Goal: Task Accomplishment & Management: Manage account settings

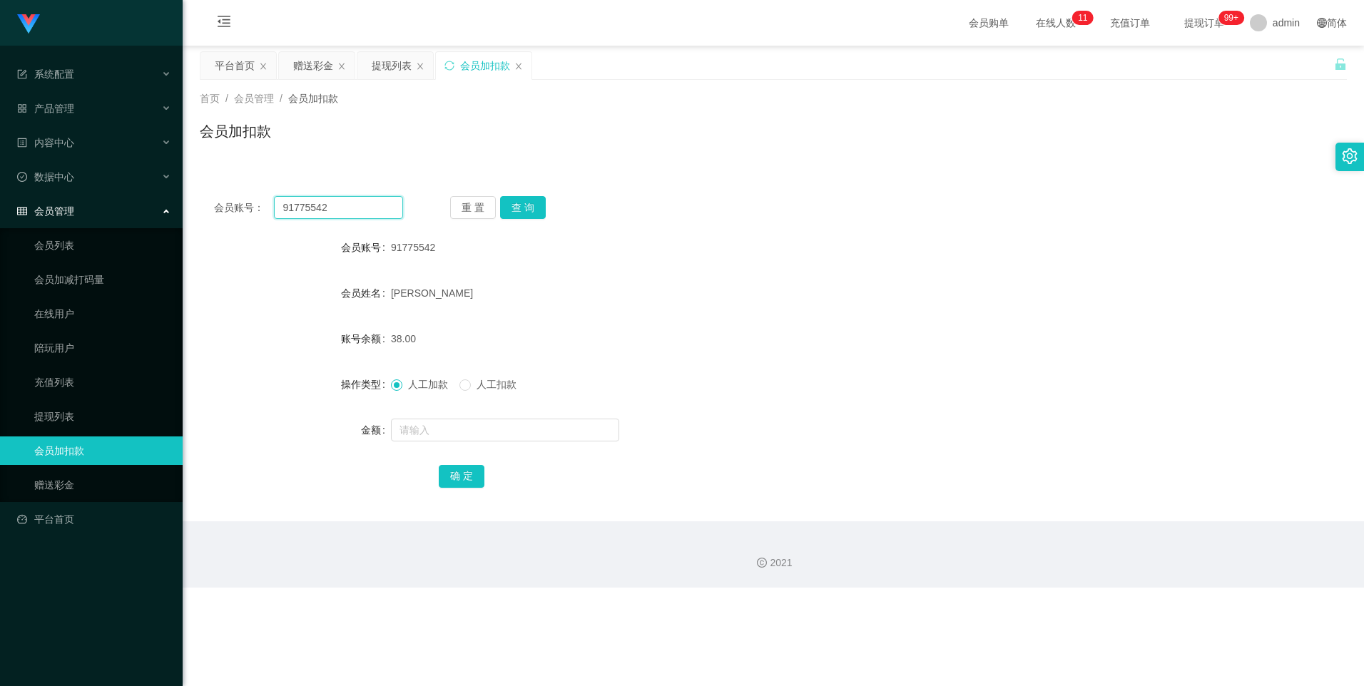
drag, startPoint x: 338, startPoint y: 208, endPoint x: 247, endPoint y: 203, distance: 91.4
click at [247, 203] on div "会员账号： 91775542" at bounding box center [308, 207] width 189 height 23
paste input "现在请点击名片添加【数据师-[PERSON_NAME]】，请您配合数据师完成激活升级账户操作✨ 完成后将会收到 S$150 回款💰 请将到账截图发送给我，即可…"
type input "现在请点击名片添加【数据师-[PERSON_NAME]】，请您配合数据师完成激活升级账户操作✨ 完成后将会收到 S$150 回款💰 请将到账截图发送给我，即可…"
drag, startPoint x: 391, startPoint y: 211, endPoint x: 243, endPoint y: 204, distance: 147.8
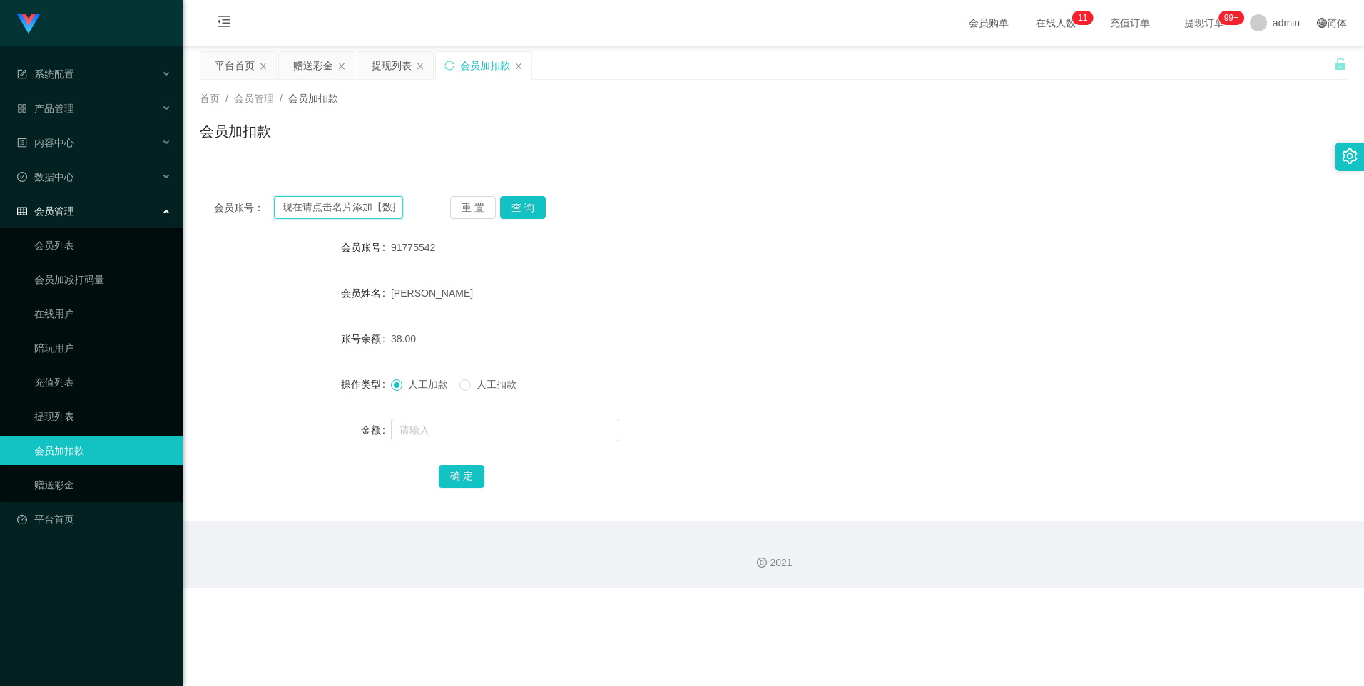
click at [243, 204] on div "会员账号： 现在请点击名片添加【数据师-[PERSON_NAME]】，请您配合数据师完成激活升级账户操作✨ 完成后将会收到 S$150 回款💰 请将到账截图发…" at bounding box center [308, 207] width 189 height 23
click at [330, 209] on input "text" at bounding box center [338, 207] width 128 height 23
paste input "2668715827"
type input "2668715827"
click at [533, 201] on button "查 询" at bounding box center [523, 207] width 46 height 23
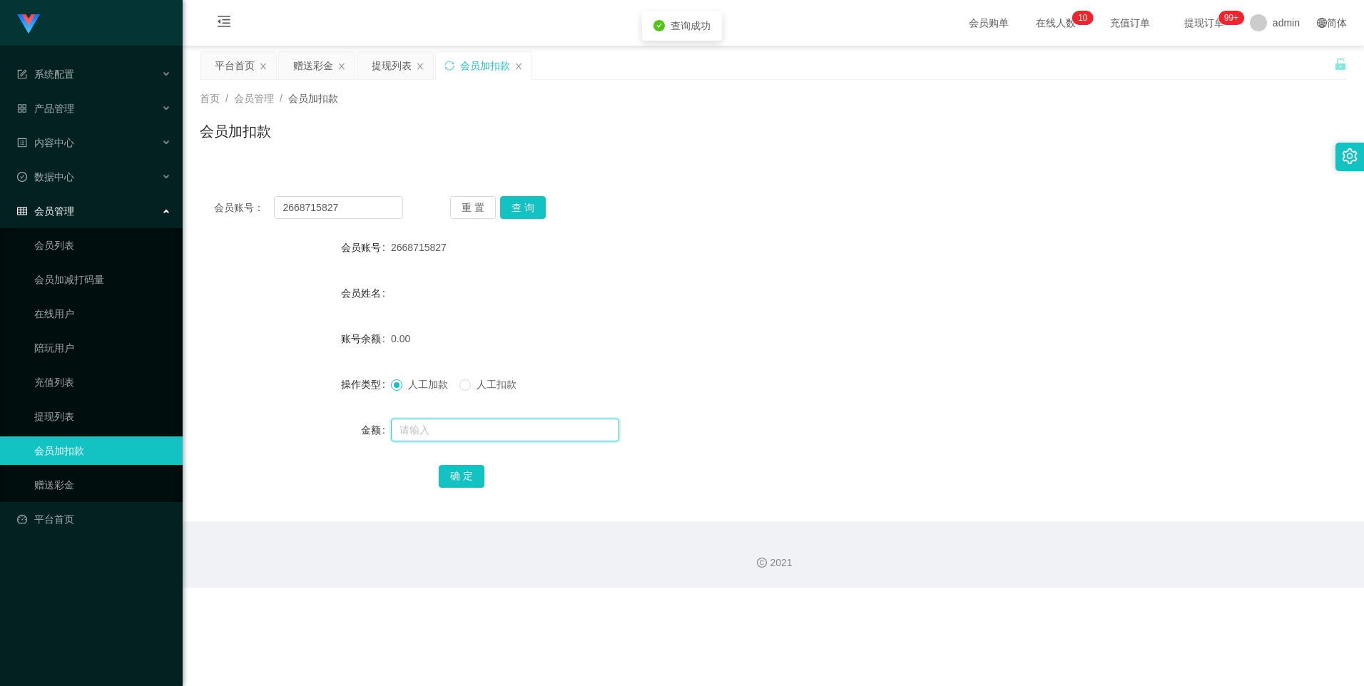
click at [420, 429] on input "text" at bounding box center [505, 430] width 228 height 23
type input "100"
click at [466, 472] on button "确 定" at bounding box center [462, 476] width 46 height 23
click at [154, 107] on div "产品管理" at bounding box center [91, 108] width 183 height 29
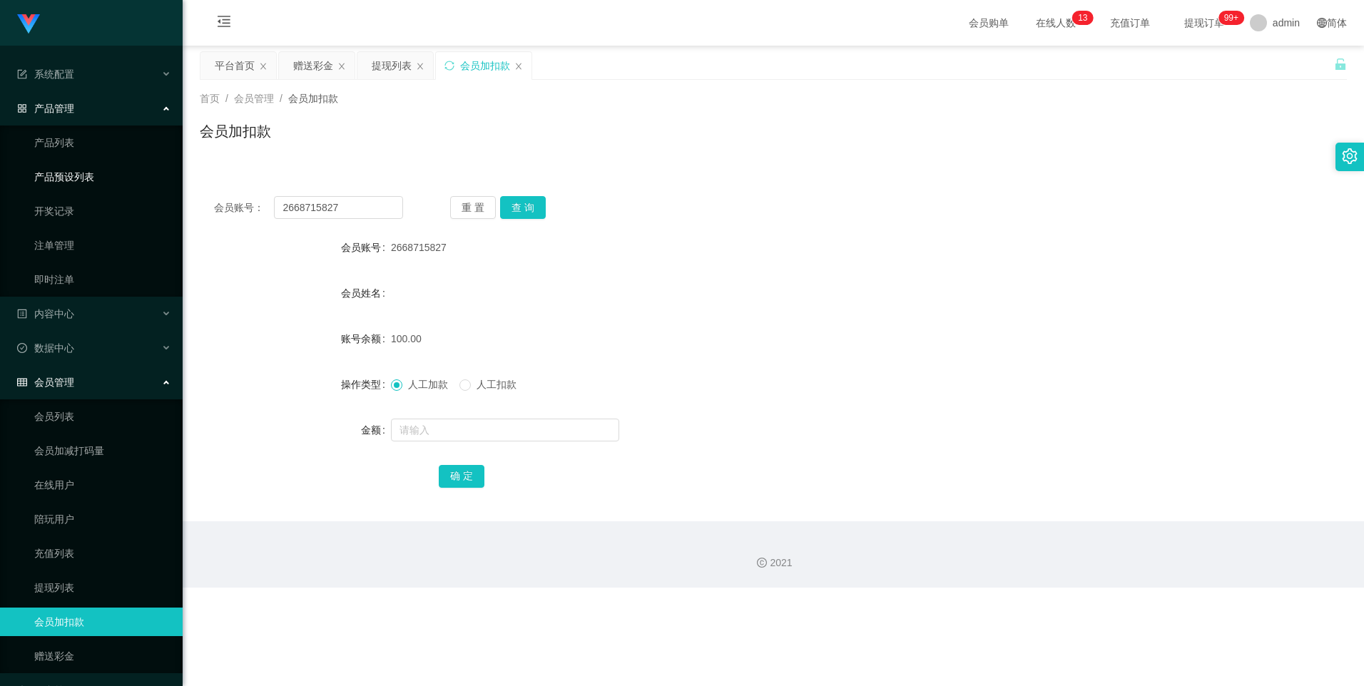
click at [130, 177] on link "产品预设列表" at bounding box center [102, 177] width 137 height 29
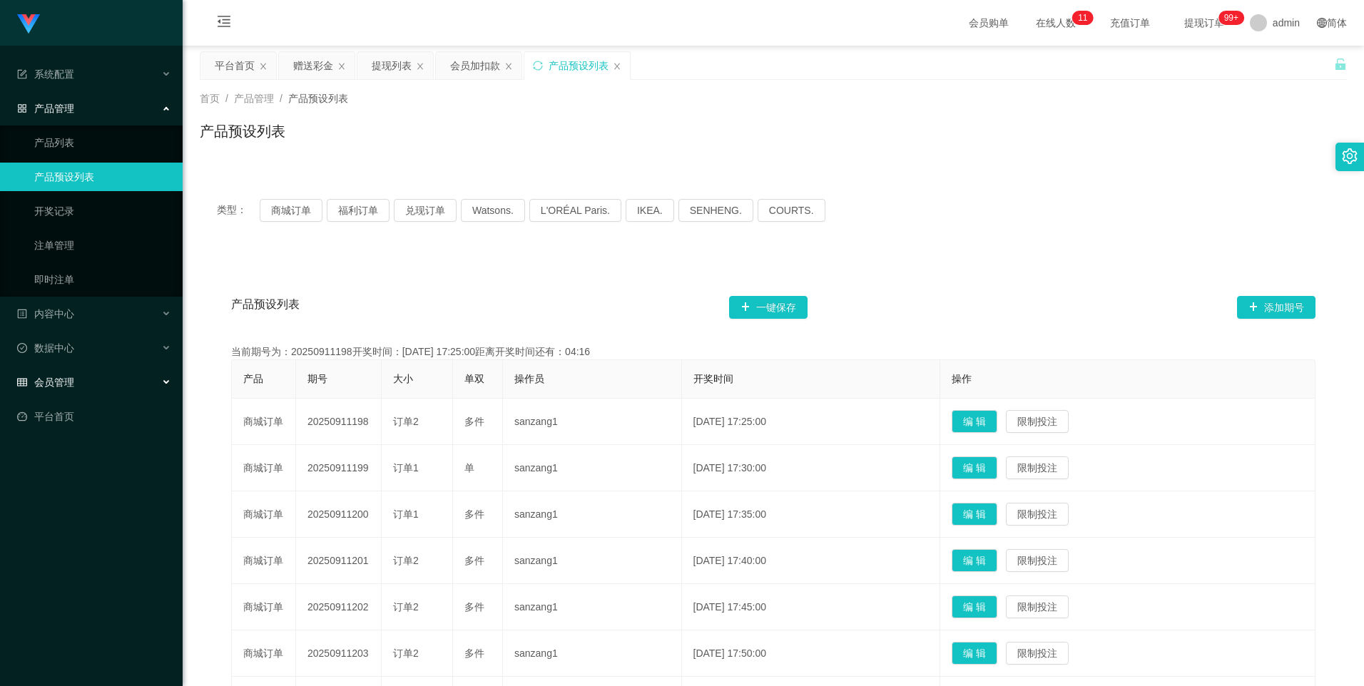
click at [159, 382] on div "会员管理" at bounding box center [91, 382] width 183 height 29
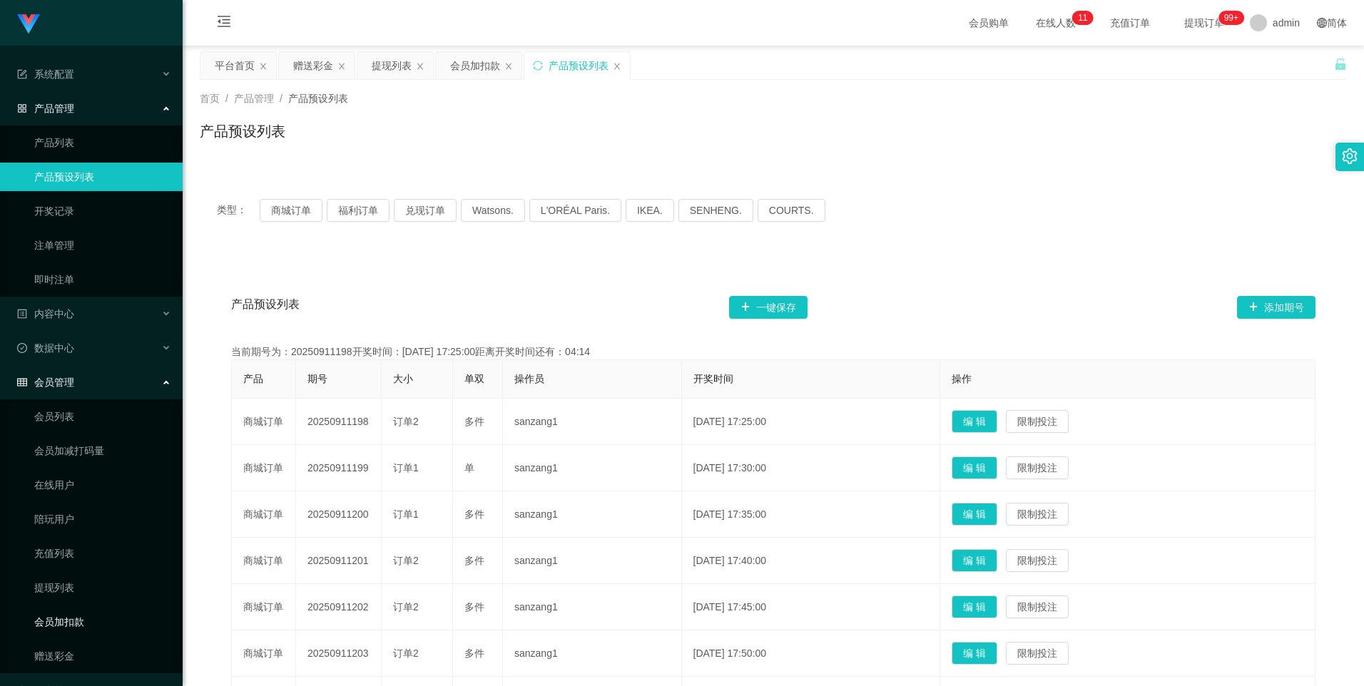
click at [118, 625] on link "会员加扣款" at bounding box center [102, 622] width 137 height 29
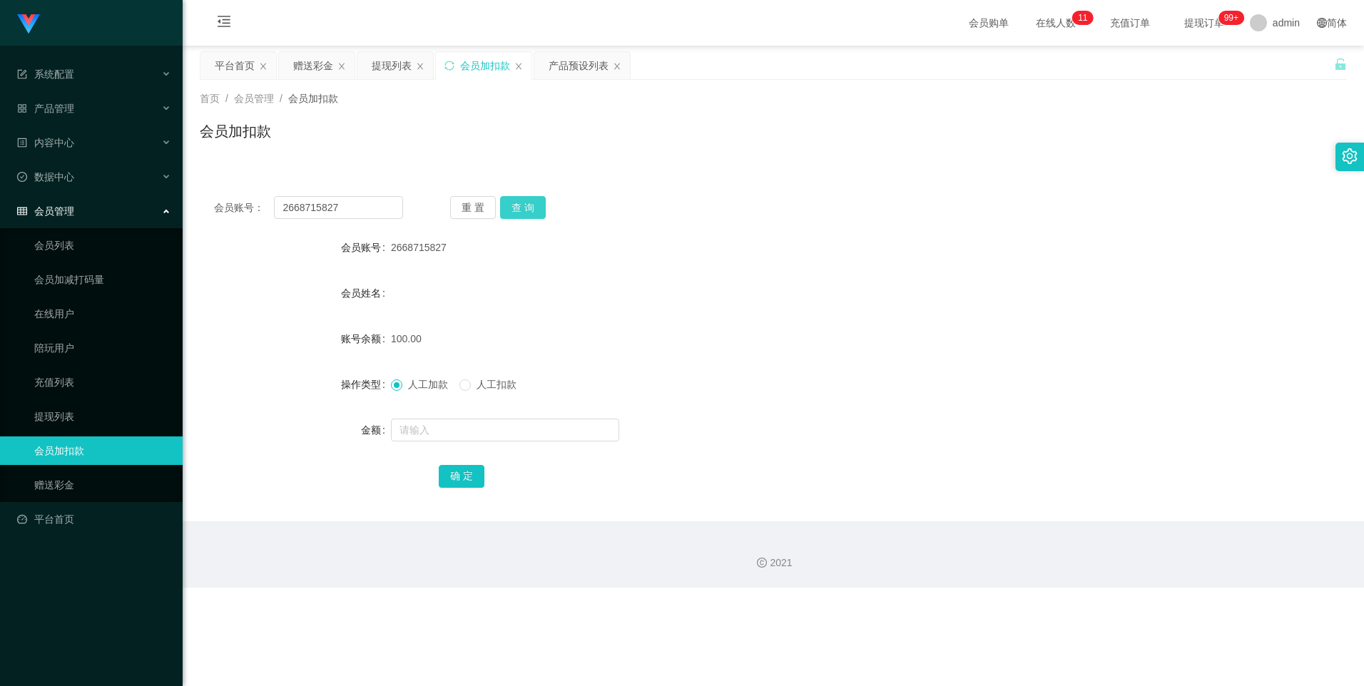
click at [531, 210] on button "查 询" at bounding box center [523, 207] width 46 height 23
click at [529, 205] on button "查 询" at bounding box center [523, 207] width 46 height 23
click at [522, 208] on button "查 询" at bounding box center [523, 207] width 46 height 23
click at [59, 413] on link "提现列表" at bounding box center [102, 416] width 137 height 29
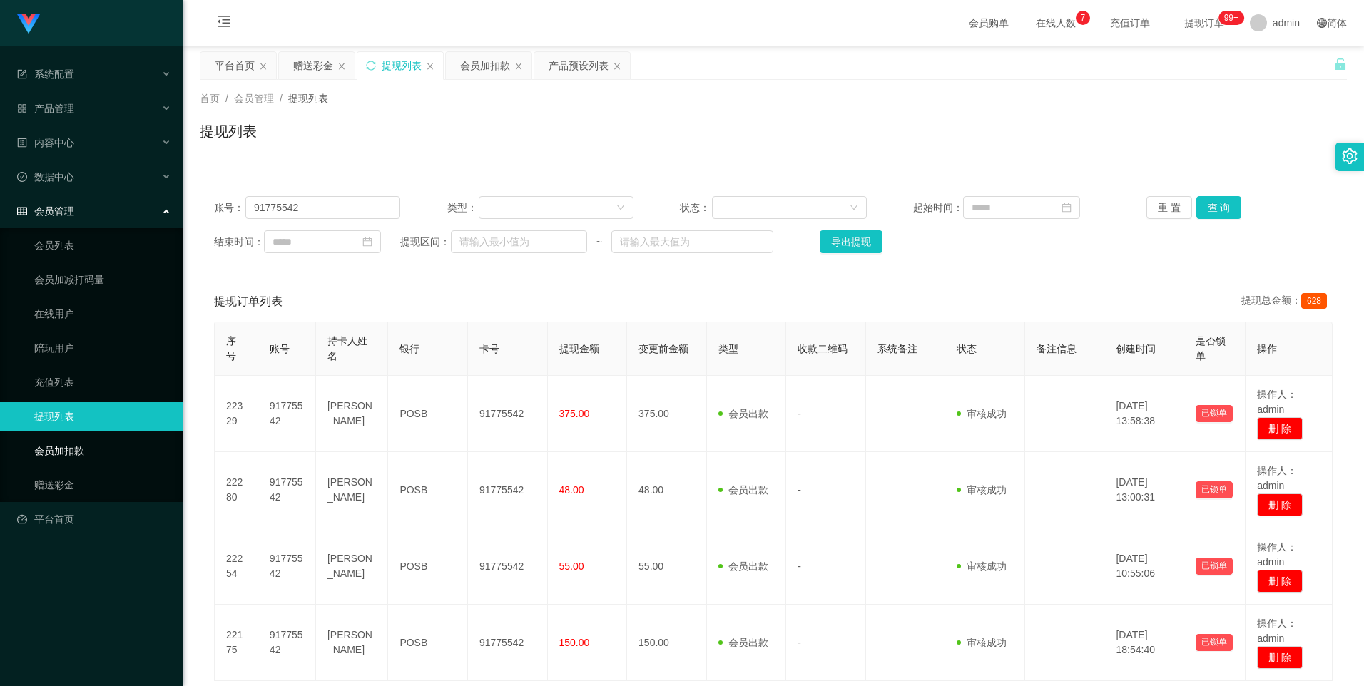
click at [83, 452] on link "会员加扣款" at bounding box center [102, 450] width 137 height 29
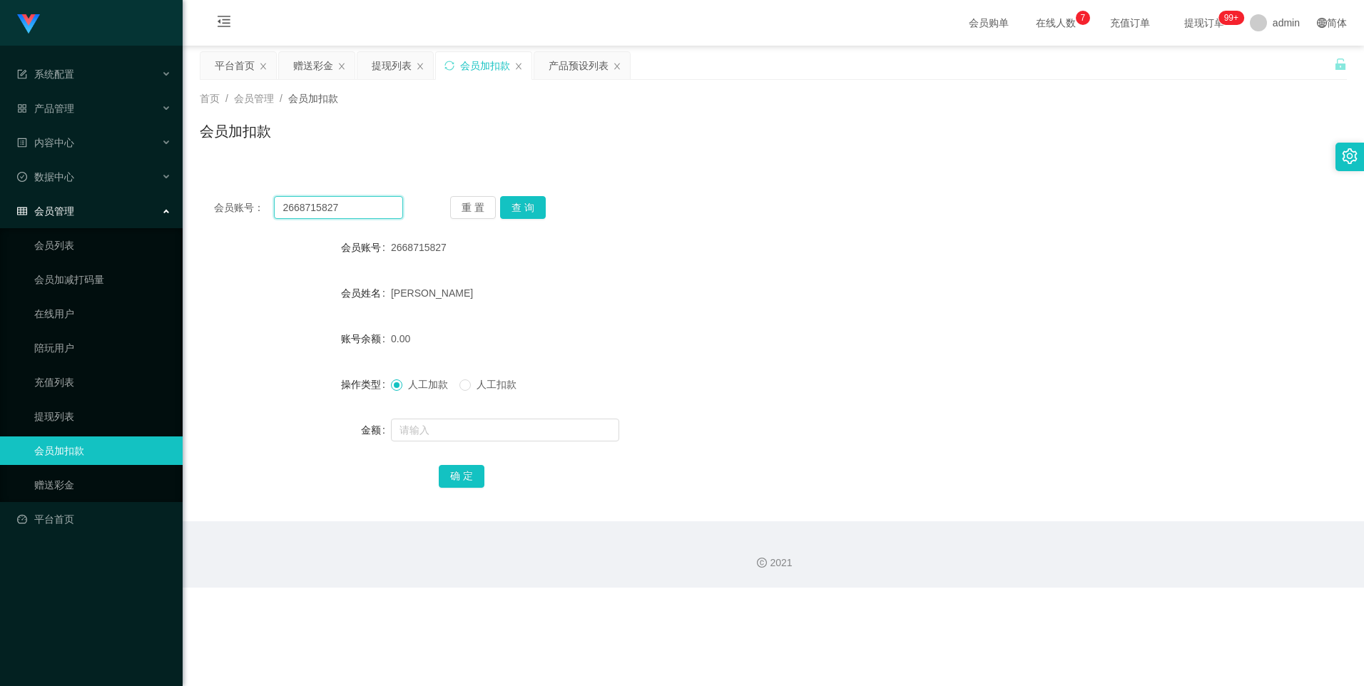
drag, startPoint x: 337, startPoint y: 210, endPoint x: 261, endPoint y: 206, distance: 75.7
click at [261, 206] on div "会员账号： 2668715827" at bounding box center [308, 207] width 189 height 23
click at [78, 421] on link "提现列表" at bounding box center [102, 416] width 137 height 29
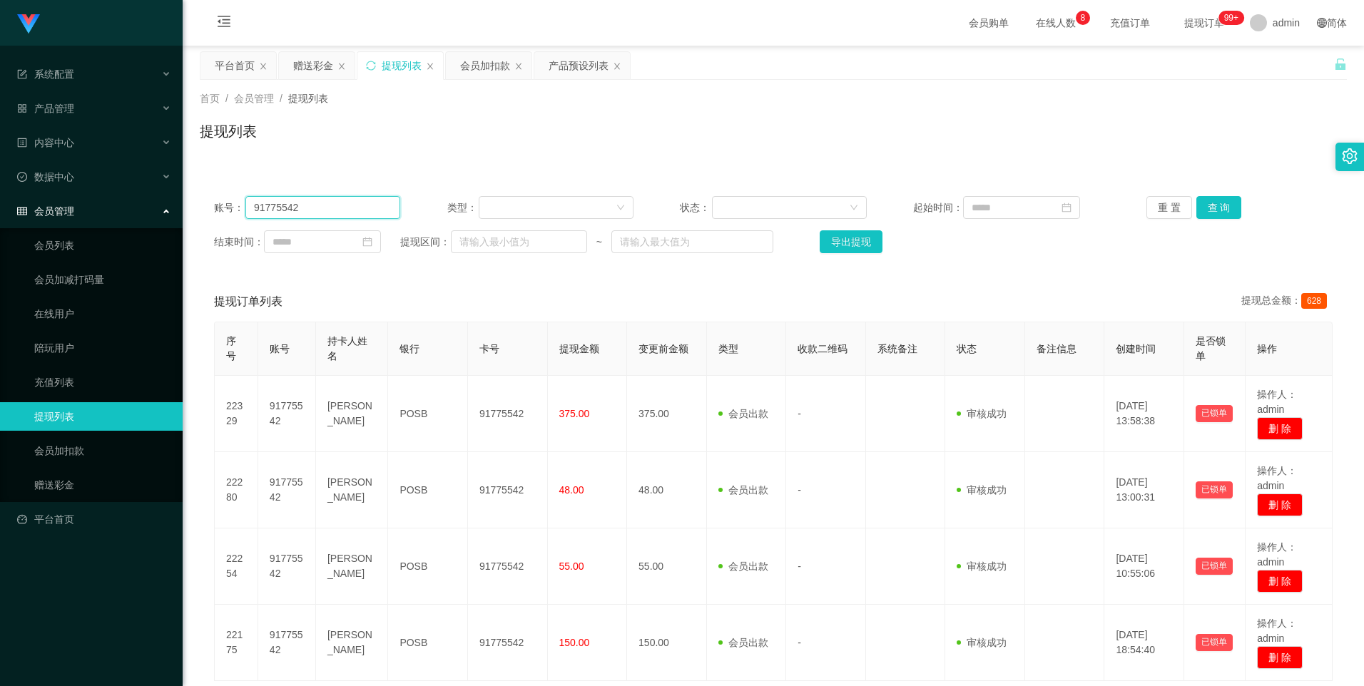
drag, startPoint x: 317, startPoint y: 205, endPoint x: 217, endPoint y: 203, distance: 100.6
click at [217, 203] on div "账号： 91775542" at bounding box center [307, 207] width 186 height 23
paste input "2668715827"
type input "2668715827"
click at [1212, 210] on button "查 询" at bounding box center [1219, 207] width 46 height 23
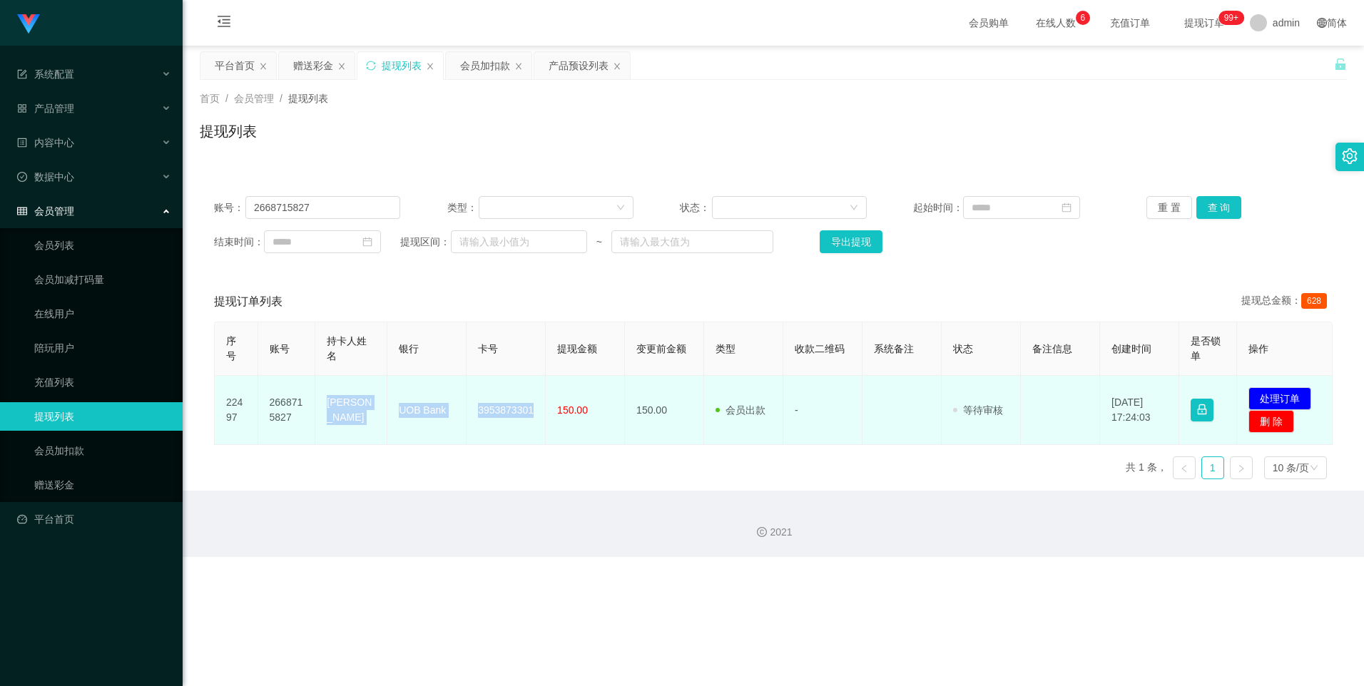
drag, startPoint x: 530, startPoint y: 410, endPoint x: 320, endPoint y: 403, distance: 209.8
click at [320, 403] on tr "22497 2668715827 Ji dongchen UOB Bank 3953873301 150.00 150.00 会员出款 人工取款 - 审核驳回…" at bounding box center [774, 410] width 1118 height 69
drag, startPoint x: 320, startPoint y: 403, endPoint x: 352, endPoint y: 416, distance: 34.8
copy tr "[PERSON_NAME] UOB Bank 3953873301"
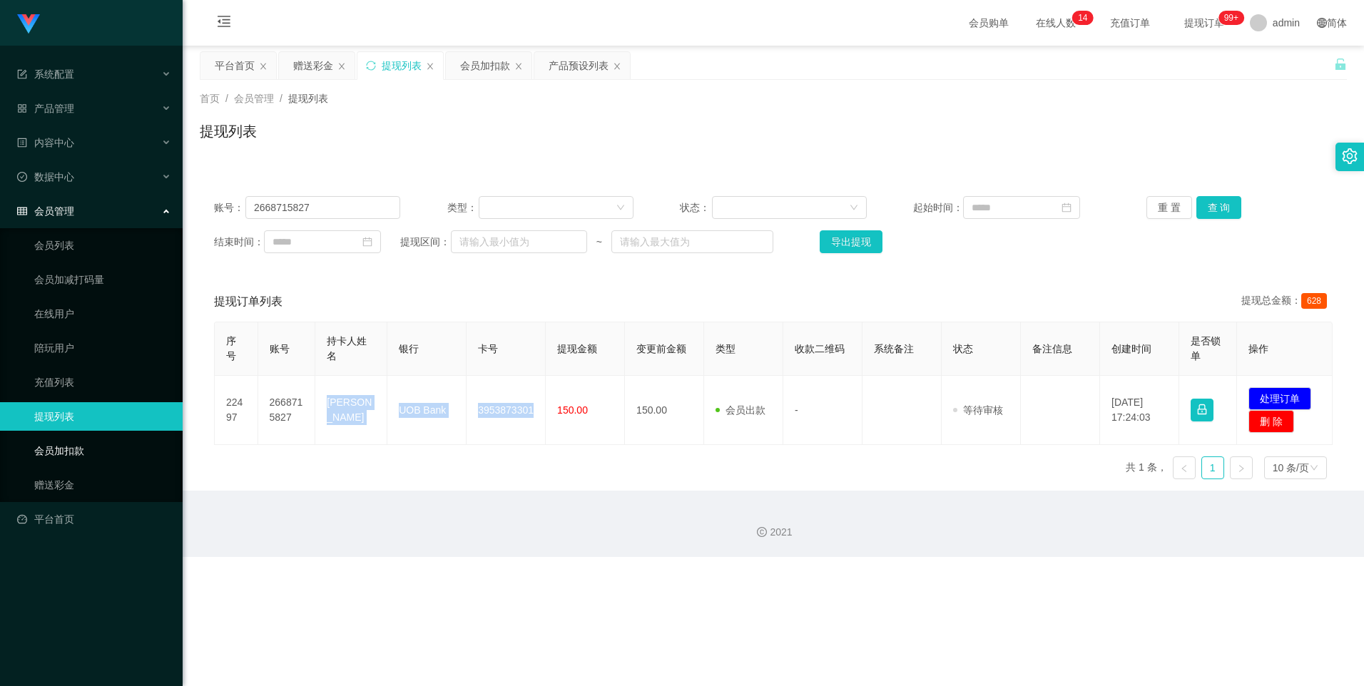
click at [100, 449] on link "会员加扣款" at bounding box center [102, 450] width 137 height 29
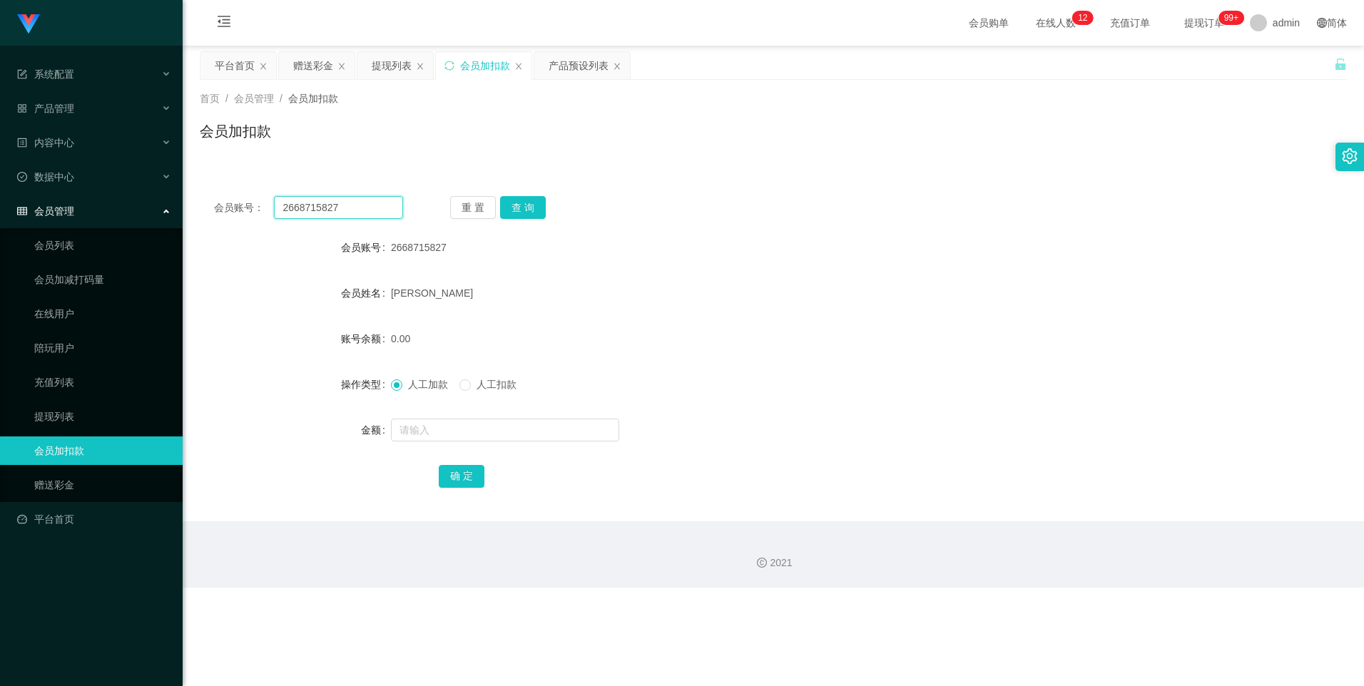
drag, startPoint x: 351, startPoint y: 210, endPoint x: 247, endPoint y: 210, distance: 103.4
click at [247, 210] on div "会员账号： 2668715827" at bounding box center [308, 207] width 189 height 23
type input "91775542"
click at [509, 209] on button "查 询" at bounding box center [523, 207] width 46 height 23
click at [449, 429] on input "text" at bounding box center [505, 430] width 228 height 23
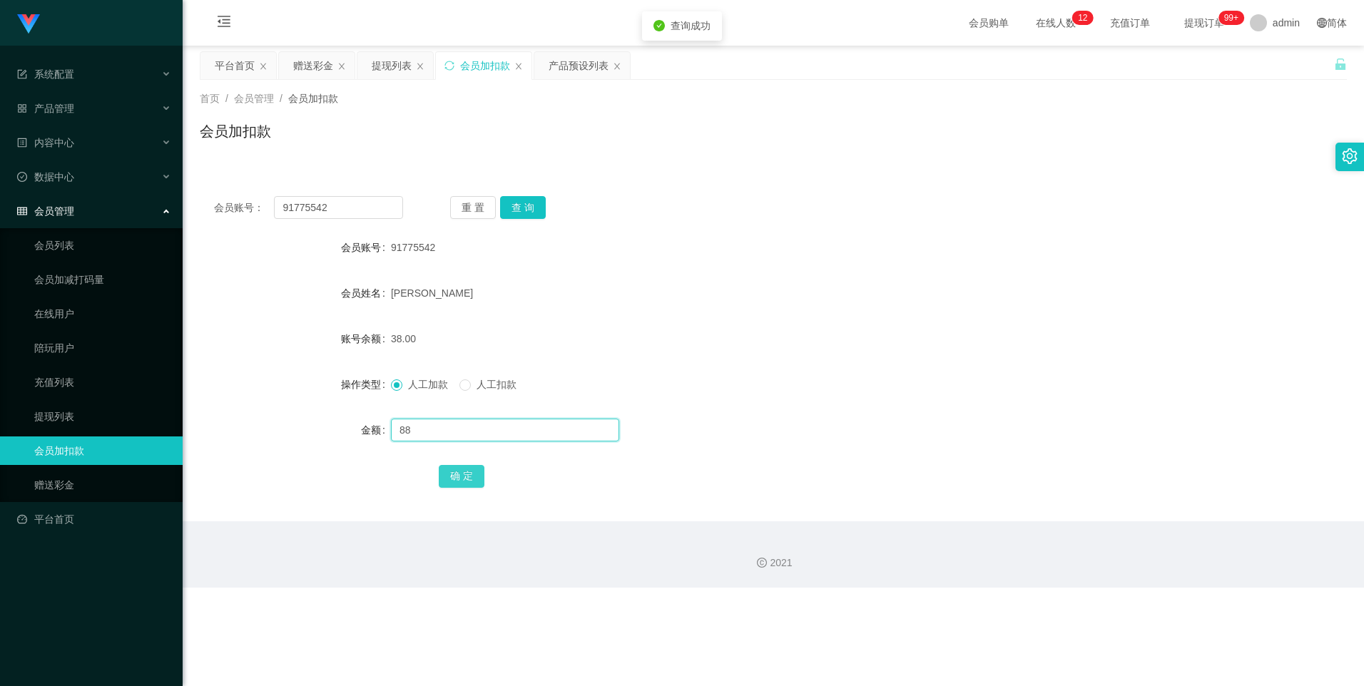
type input "88"
click at [464, 479] on button "确 定" at bounding box center [462, 476] width 46 height 23
click at [98, 415] on link "提现列表" at bounding box center [102, 416] width 137 height 29
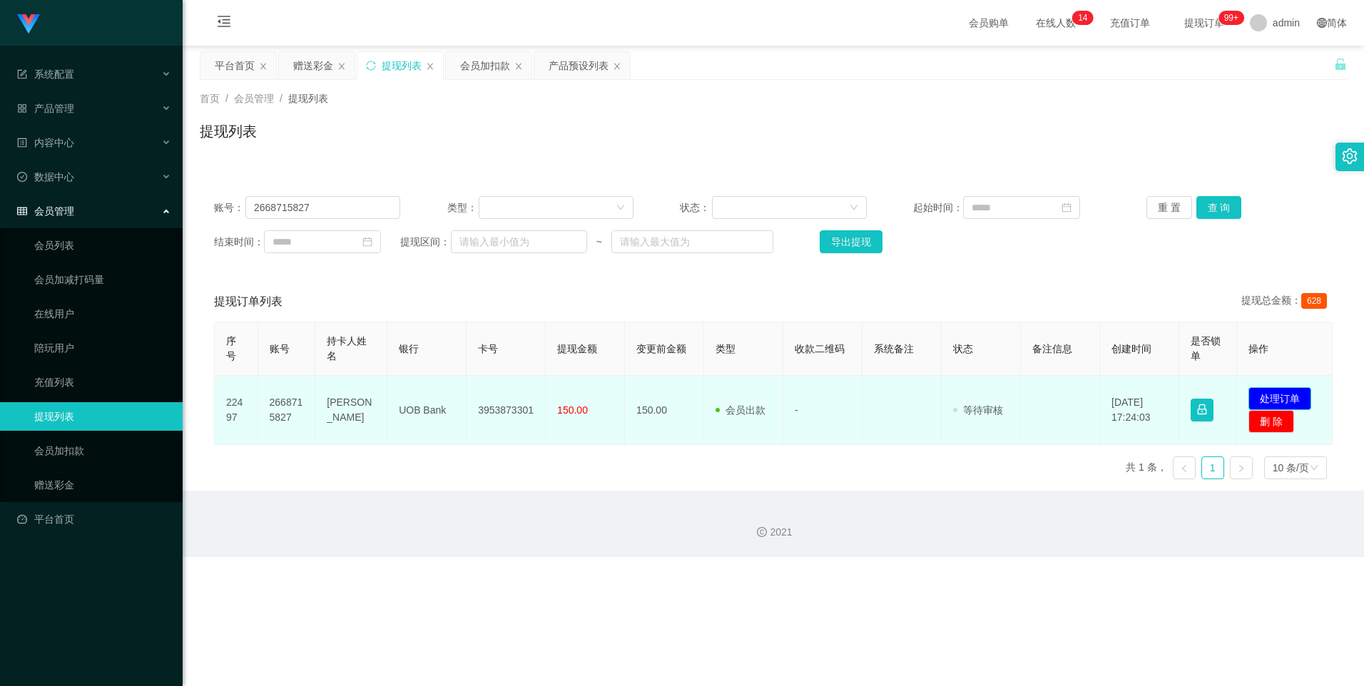
click at [1281, 396] on button "处理订单" at bounding box center [1279, 398] width 63 height 23
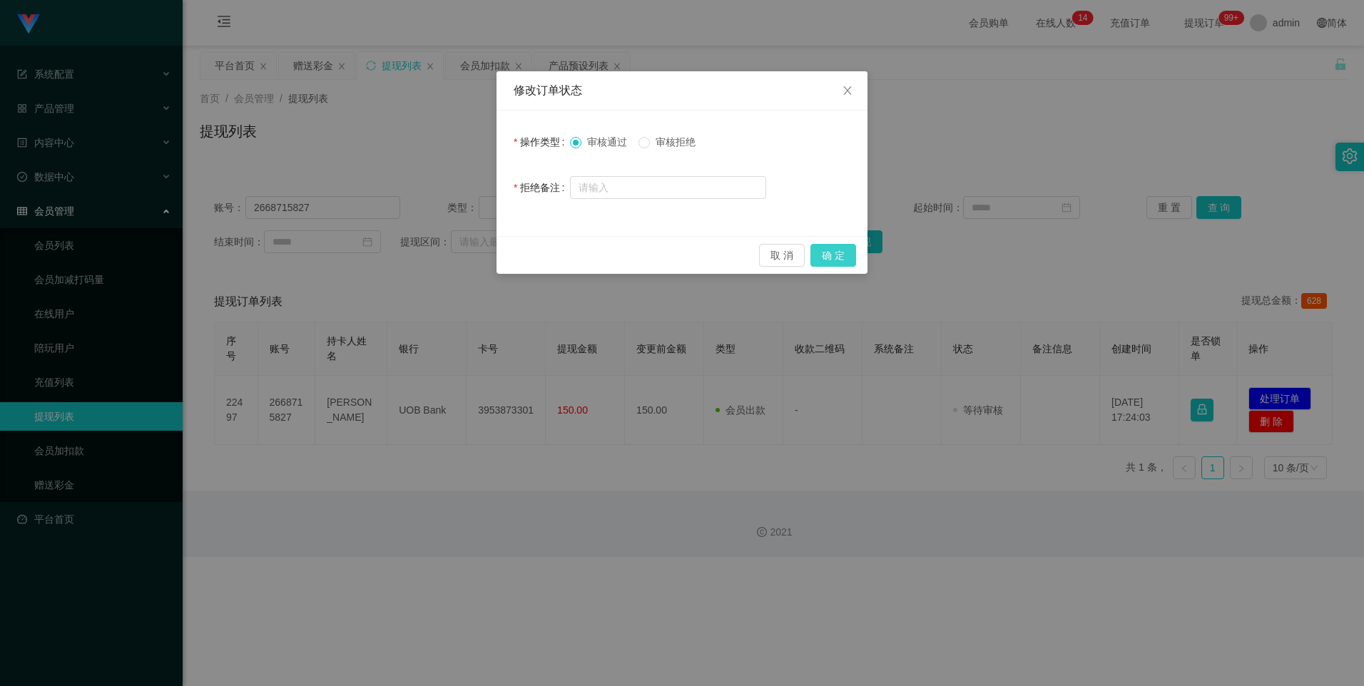
click at [847, 257] on button "确 定" at bounding box center [833, 255] width 46 height 23
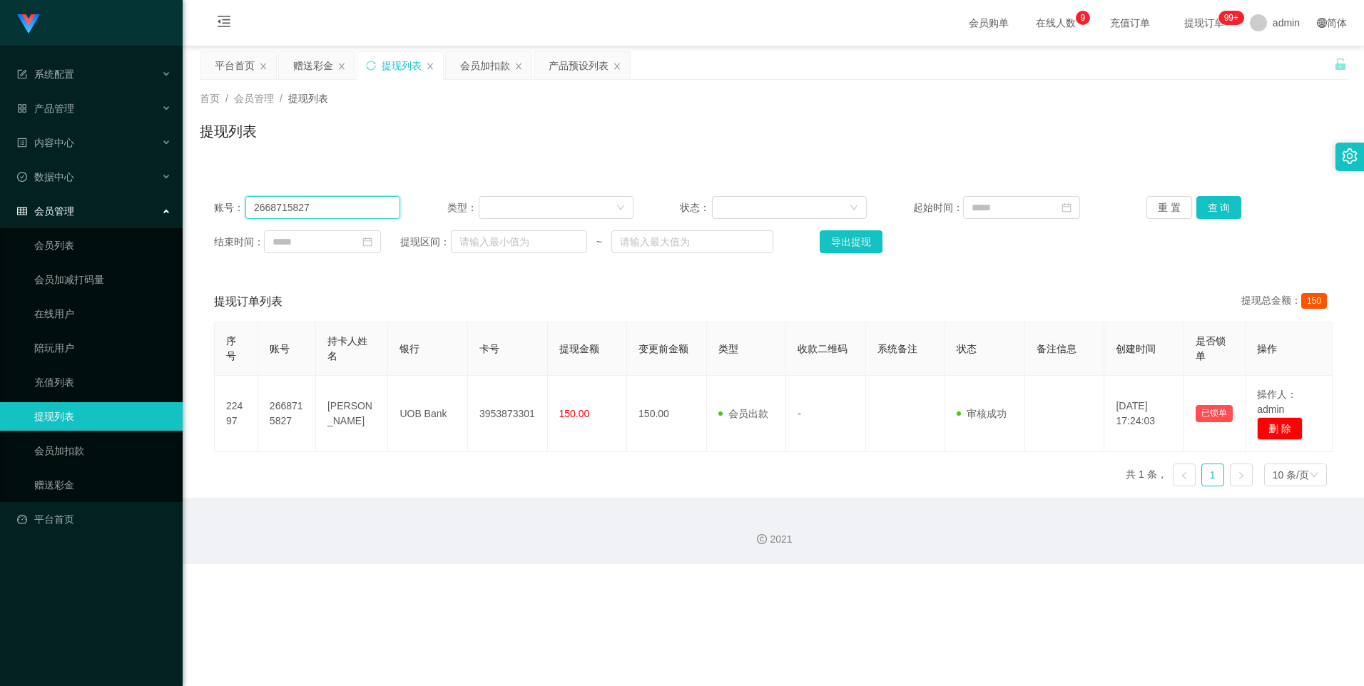
drag, startPoint x: 321, startPoint y: 209, endPoint x: 200, endPoint y: 206, distance: 121.3
click at [200, 206] on div "账号： 2668715827 类型： 状态： 起始时间： 重 置 查 询 结束时间： 提现区间： ~ 导出提现" at bounding box center [773, 225] width 1147 height 86
type input "91775542"
click at [1220, 212] on button "查 询" at bounding box center [1219, 207] width 46 height 23
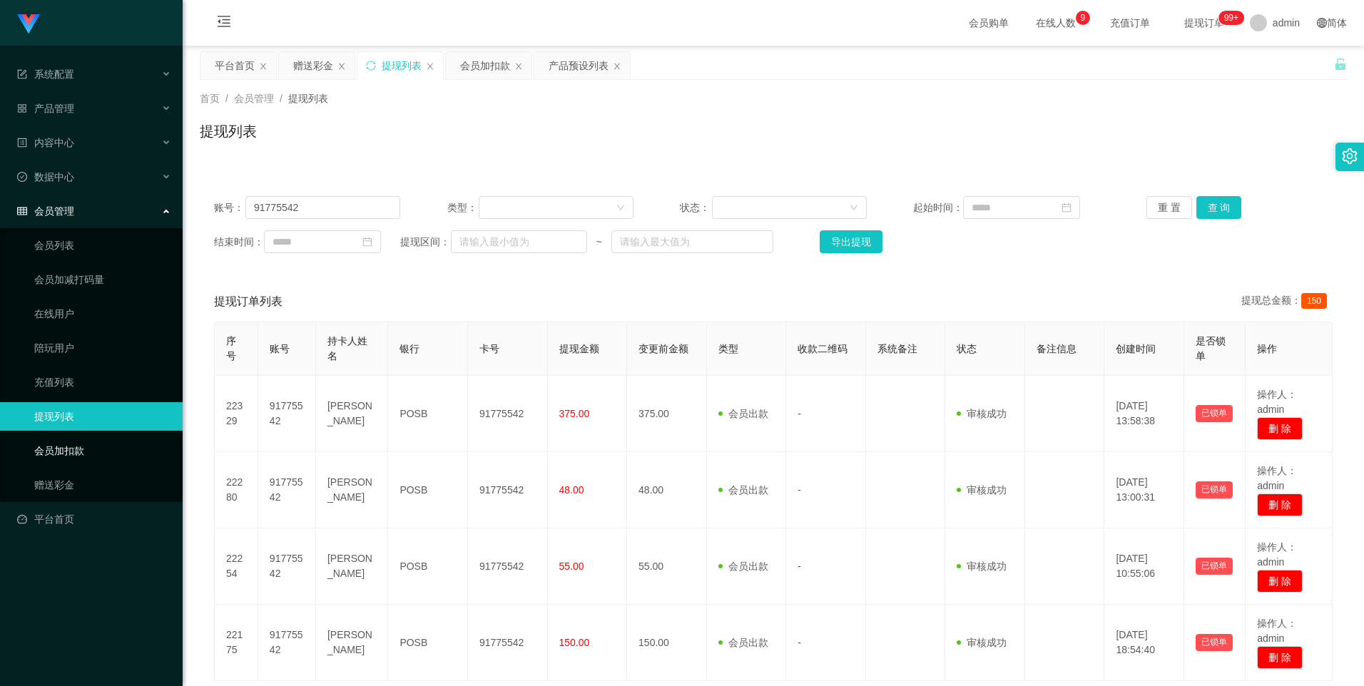
click at [96, 454] on link "会员加扣款" at bounding box center [102, 450] width 137 height 29
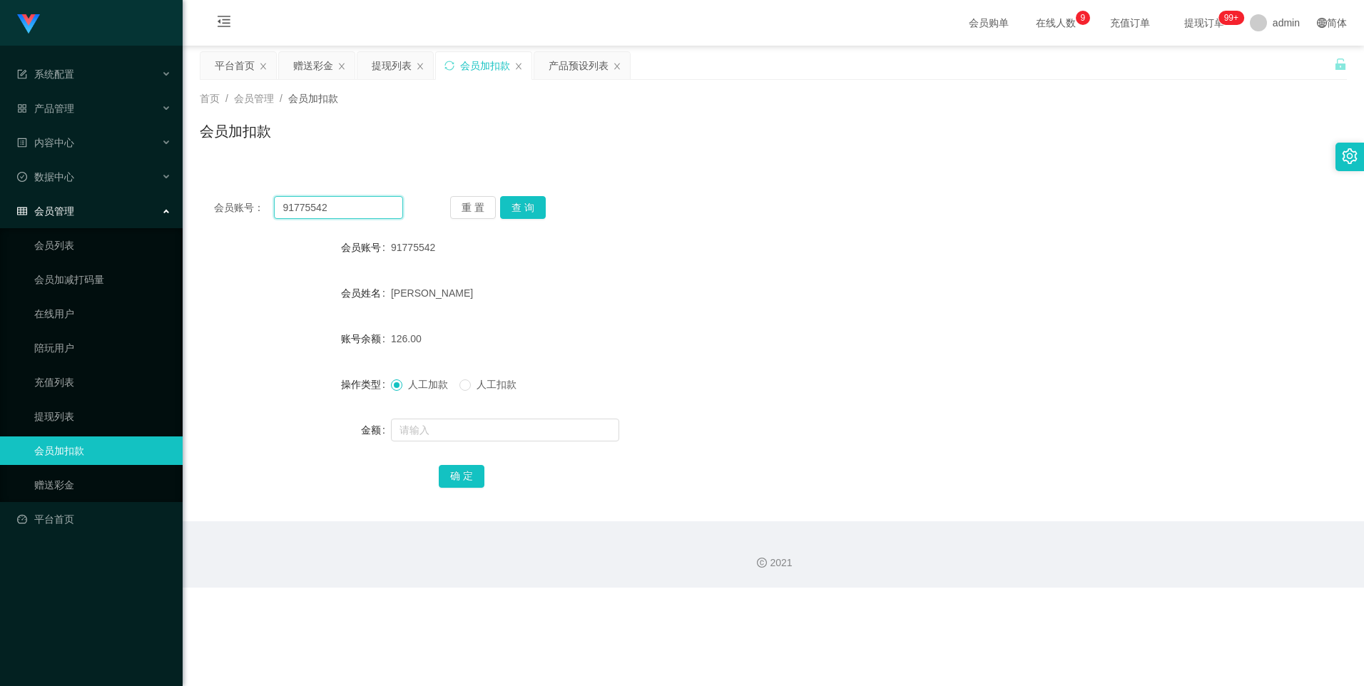
click at [342, 213] on input "91775542" at bounding box center [338, 207] width 128 height 23
click at [522, 208] on button "查 询" at bounding box center [523, 207] width 46 height 23
drag, startPoint x: 347, startPoint y: 208, endPoint x: 267, endPoint y: 205, distance: 79.2
click at [267, 205] on div "会员账号： 91775542" at bounding box center [308, 207] width 189 height 23
paste input "2668715827"
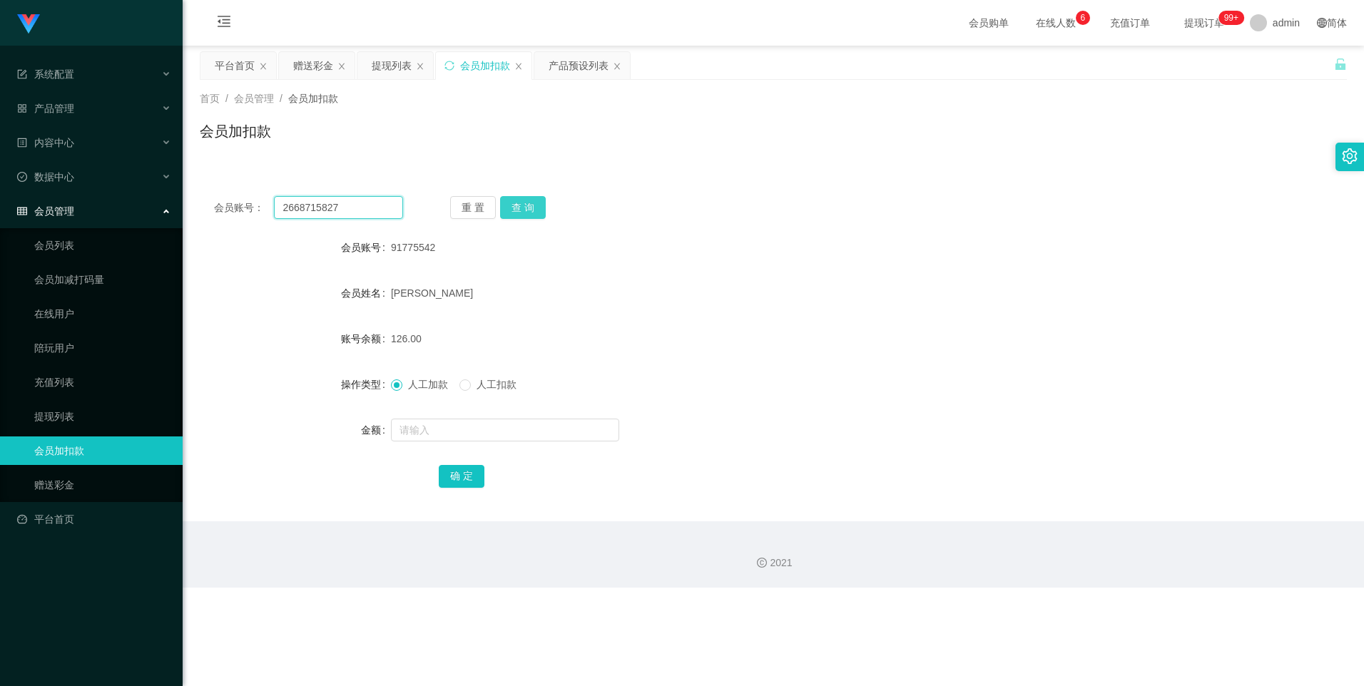
type input "2668715827"
click at [523, 210] on button "查 询" at bounding box center [523, 207] width 46 height 23
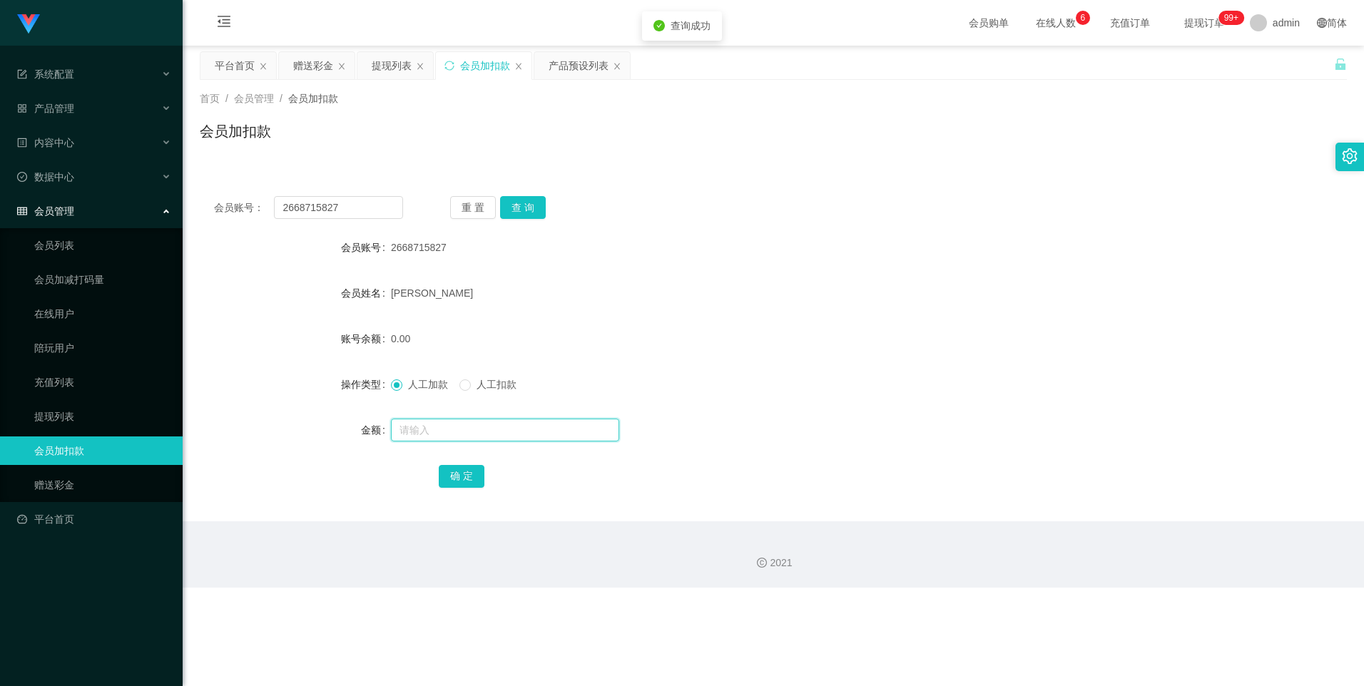
click at [409, 436] on input "text" at bounding box center [505, 430] width 228 height 23
type input "78"
click at [461, 479] on button "确 定" at bounding box center [462, 476] width 46 height 23
click at [524, 206] on button "查 询" at bounding box center [523, 207] width 46 height 23
click at [123, 405] on link "提现列表" at bounding box center [102, 416] width 137 height 29
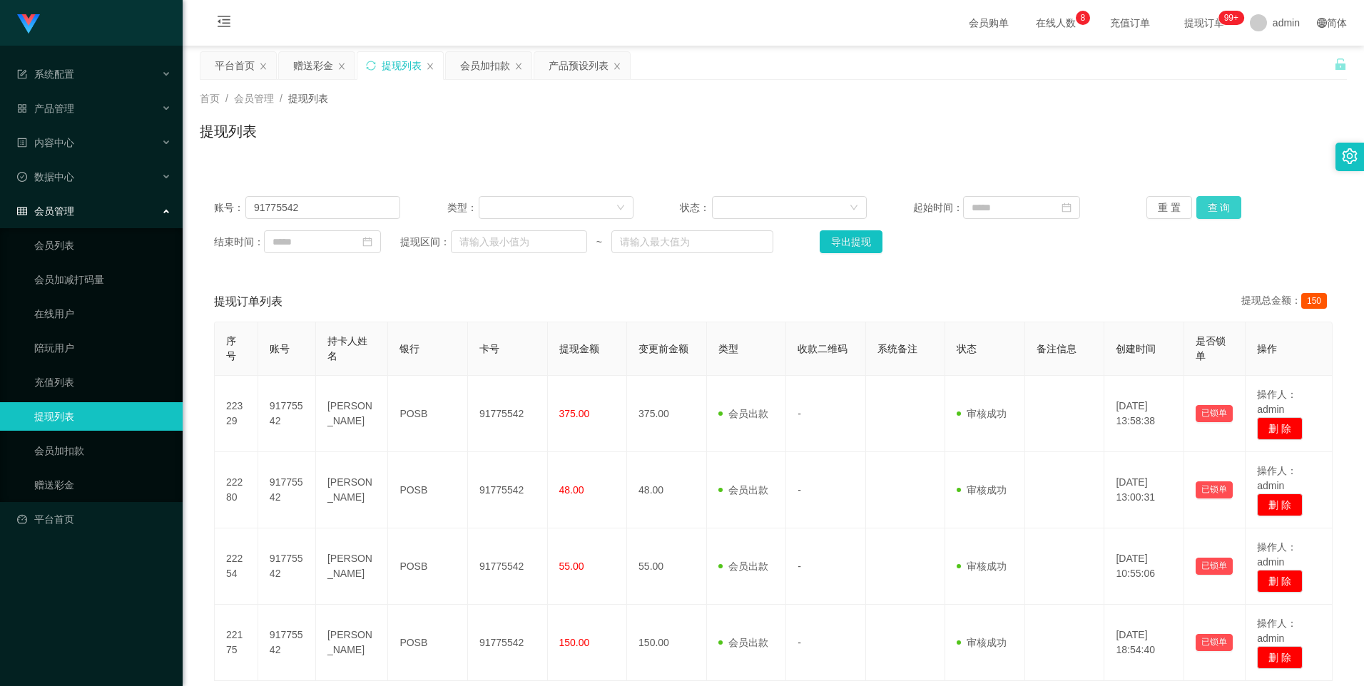
click at [1223, 212] on button "查 询" at bounding box center [1219, 207] width 46 height 23
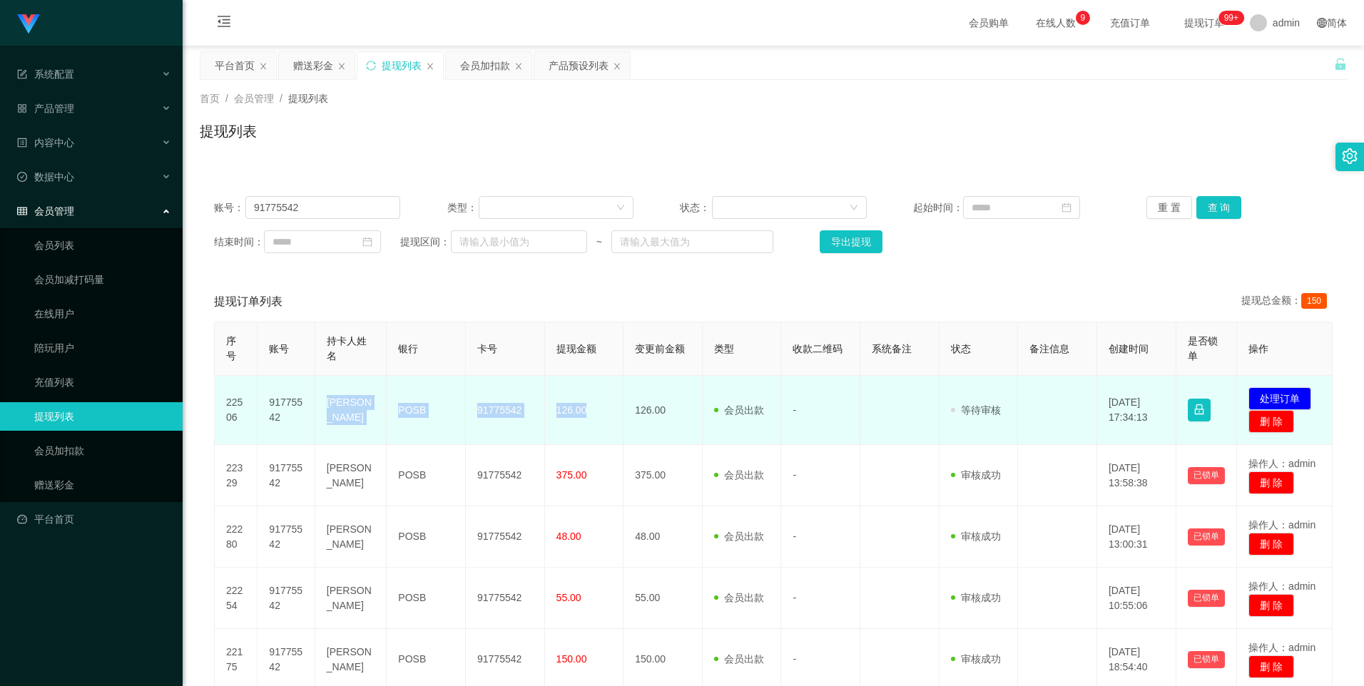
drag, startPoint x: 586, startPoint y: 415, endPoint x: 324, endPoint y: 416, distance: 261.0
click at [324, 416] on tr "22506 91775542 [PERSON_NAME] POSB 91775542 126.00 126.00 会员出款 人工取款 - 审核驳回 审核成功 …" at bounding box center [774, 410] width 1118 height 69
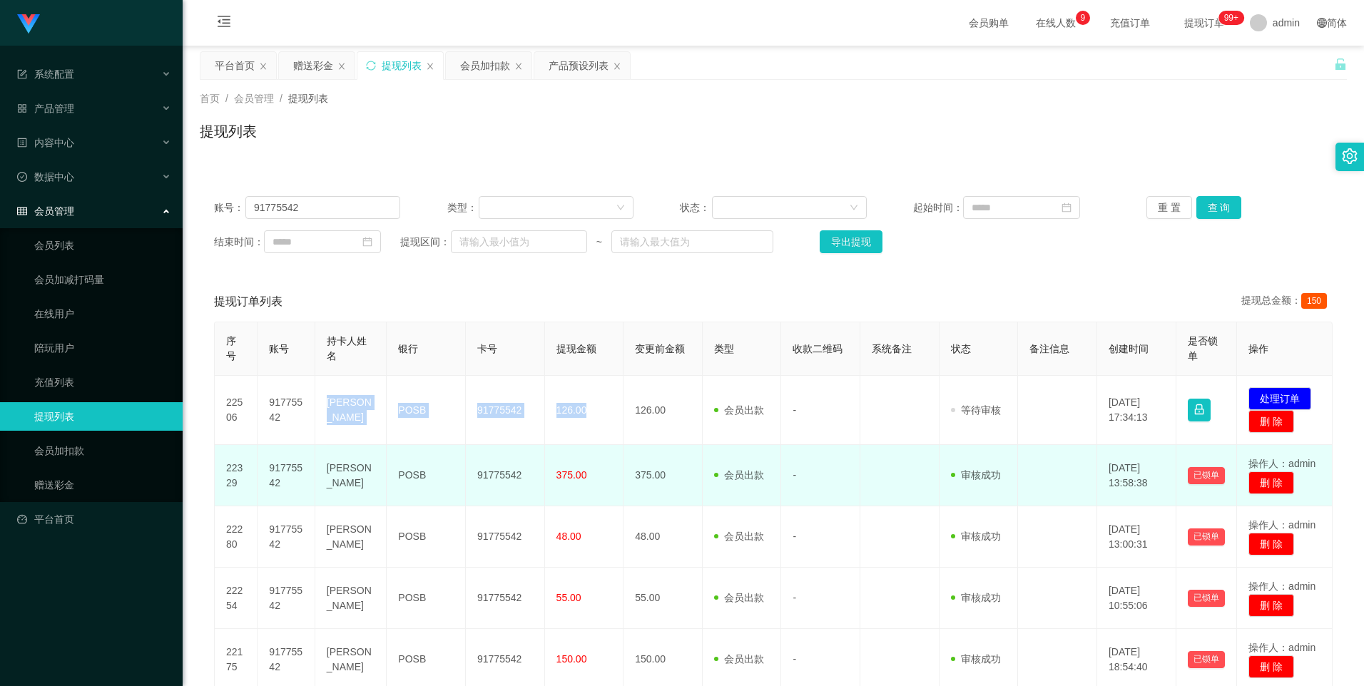
copy tr "[PERSON_NAME] 91775542 126.00"
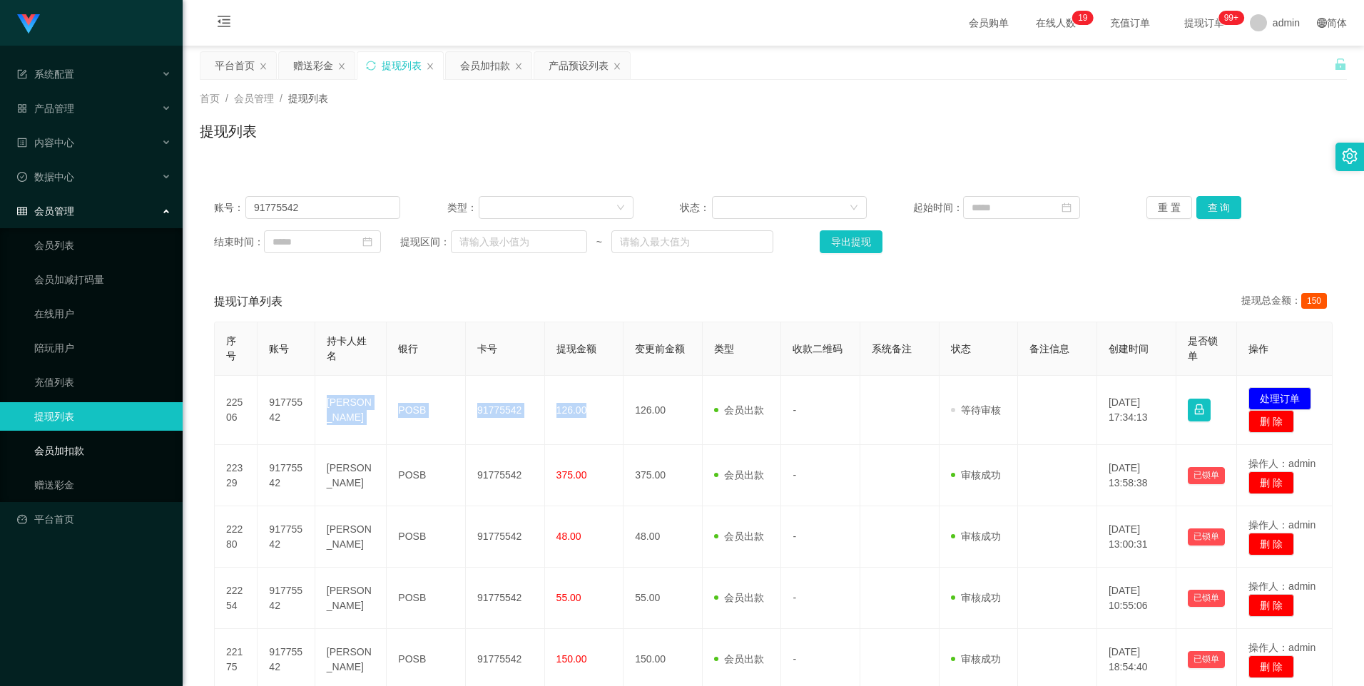
click at [89, 450] on link "会员加扣款" at bounding box center [102, 450] width 137 height 29
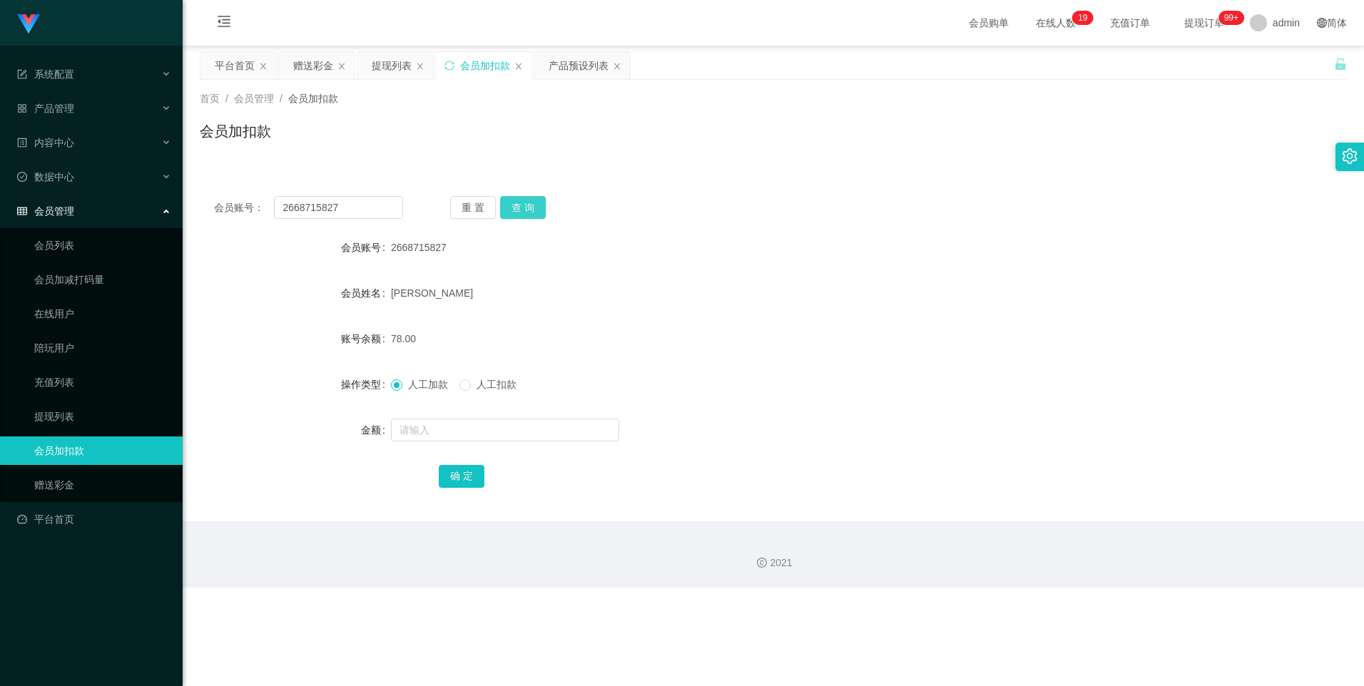
click at [523, 210] on button "查 询" at bounding box center [523, 207] width 46 height 23
click at [422, 426] on input "text" at bounding box center [505, 430] width 228 height 23
type input "8"
click at [475, 472] on button "确 定" at bounding box center [462, 476] width 46 height 23
click at [516, 214] on button "查 询" at bounding box center [523, 207] width 46 height 23
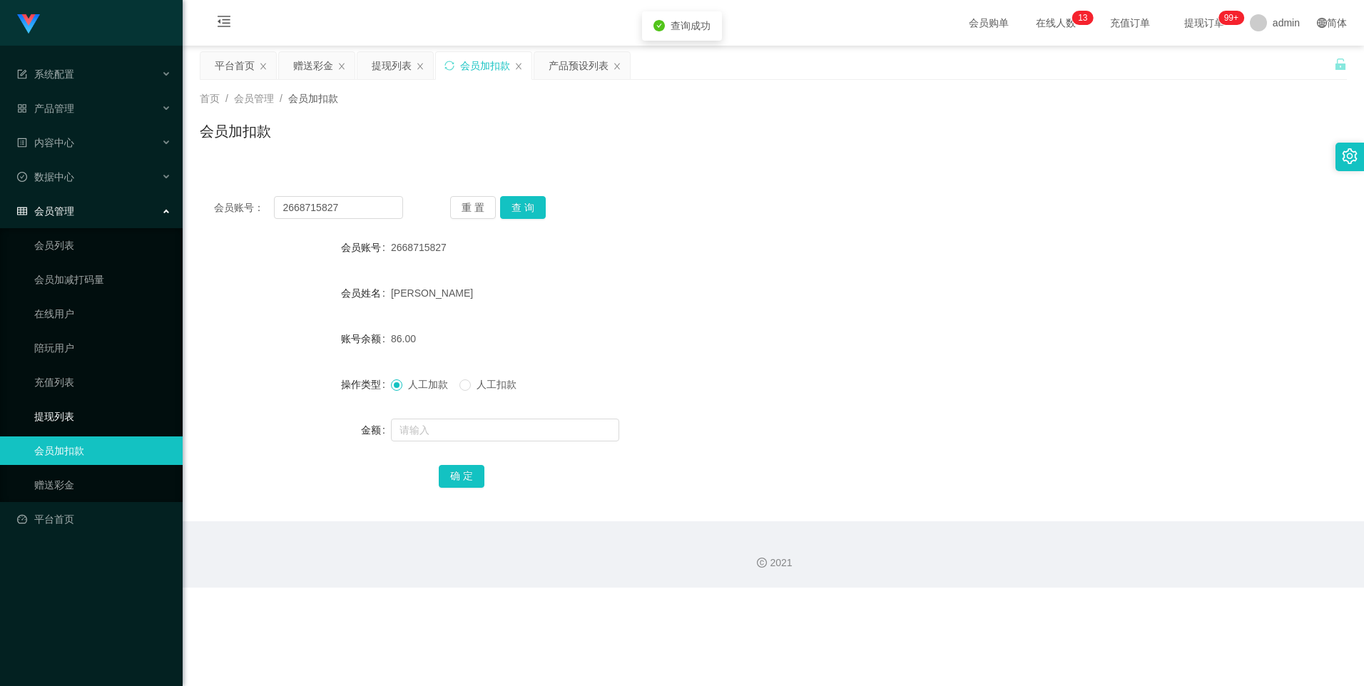
click at [120, 418] on link "提现列表" at bounding box center [102, 416] width 137 height 29
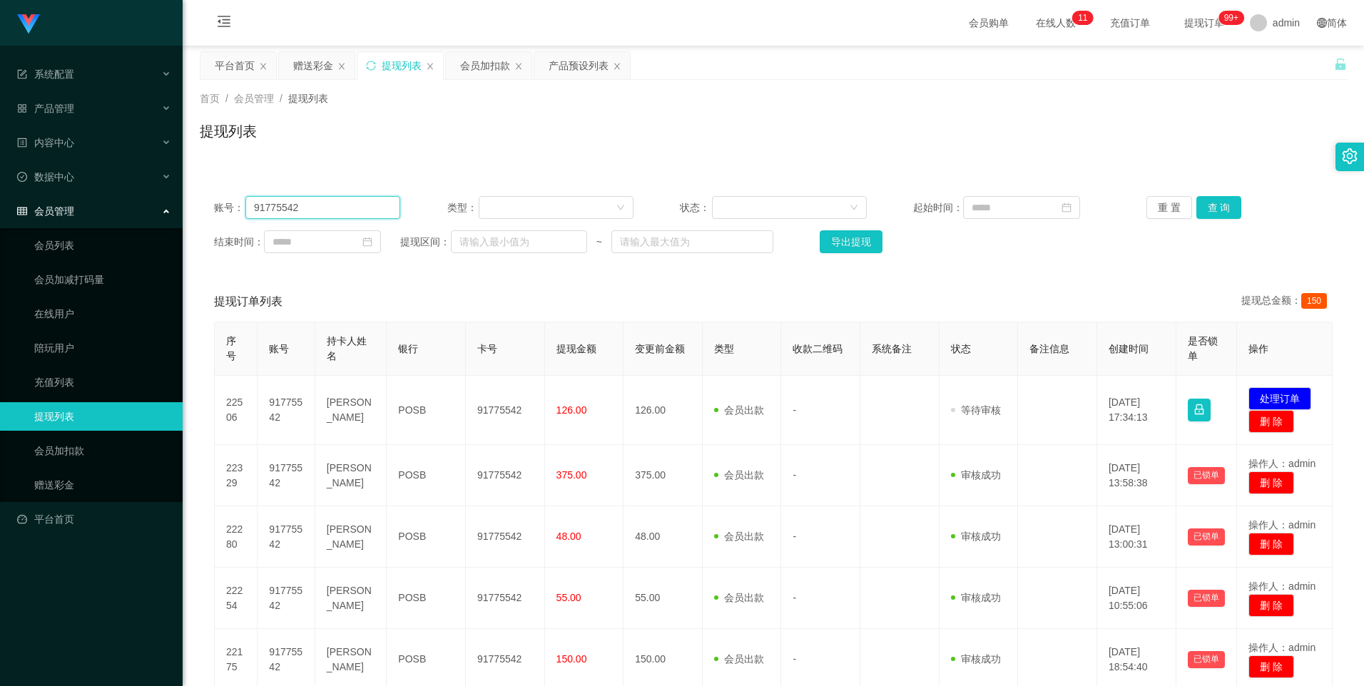
drag, startPoint x: 305, startPoint y: 206, endPoint x: 234, endPoint y: 205, distance: 70.6
click at [234, 205] on div "账号： 91775542" at bounding box center [307, 207] width 186 height 23
click at [316, 204] on input "91775542" at bounding box center [322, 207] width 155 height 23
drag, startPoint x: 316, startPoint y: 204, endPoint x: 195, endPoint y: 198, distance: 120.7
click at [195, 198] on main "关闭左侧 关闭右侧 关闭其它 刷新页面 平台首页 赠送彩金 提现列表 会员加扣款 产品预设列表 首页 / 会员管理 / 提现列表 / 提现列表 账号： 917…" at bounding box center [773, 391] width 1181 height 690
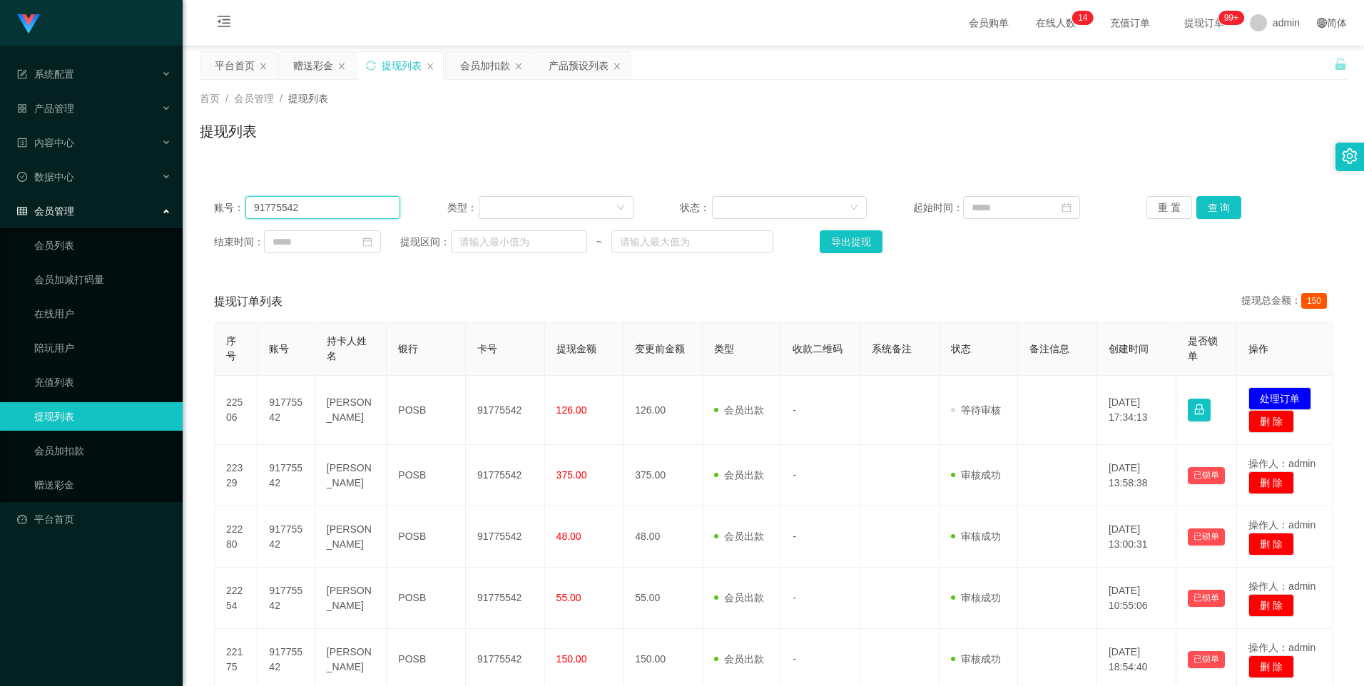
paste input "2668715827"
click at [1222, 211] on button "查 询" at bounding box center [1219, 207] width 46 height 23
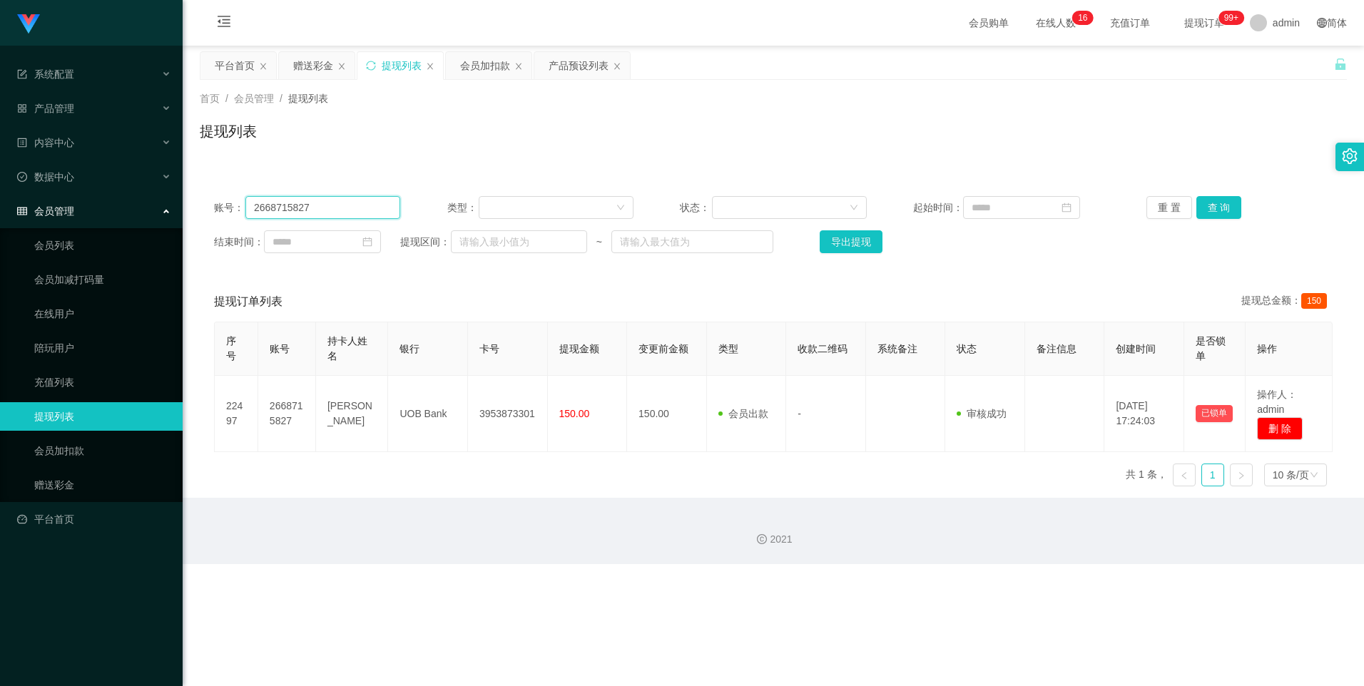
drag, startPoint x: 319, startPoint y: 205, endPoint x: 250, endPoint y: 208, distance: 69.9
click at [250, 208] on input "2668715827" at bounding box center [322, 207] width 155 height 23
type input "91775542"
click at [1222, 208] on button "查 询" at bounding box center [1219, 207] width 46 height 23
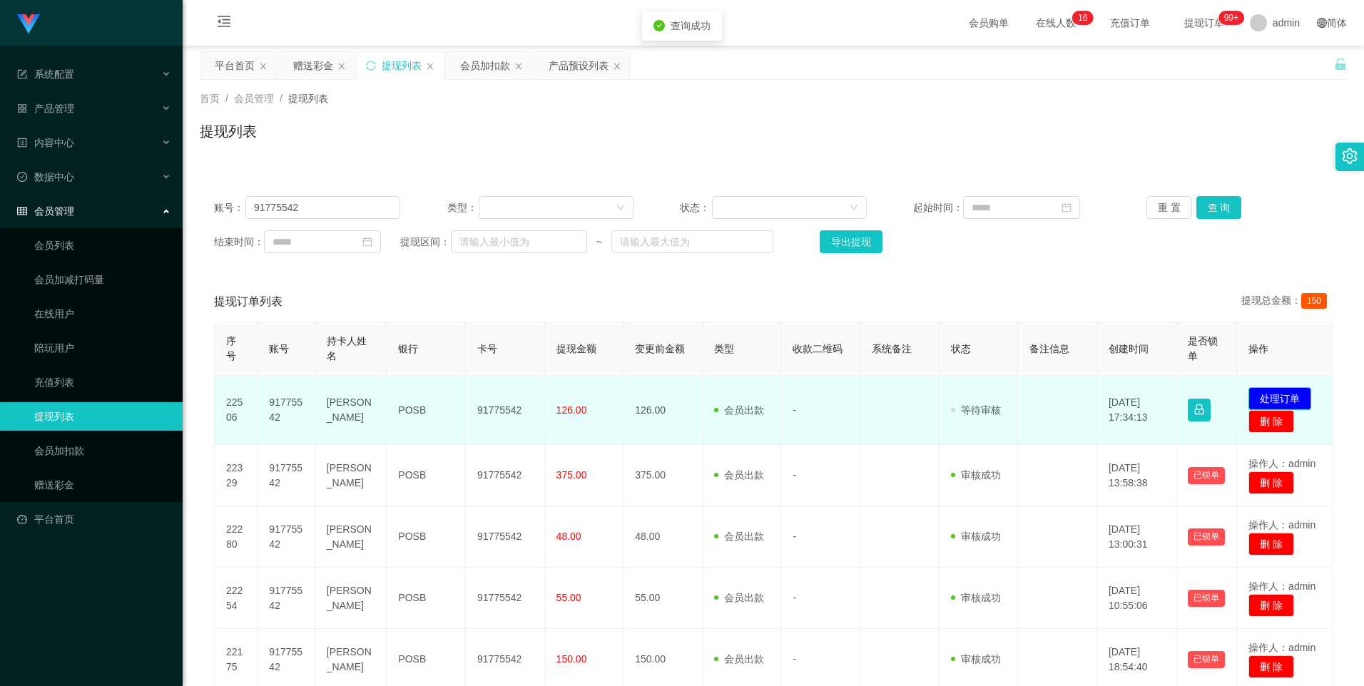
click at [1279, 395] on button "处理订单" at bounding box center [1279, 398] width 63 height 23
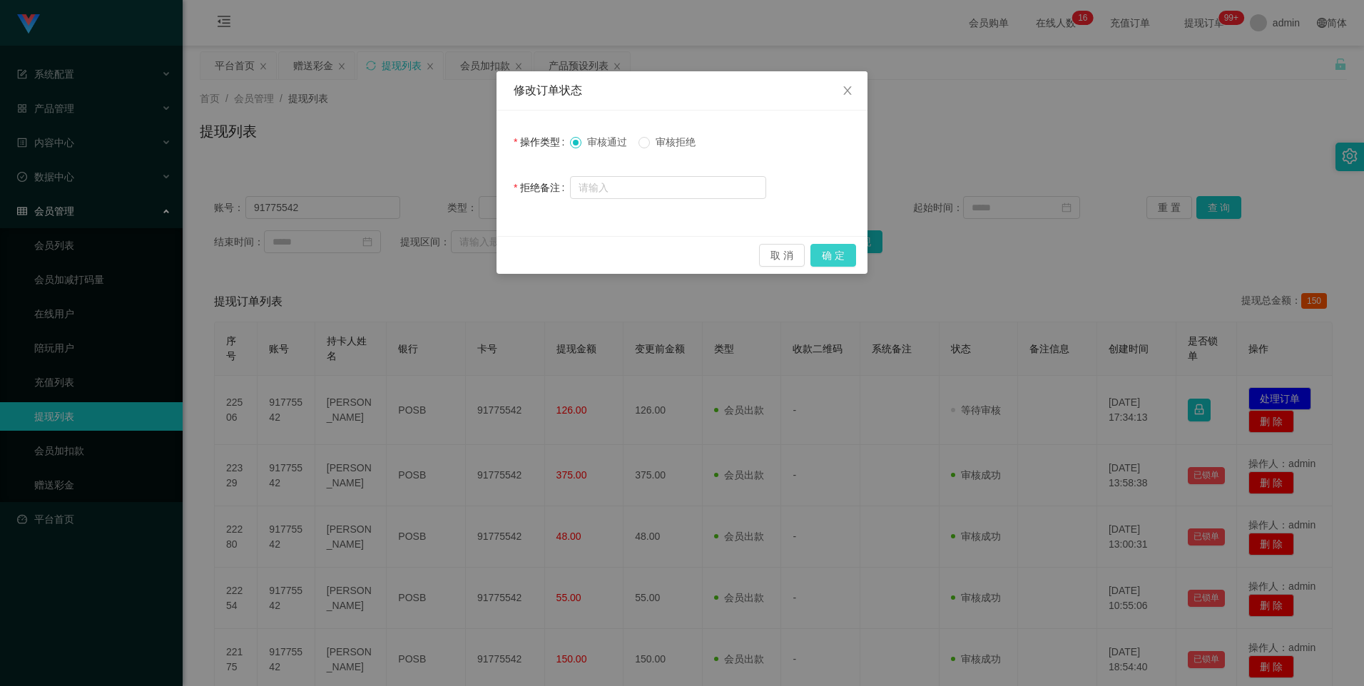
click at [834, 253] on button "确 定" at bounding box center [833, 255] width 46 height 23
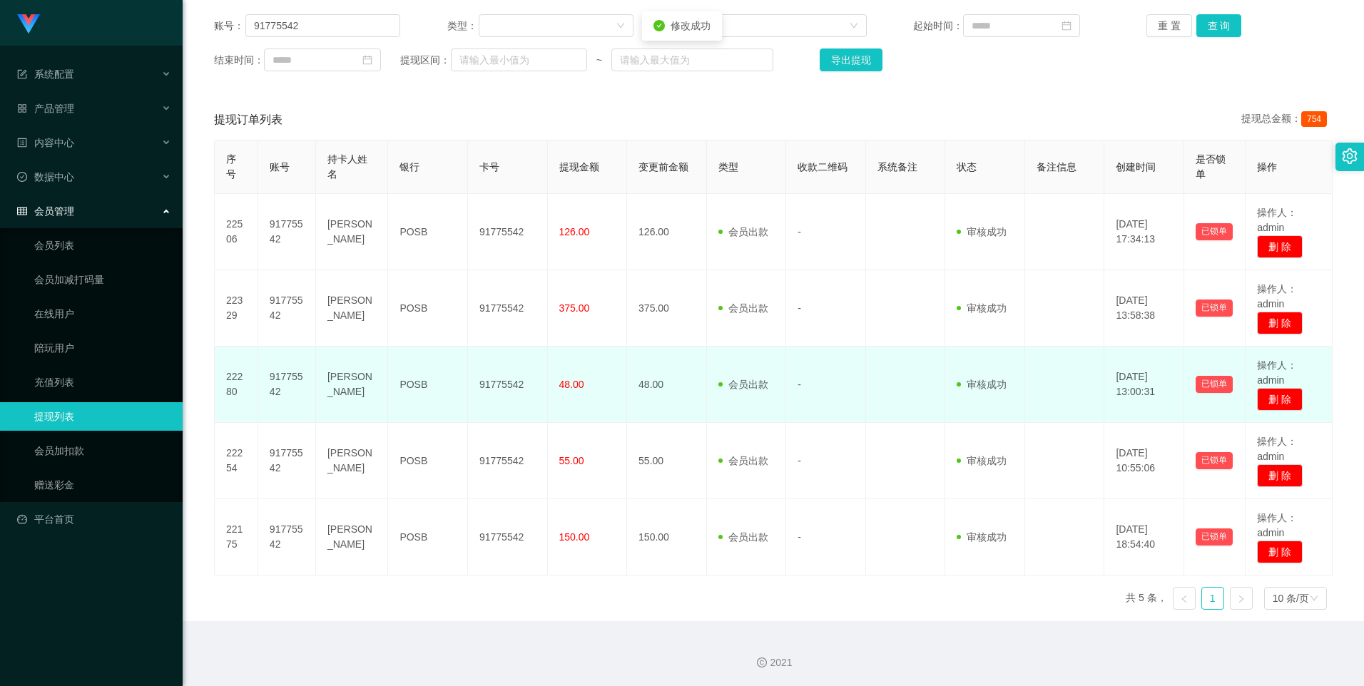
scroll to position [183, 0]
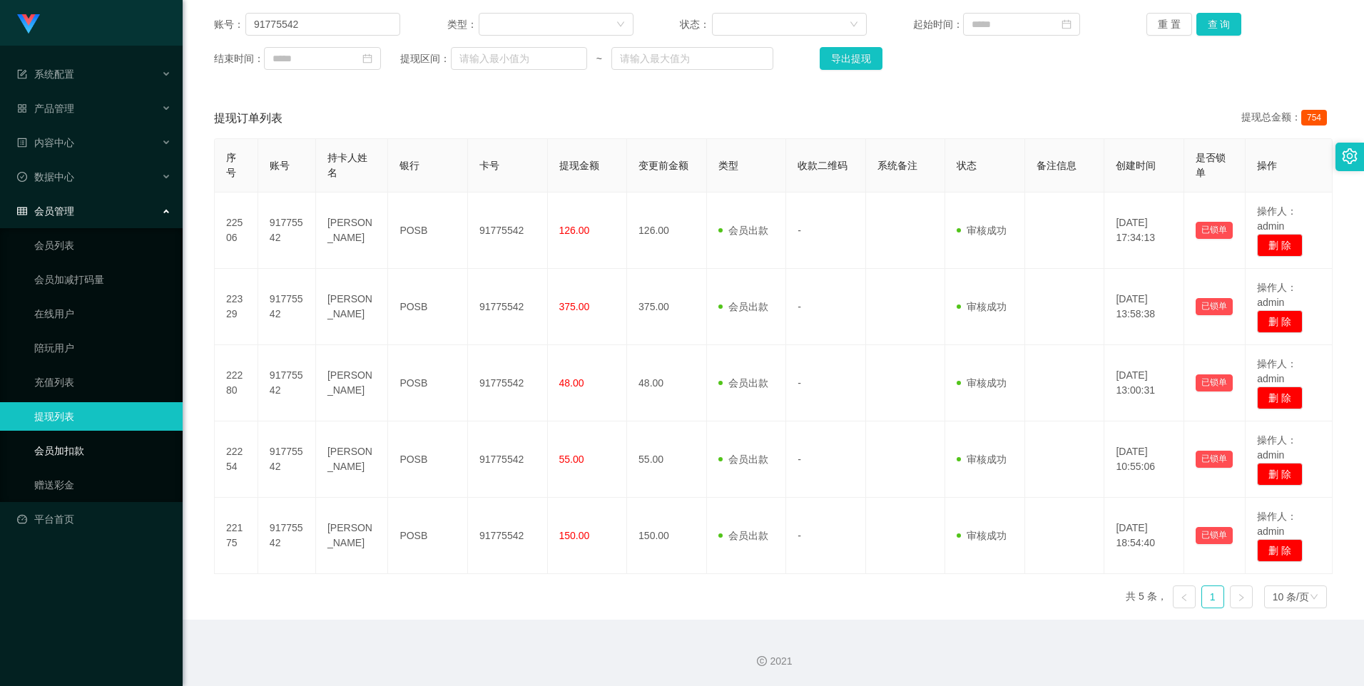
click at [99, 454] on link "会员加扣款" at bounding box center [102, 450] width 137 height 29
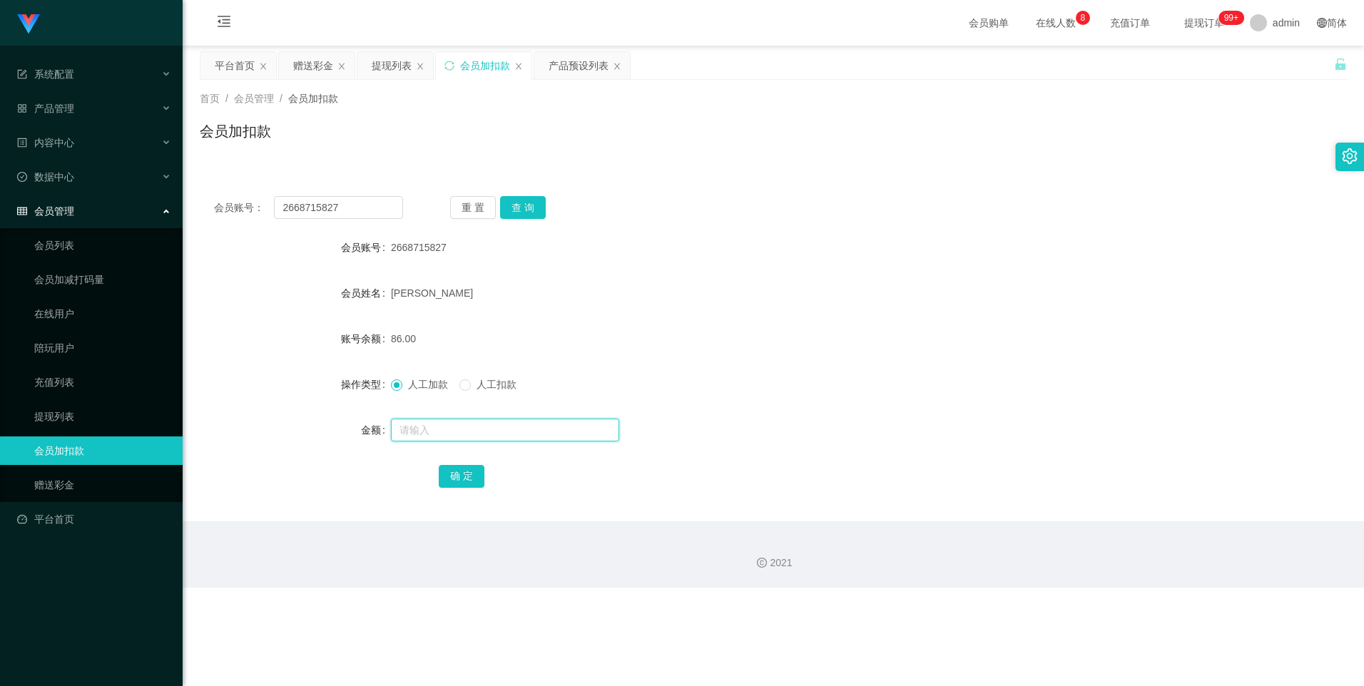
click at [414, 426] on input "text" at bounding box center [505, 430] width 228 height 23
type input "8"
click at [464, 478] on button "确 定" at bounding box center [462, 476] width 46 height 23
click at [538, 458] on form "会员账号 2668715827 会员姓名 [PERSON_NAME] 账号余额 94.00 操作类型 人工加款 人工扣款 金额 确 定" at bounding box center [773, 361] width 1147 height 257
drag, startPoint x: 346, startPoint y: 210, endPoint x: 260, endPoint y: 205, distance: 85.8
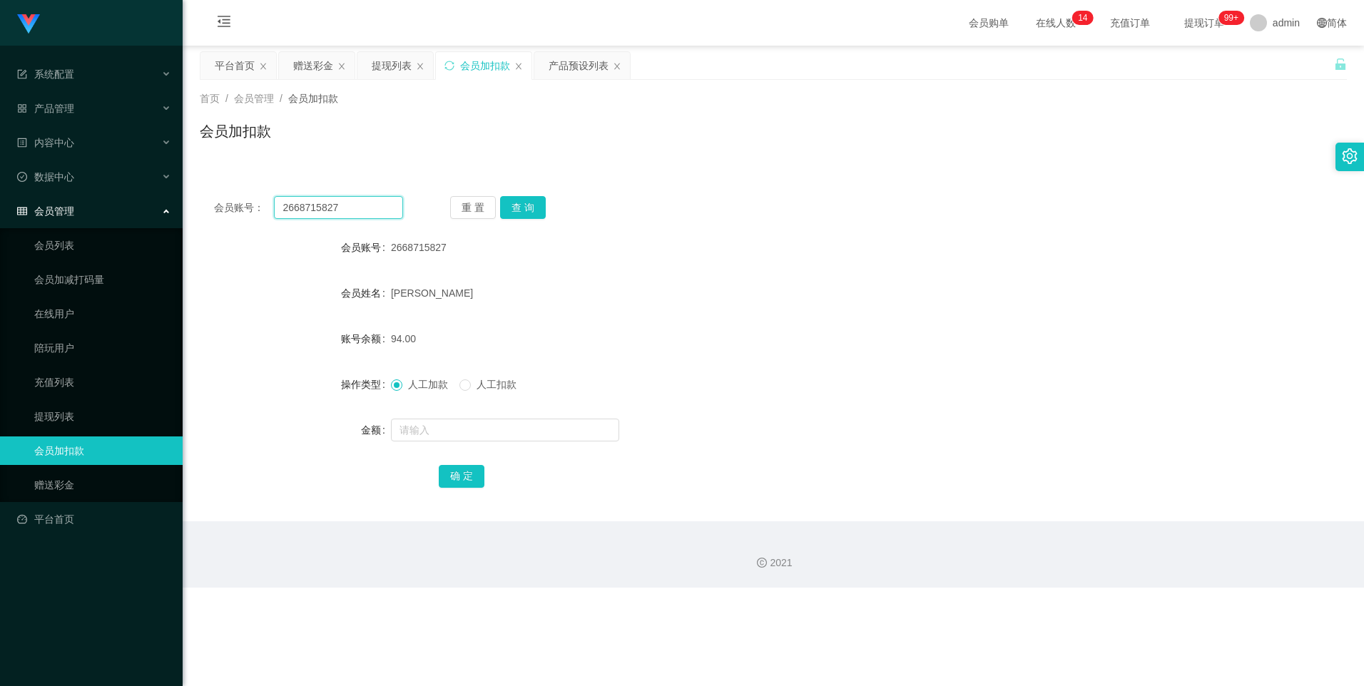
click at [260, 205] on div "会员账号： 2668715827" at bounding box center [308, 207] width 189 height 23
type input "91775542"
click at [502, 210] on button "查 询" at bounding box center [523, 207] width 46 height 23
click at [436, 428] on input "text" at bounding box center [505, 430] width 228 height 23
type input "8"
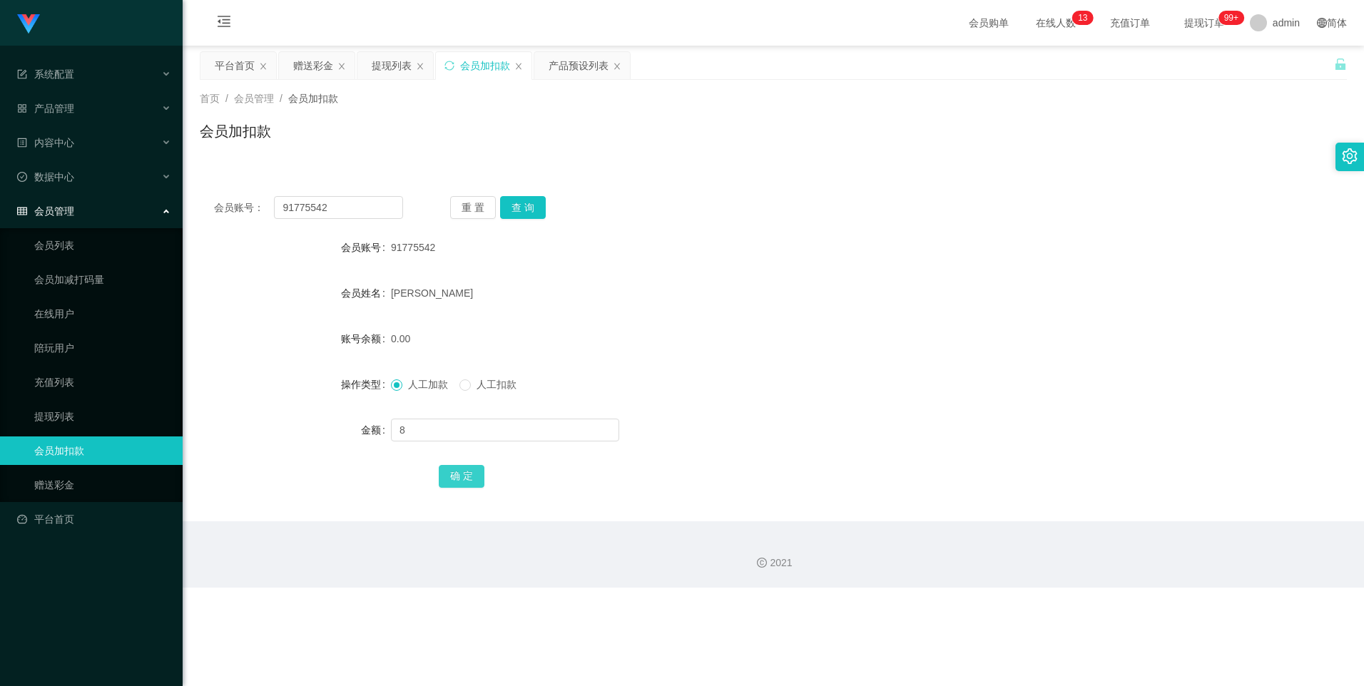
click at [441, 476] on button "确 定" at bounding box center [462, 476] width 46 height 23
click at [422, 429] on input "text" at bounding box center [505, 430] width 228 height 23
type input "8"
click at [453, 474] on button "确 定" at bounding box center [462, 476] width 46 height 23
click at [96, 414] on link "提现列表" at bounding box center [102, 416] width 137 height 29
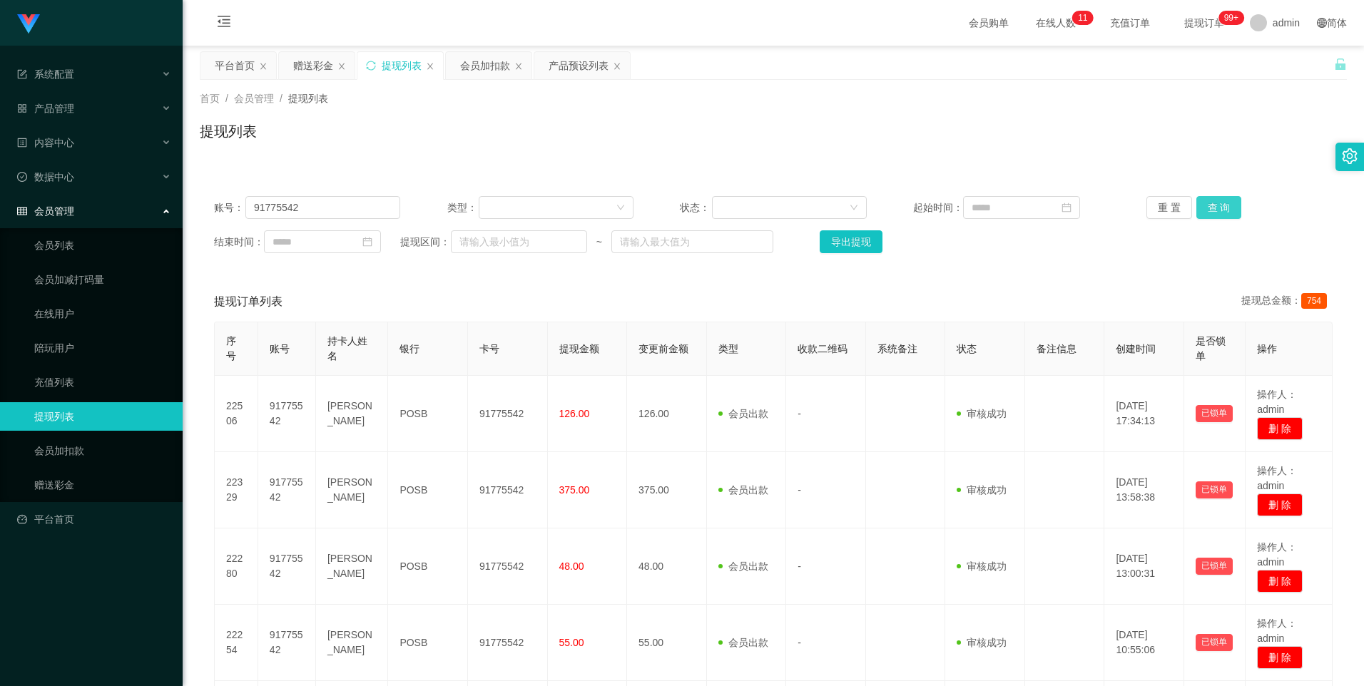
click at [1213, 213] on button "查 询" at bounding box center [1219, 207] width 46 height 23
drag, startPoint x: 321, startPoint y: 210, endPoint x: 167, endPoint y: 203, distance: 154.2
click at [167, 203] on section "系统配置 产品管理 产品列表 产品预设列表 开奖记录 注单管理 即时注单 内容中心 数据中心 会员管理 会员列表 会员加减打码量 在线用户 陪玩用户 充值列表…" at bounding box center [682, 434] width 1364 height 869
paste input "2668715827"
click at [1226, 212] on button "查 询" at bounding box center [1219, 207] width 46 height 23
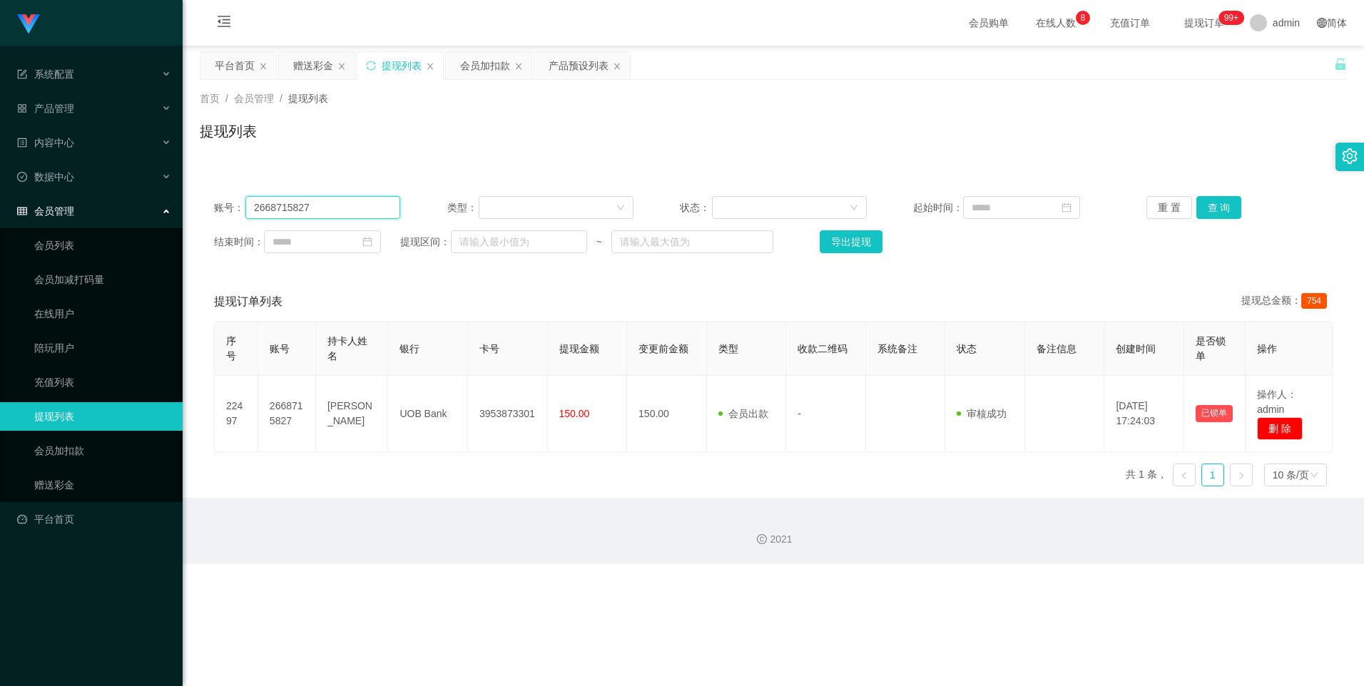
drag, startPoint x: 316, startPoint y: 211, endPoint x: 226, endPoint y: 208, distance: 89.9
click at [226, 208] on div "账号： 2668715827" at bounding box center [307, 207] width 186 height 23
type input "91775542"
click at [1202, 210] on button "查 询" at bounding box center [1219, 207] width 46 height 23
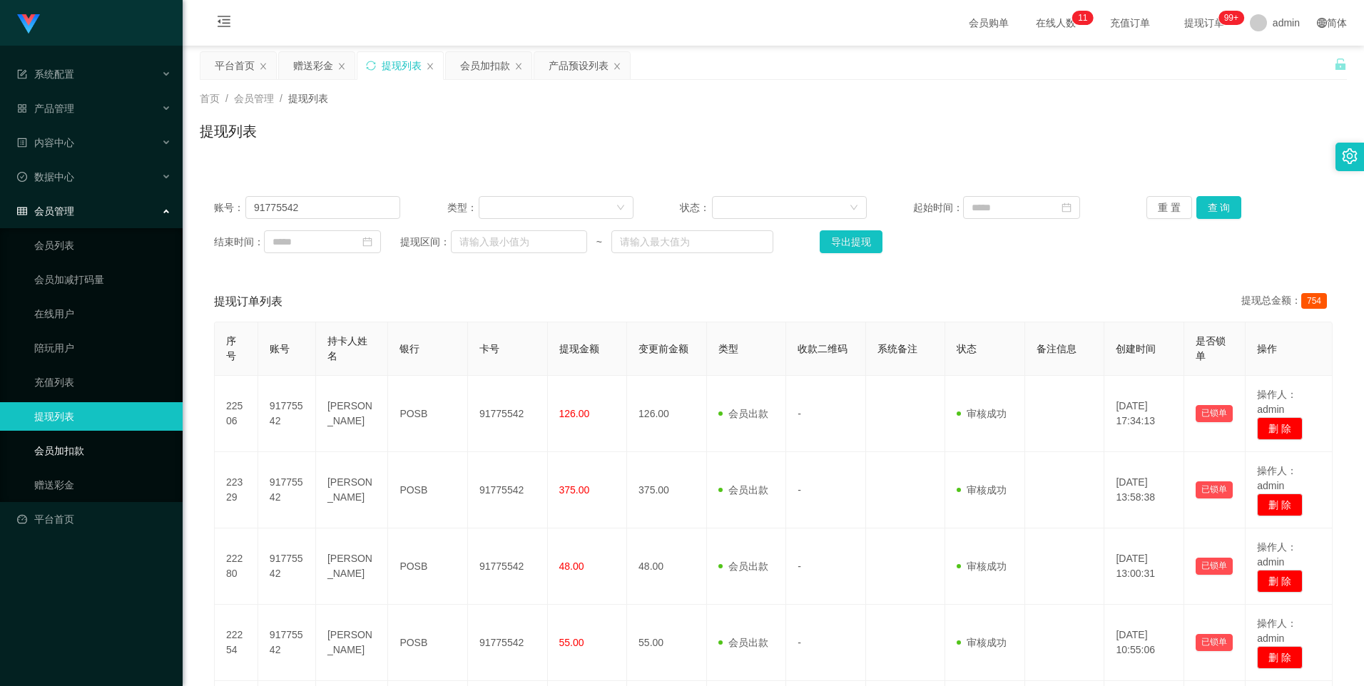
click at [73, 456] on link "会员加扣款" at bounding box center [102, 450] width 137 height 29
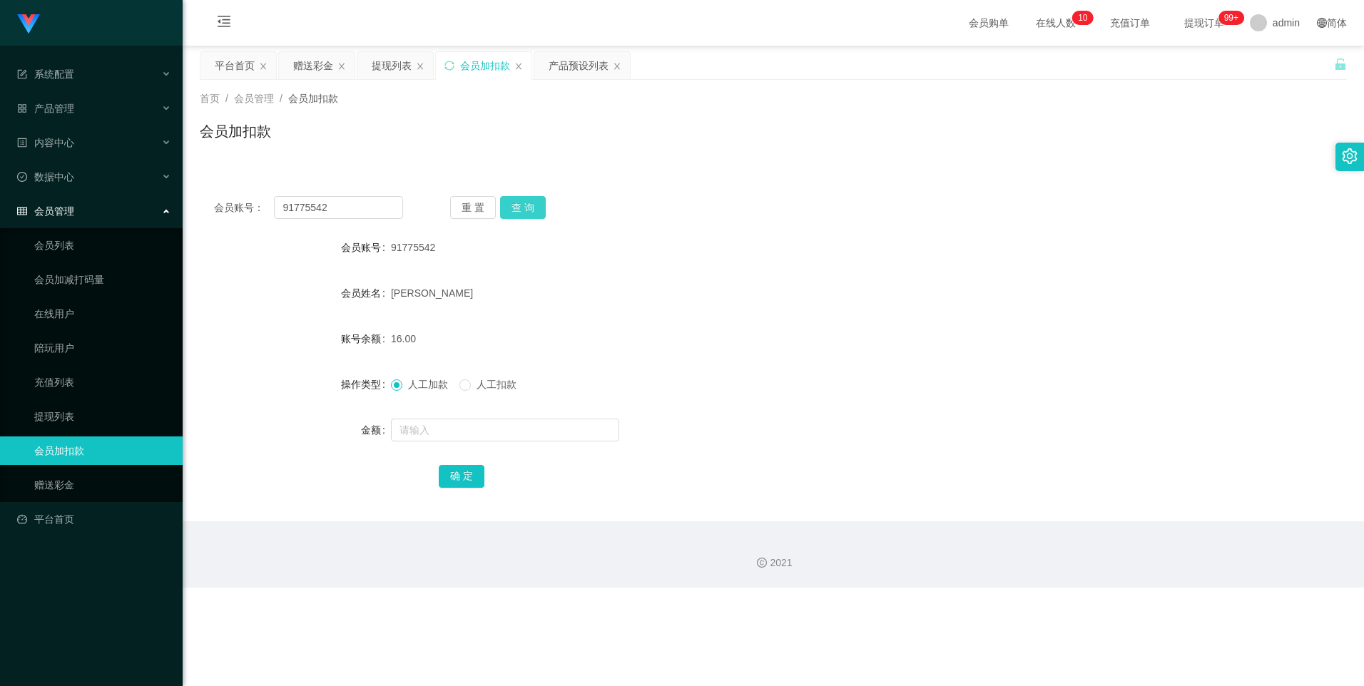
click at [526, 207] on button "查 询" at bounding box center [523, 207] width 46 height 23
click at [431, 433] on input "text" at bounding box center [505, 430] width 228 height 23
type input "8"
click at [458, 475] on button "确 定" at bounding box center [462, 476] width 46 height 23
drag, startPoint x: 354, startPoint y: 207, endPoint x: 257, endPoint y: 203, distance: 97.8
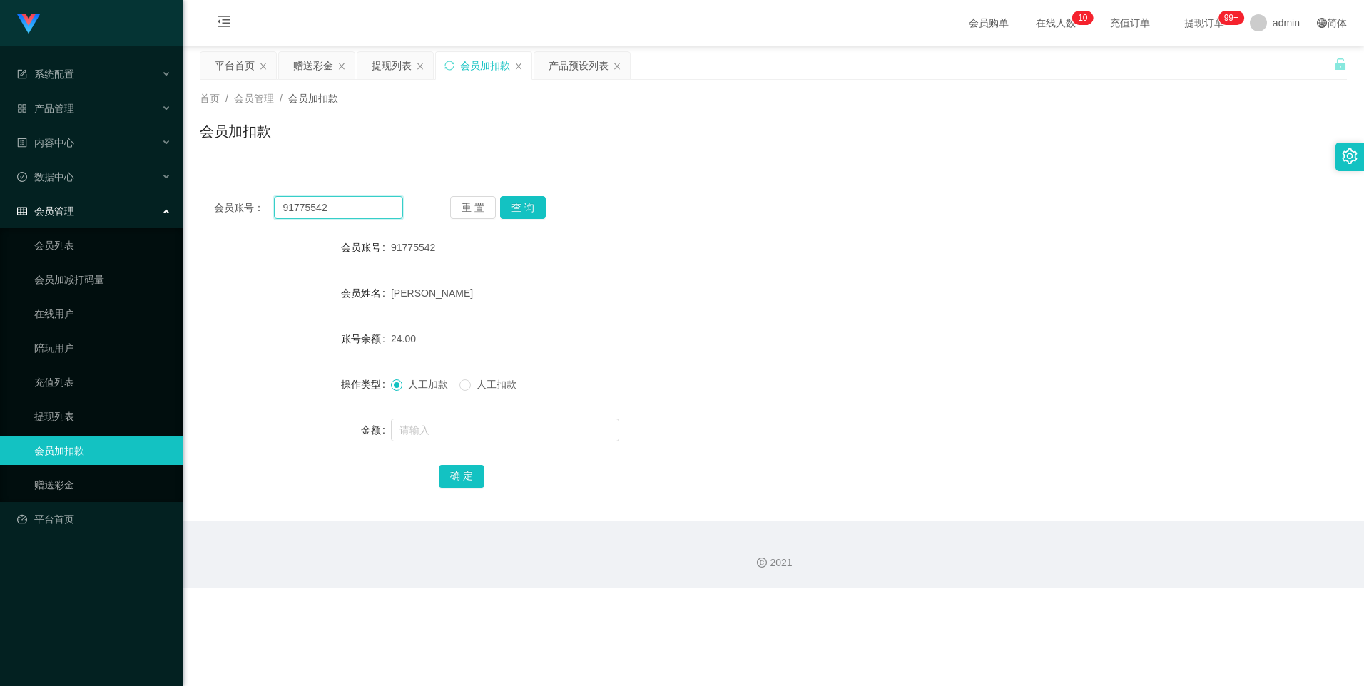
click at [257, 203] on div "会员账号： 91775542" at bounding box center [308, 207] width 189 height 23
paste input "2668715827"
type input "2668715827"
click at [526, 204] on button "查 询" at bounding box center [523, 207] width 46 height 23
click at [446, 429] on input "text" at bounding box center [505, 430] width 228 height 23
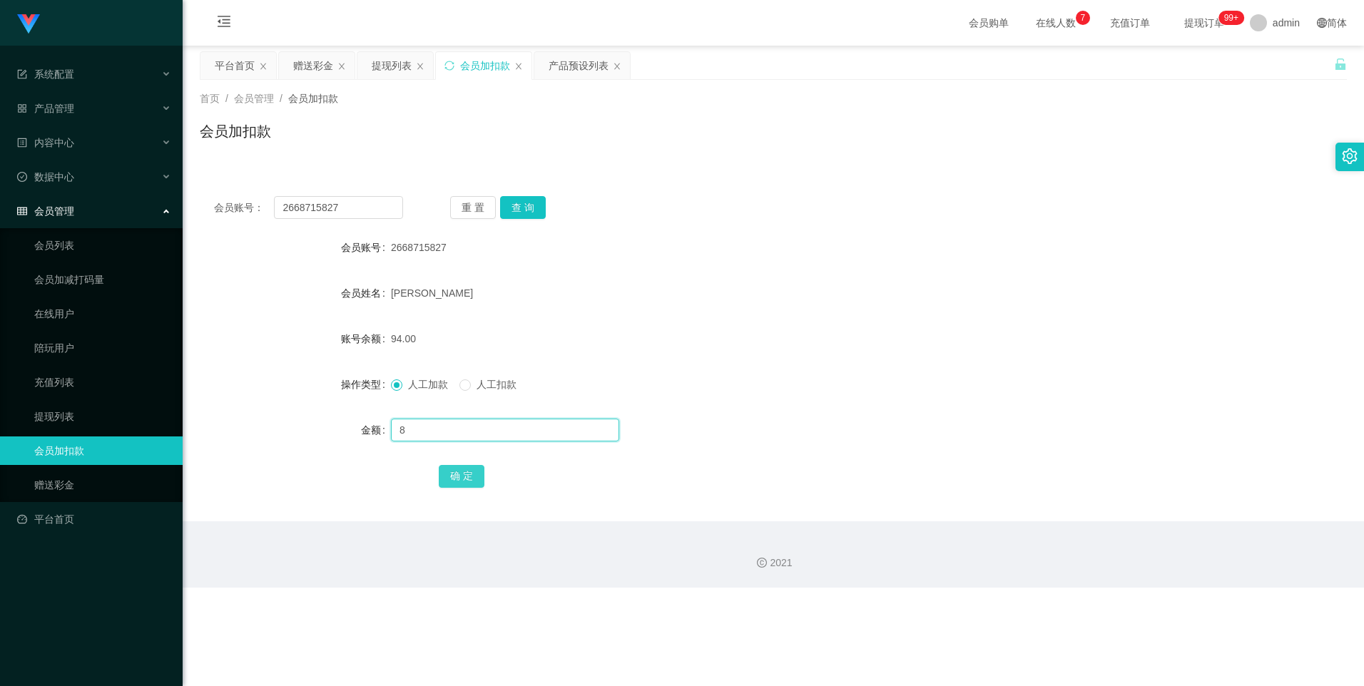
type input "8"
click at [469, 471] on button "确 定" at bounding box center [462, 476] width 46 height 23
click at [620, 479] on div "确 定" at bounding box center [773, 475] width 669 height 29
drag, startPoint x: 364, startPoint y: 207, endPoint x: 227, endPoint y: 206, distance: 136.2
click at [227, 206] on div "会员账号： 2668715827" at bounding box center [308, 207] width 189 height 23
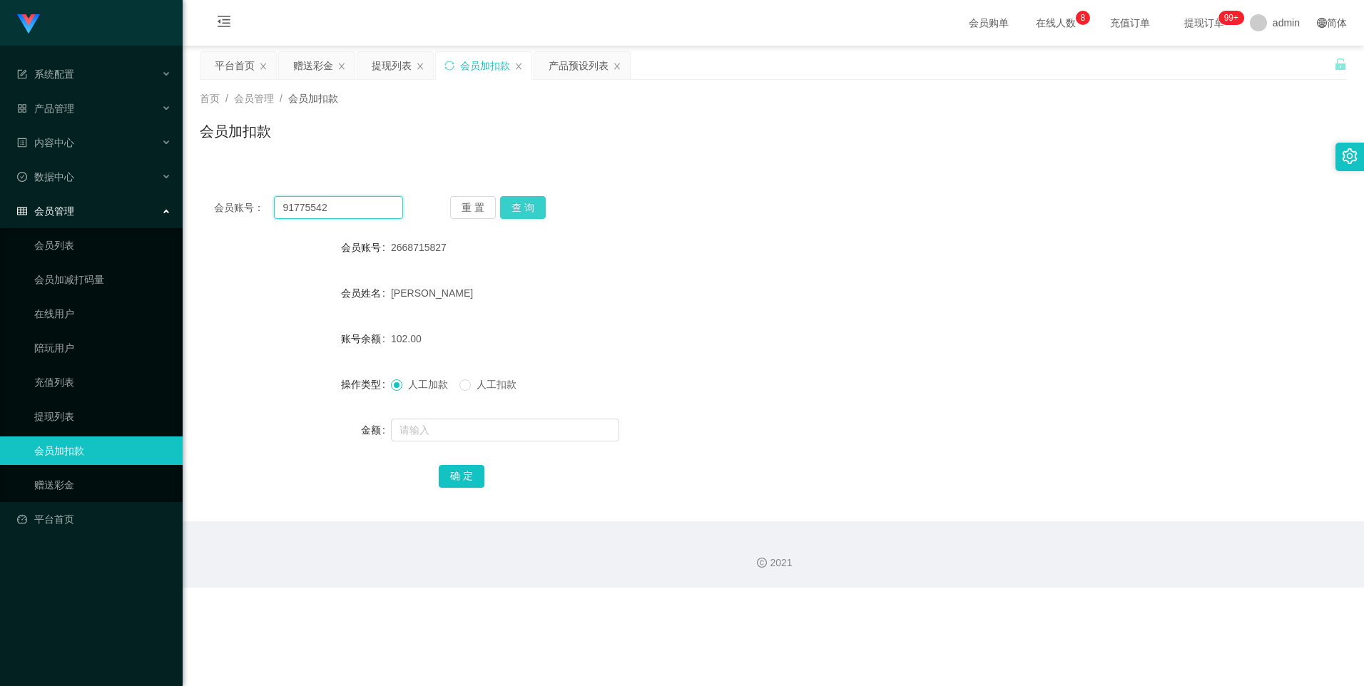
type input "91775542"
click at [524, 210] on button "查 询" at bounding box center [523, 207] width 46 height 23
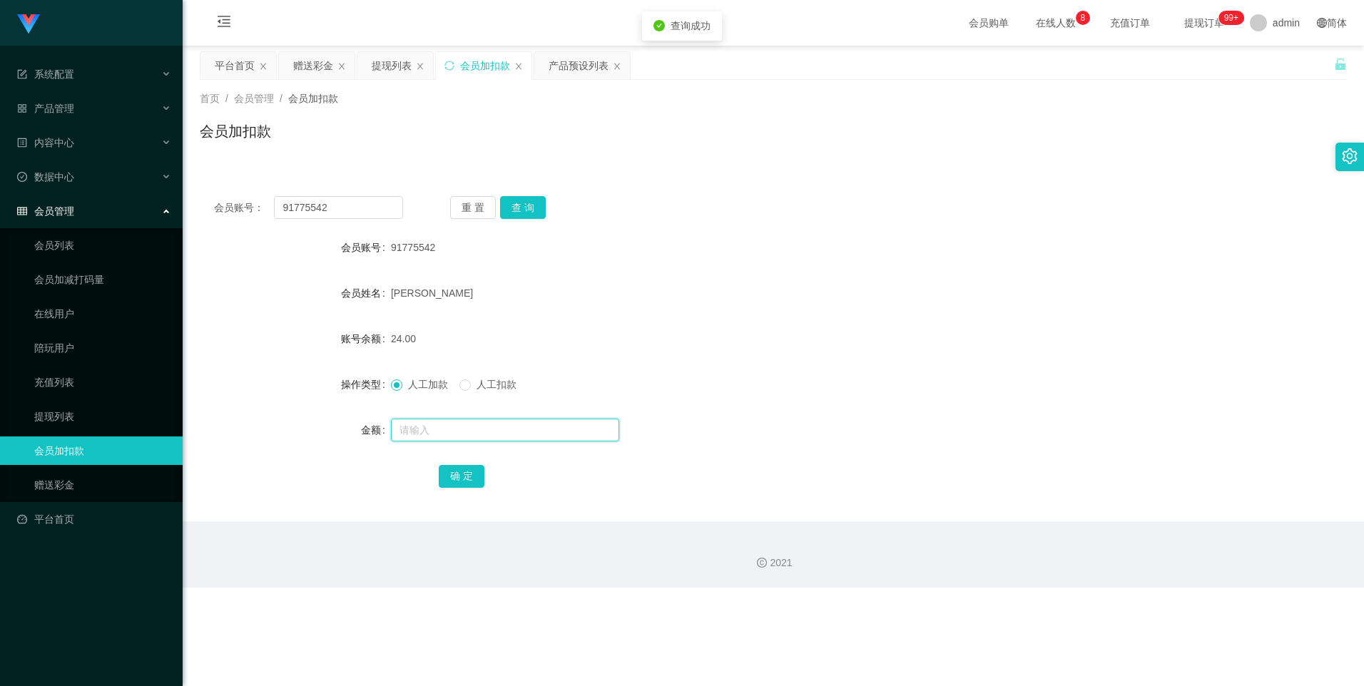
click at [440, 424] on input "text" at bounding box center [505, 430] width 228 height 23
type input "8"
click at [457, 466] on button "确 定" at bounding box center [462, 476] width 46 height 23
click at [66, 413] on link "提现列表" at bounding box center [102, 416] width 137 height 29
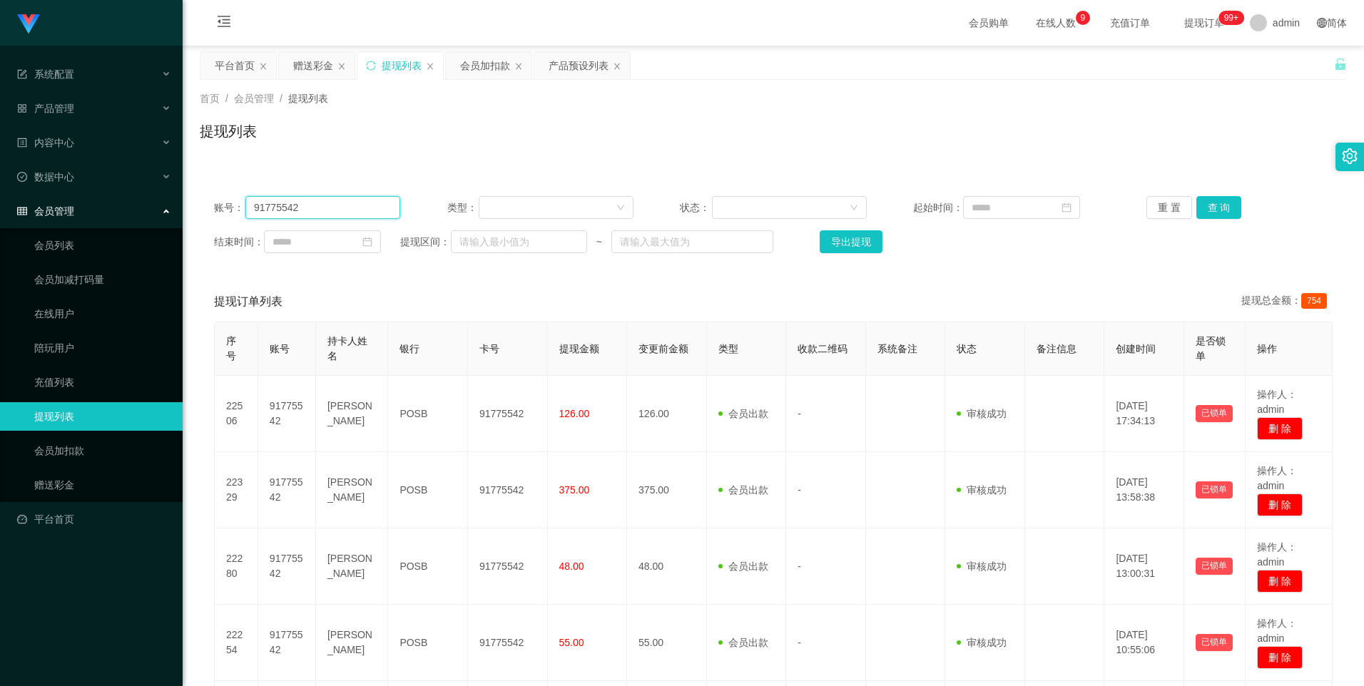
drag, startPoint x: 322, startPoint y: 205, endPoint x: 215, endPoint y: 205, distance: 106.3
click at [215, 205] on div "账号： 91775542" at bounding box center [307, 207] width 186 height 23
paste input "2668715827"
type input "2668715827"
click at [1225, 208] on button "查 询" at bounding box center [1219, 207] width 46 height 23
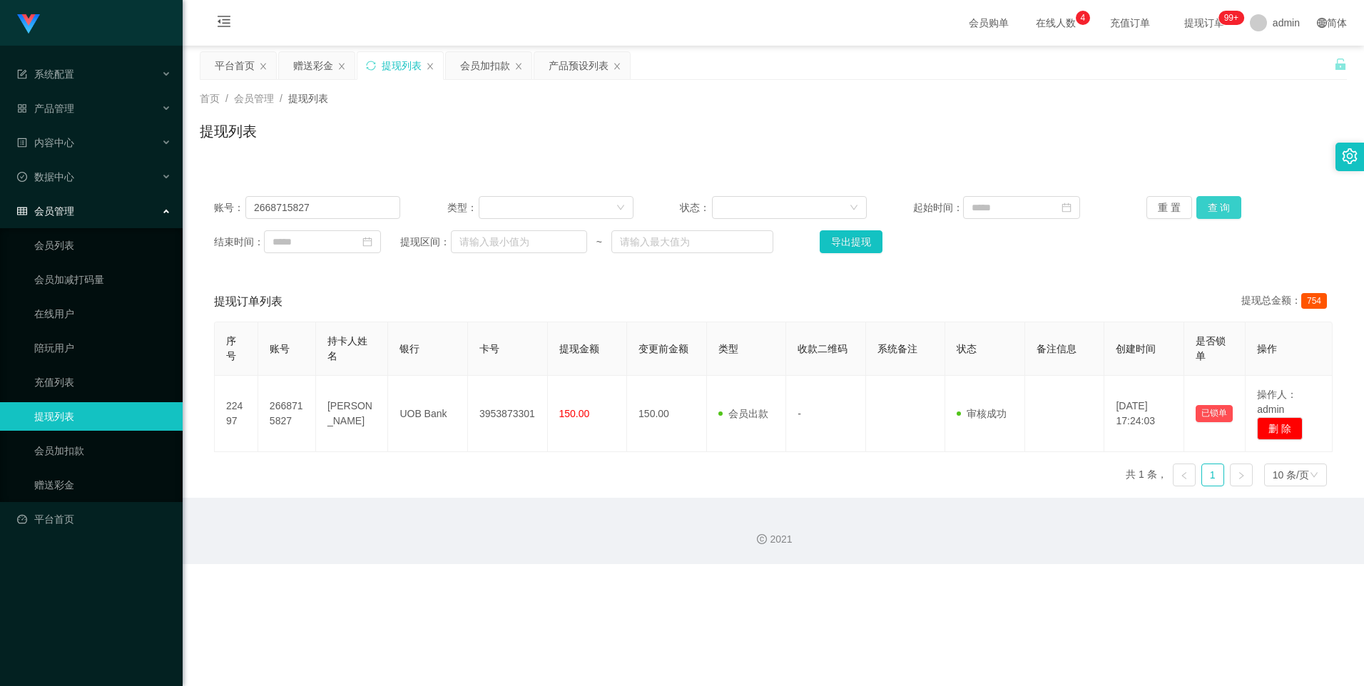
click at [1209, 213] on button "查 询" at bounding box center [1219, 207] width 46 height 23
click at [99, 446] on link "会员加扣款" at bounding box center [102, 450] width 137 height 29
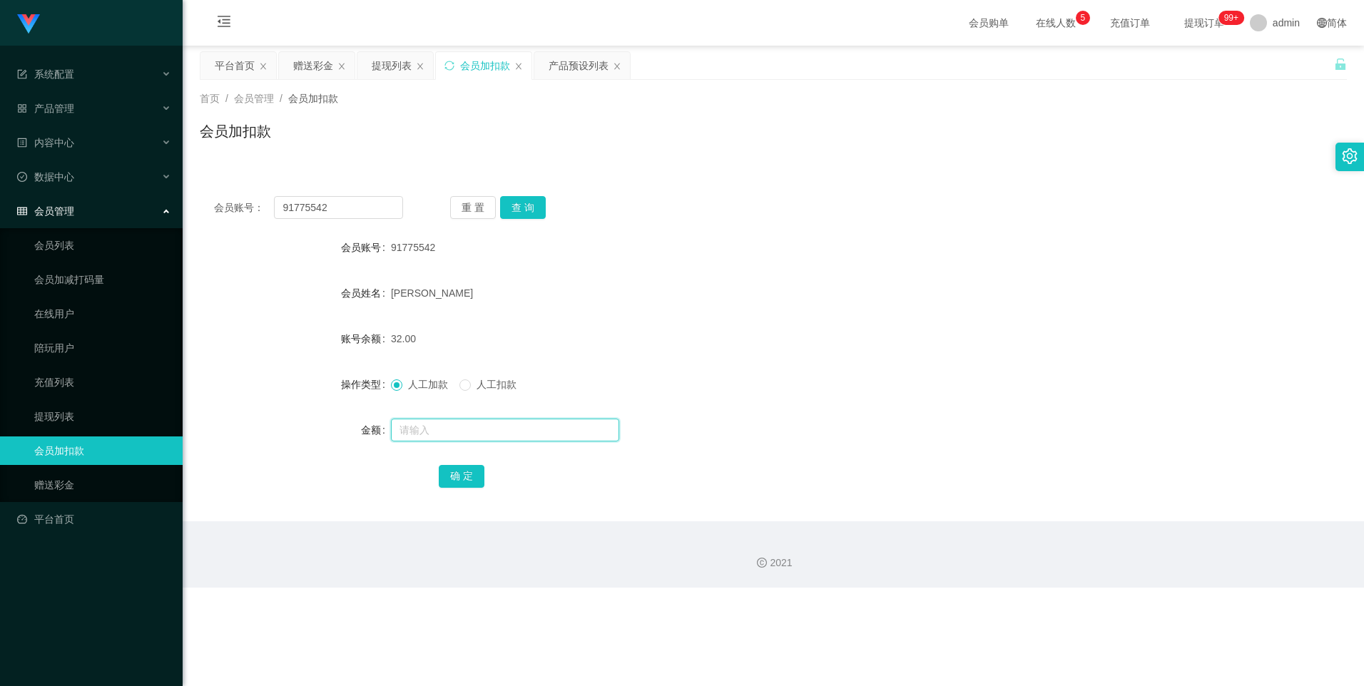
click at [440, 429] on input "text" at bounding box center [505, 430] width 228 height 23
drag, startPoint x: 340, startPoint y: 210, endPoint x: 256, endPoint y: 215, distance: 84.3
click at [256, 215] on div "会员账号： 91775542" at bounding box center [308, 207] width 189 height 23
paste input "2668715827"
type input "2668715827"
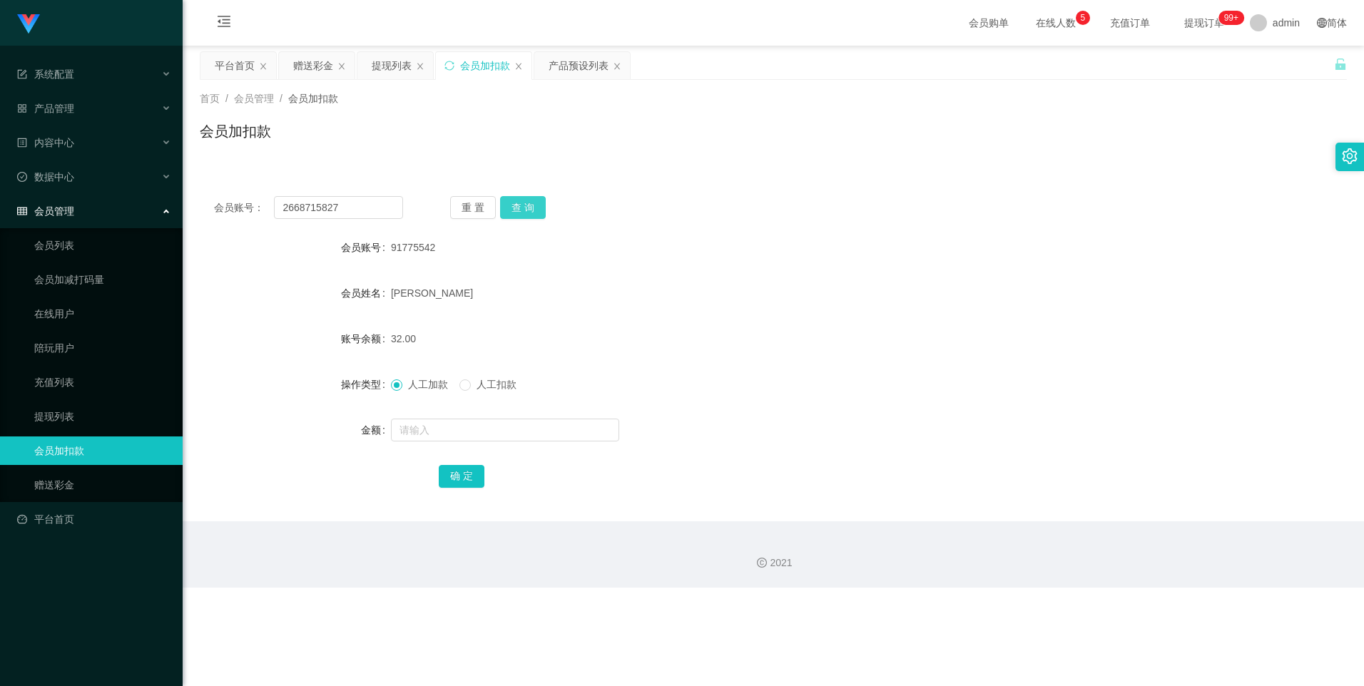
click at [526, 205] on button "查 询" at bounding box center [523, 207] width 46 height 23
click at [434, 426] on input "text" at bounding box center [505, 430] width 228 height 23
type input "300"
click at [469, 484] on button "确 定" at bounding box center [462, 476] width 46 height 23
click at [422, 424] on input "text" at bounding box center [505, 430] width 228 height 23
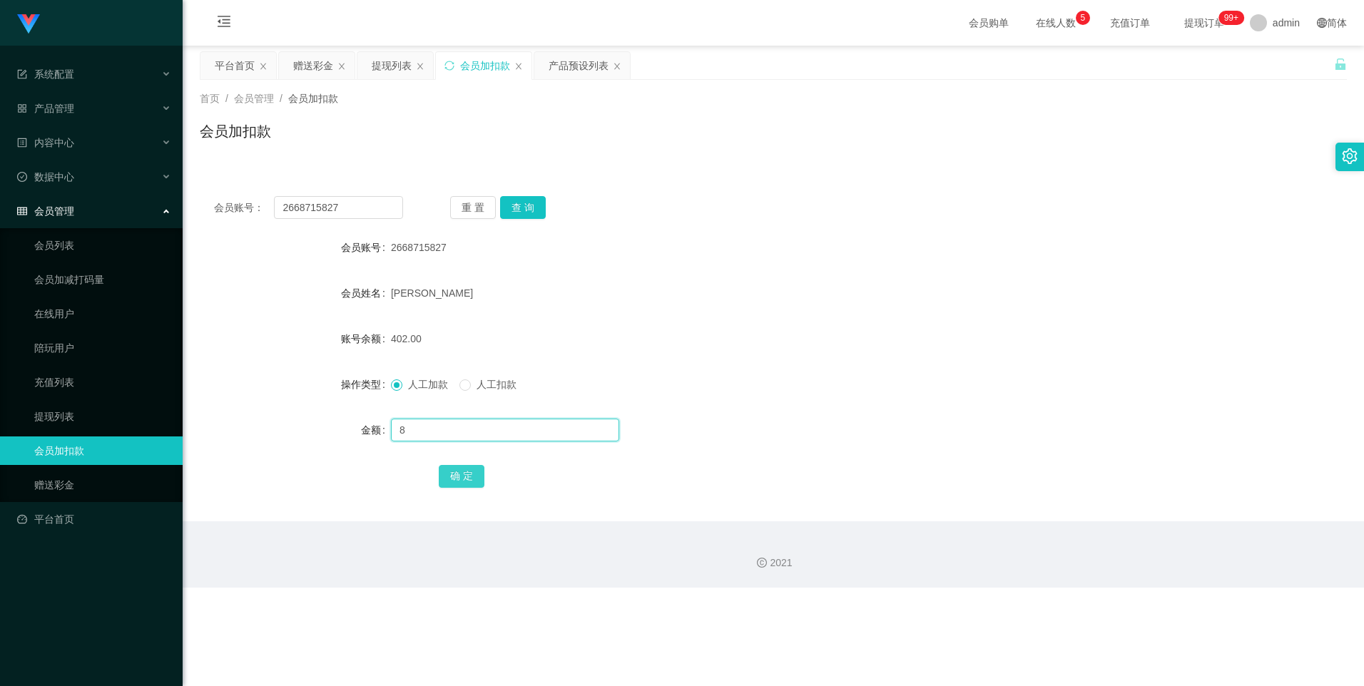
type input "8"
click at [460, 469] on button "确 定" at bounding box center [462, 476] width 46 height 23
drag, startPoint x: 346, startPoint y: 203, endPoint x: 242, endPoint y: 205, distance: 103.4
click at [242, 205] on div "会员账号： 2668715827" at bounding box center [308, 207] width 189 height 23
type input "91775542"
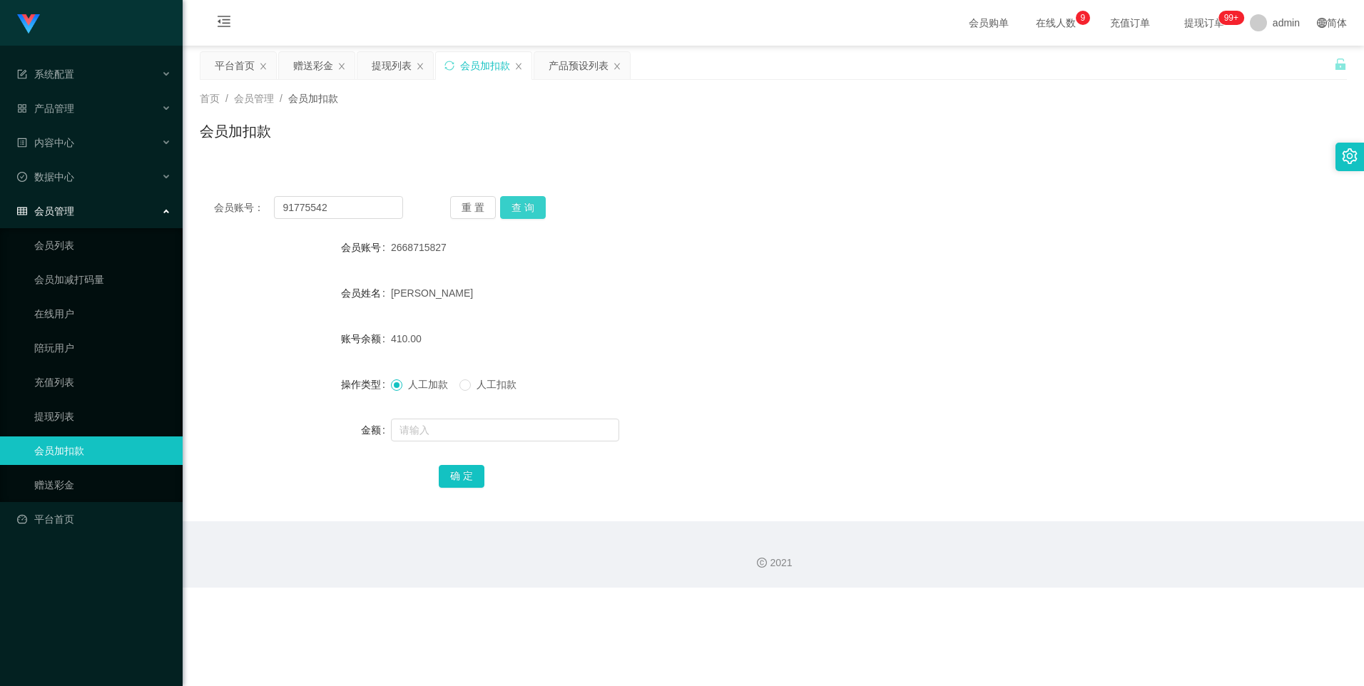
click at [521, 207] on button "查 询" at bounding box center [523, 207] width 46 height 23
click at [467, 433] on input "text" at bounding box center [505, 430] width 228 height 23
type input "8"
click at [468, 473] on button "确 定" at bounding box center [462, 476] width 46 height 23
click at [84, 411] on link "提现列表" at bounding box center [102, 416] width 137 height 29
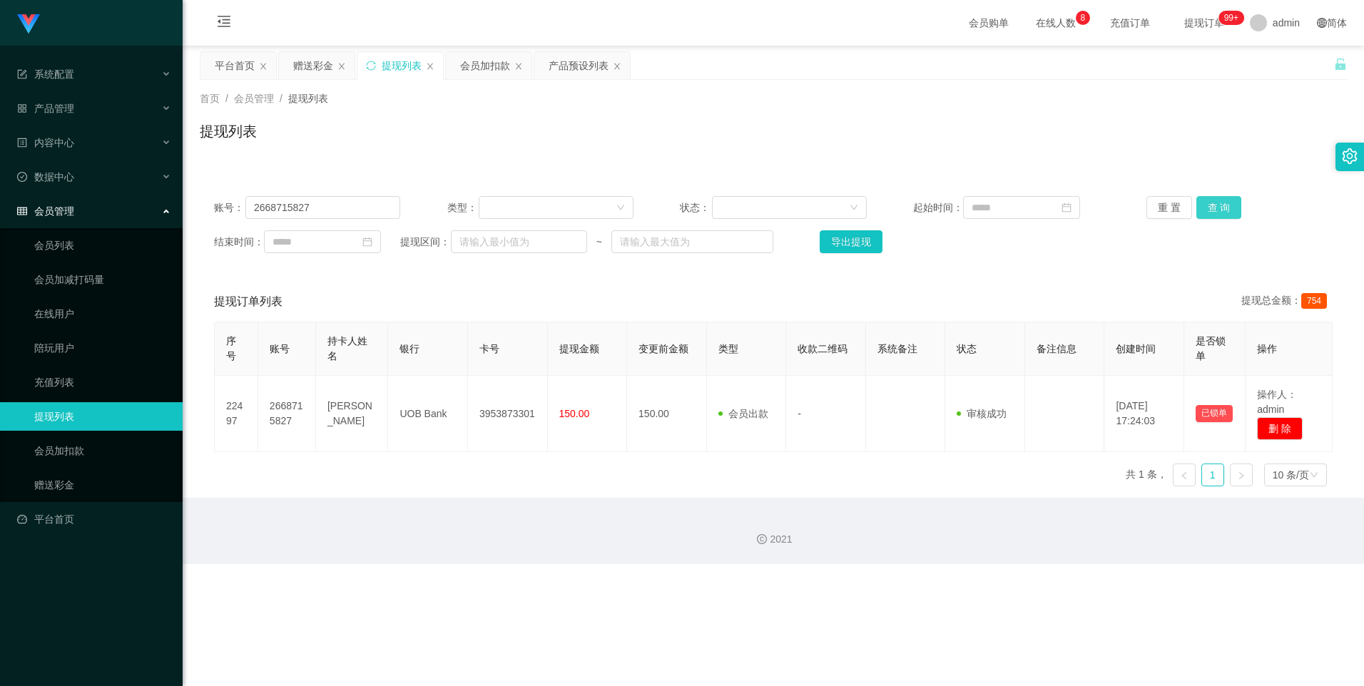
click at [1224, 210] on button "查 询" at bounding box center [1219, 207] width 46 height 23
click at [90, 453] on link "会员加扣款" at bounding box center [102, 450] width 137 height 29
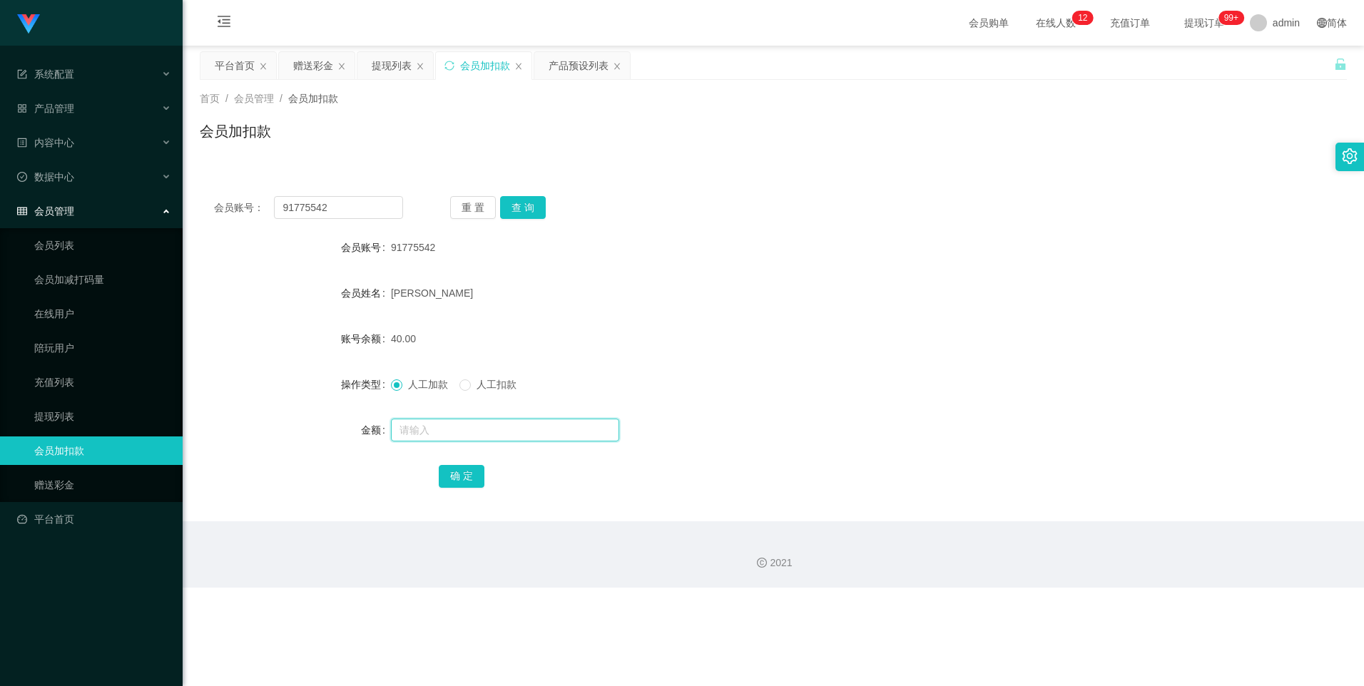
click at [434, 426] on input "text" at bounding box center [505, 430] width 228 height 23
drag, startPoint x: 337, startPoint y: 208, endPoint x: 265, endPoint y: 213, distance: 72.2
click at [218, 208] on div "会员账号： 91775542" at bounding box center [308, 207] width 189 height 23
paste input "2668715827"
type input "2668715827"
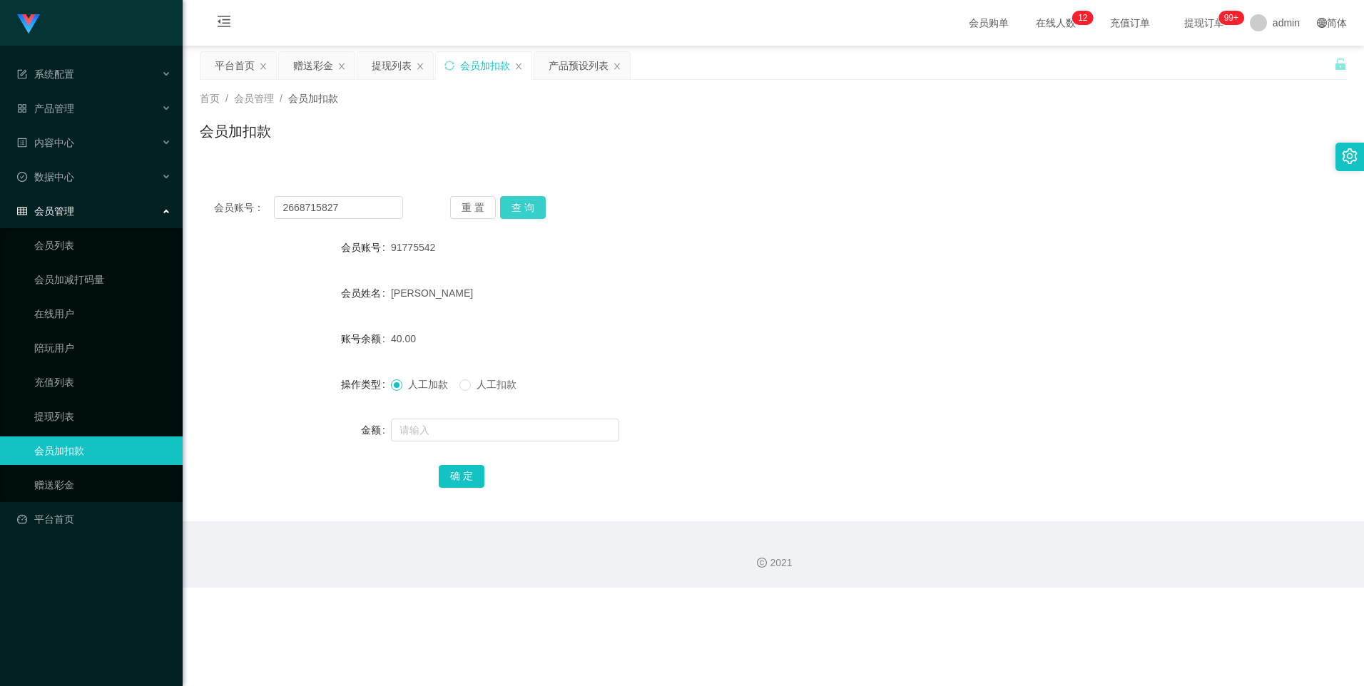
click at [531, 206] on button "查 询" at bounding box center [523, 207] width 46 height 23
click at [108, 420] on link "提现列表" at bounding box center [102, 416] width 137 height 29
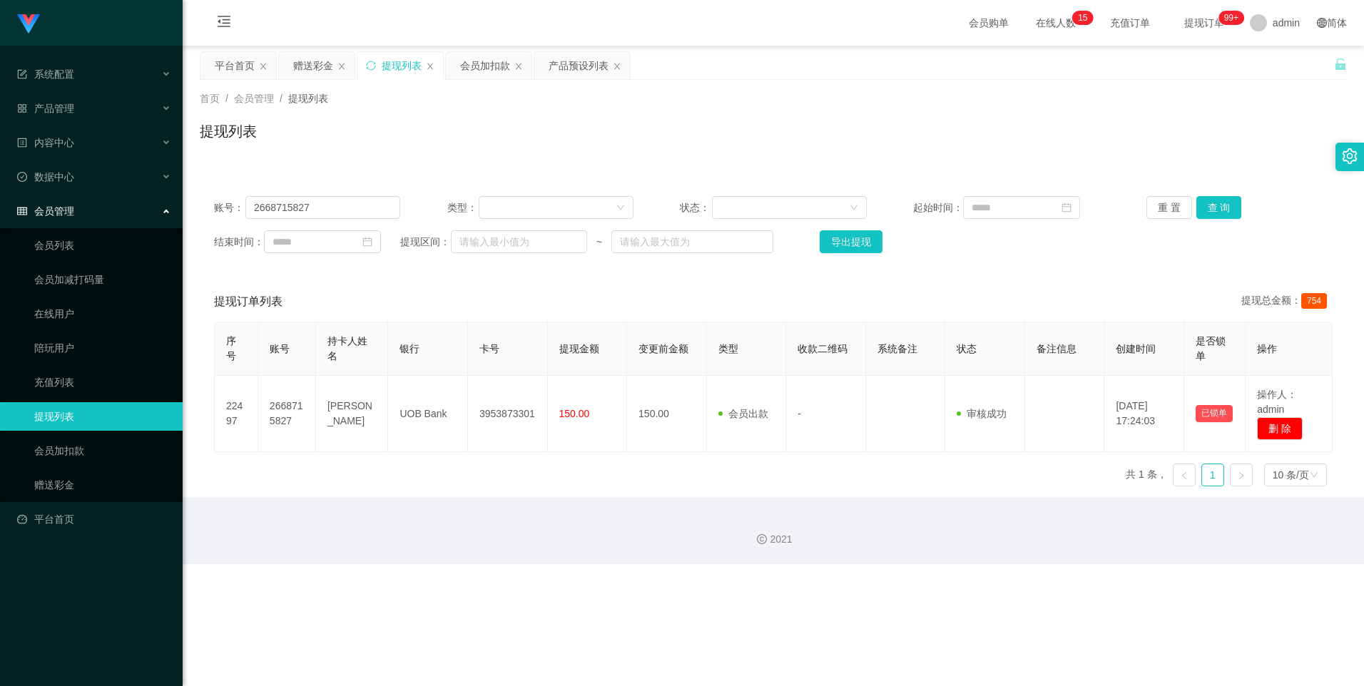
click at [1221, 219] on div "账号： 2668715827 类型： 状态： 起始时间： 重 置 查 询 结束时间： 提现区间： ~ 导出提现" at bounding box center [773, 225] width 1147 height 86
click at [1216, 200] on button "查 询" at bounding box center [1219, 207] width 46 height 23
click at [88, 447] on link "会员加扣款" at bounding box center [102, 450] width 137 height 29
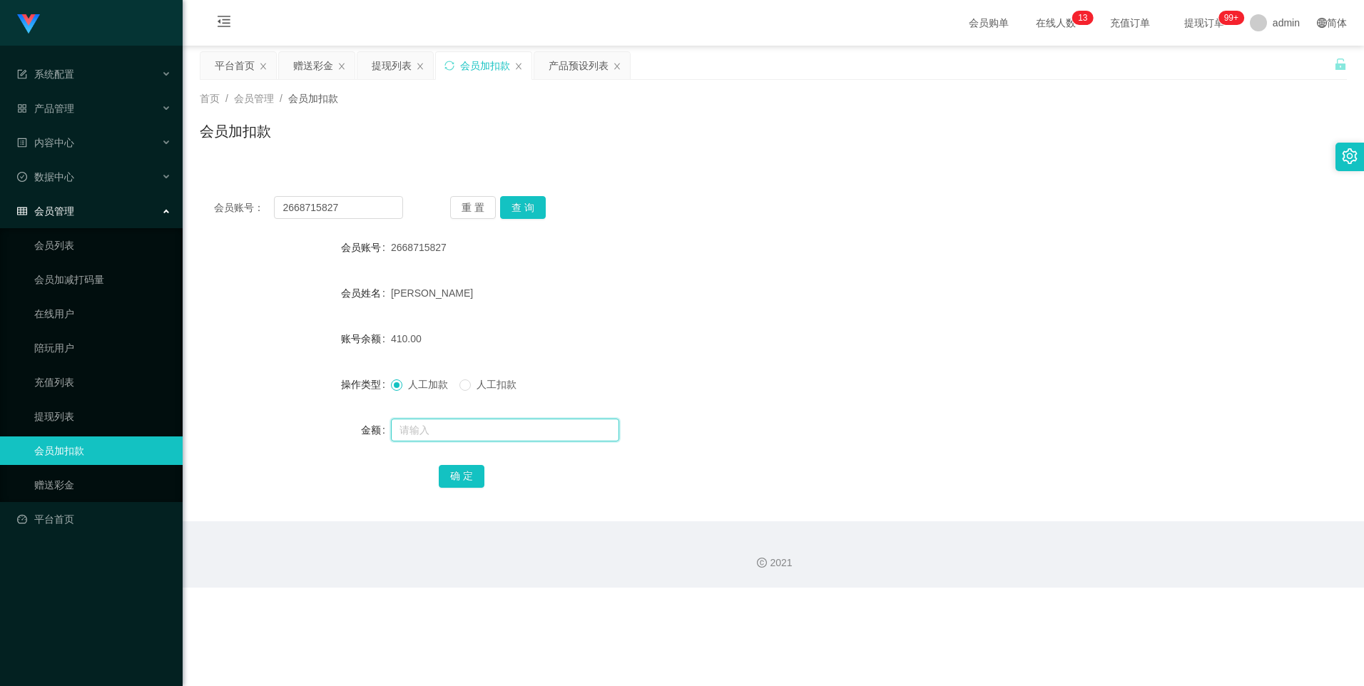
click at [413, 430] on input "text" at bounding box center [505, 430] width 228 height 23
type input "8"
click at [456, 473] on button "确 定" at bounding box center [462, 476] width 46 height 23
drag, startPoint x: 352, startPoint y: 206, endPoint x: 238, endPoint y: 206, distance: 114.1
click at [238, 206] on div "会员账号： 2668715827" at bounding box center [308, 207] width 189 height 23
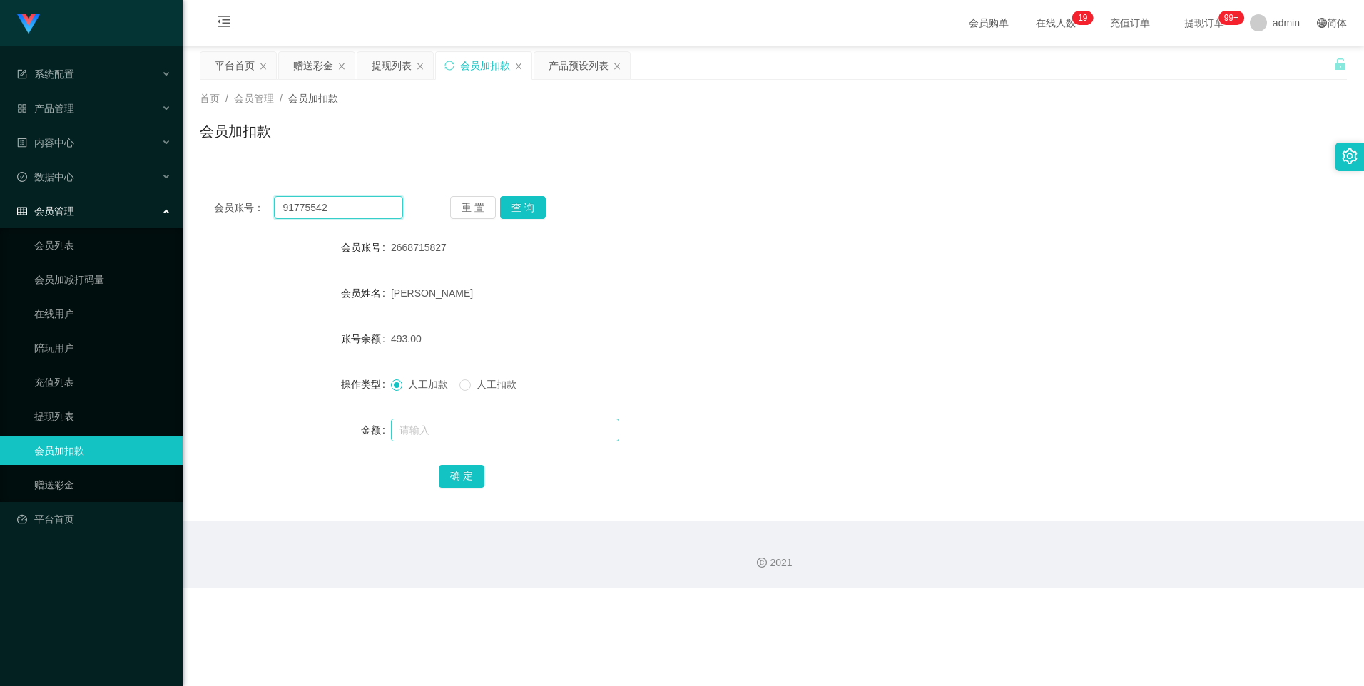
type input "91775542"
click at [429, 425] on input "text" at bounding box center [505, 430] width 228 height 23
click at [531, 206] on button "查 询" at bounding box center [523, 207] width 46 height 23
click at [424, 424] on input "text" at bounding box center [505, 430] width 228 height 23
type input "8"
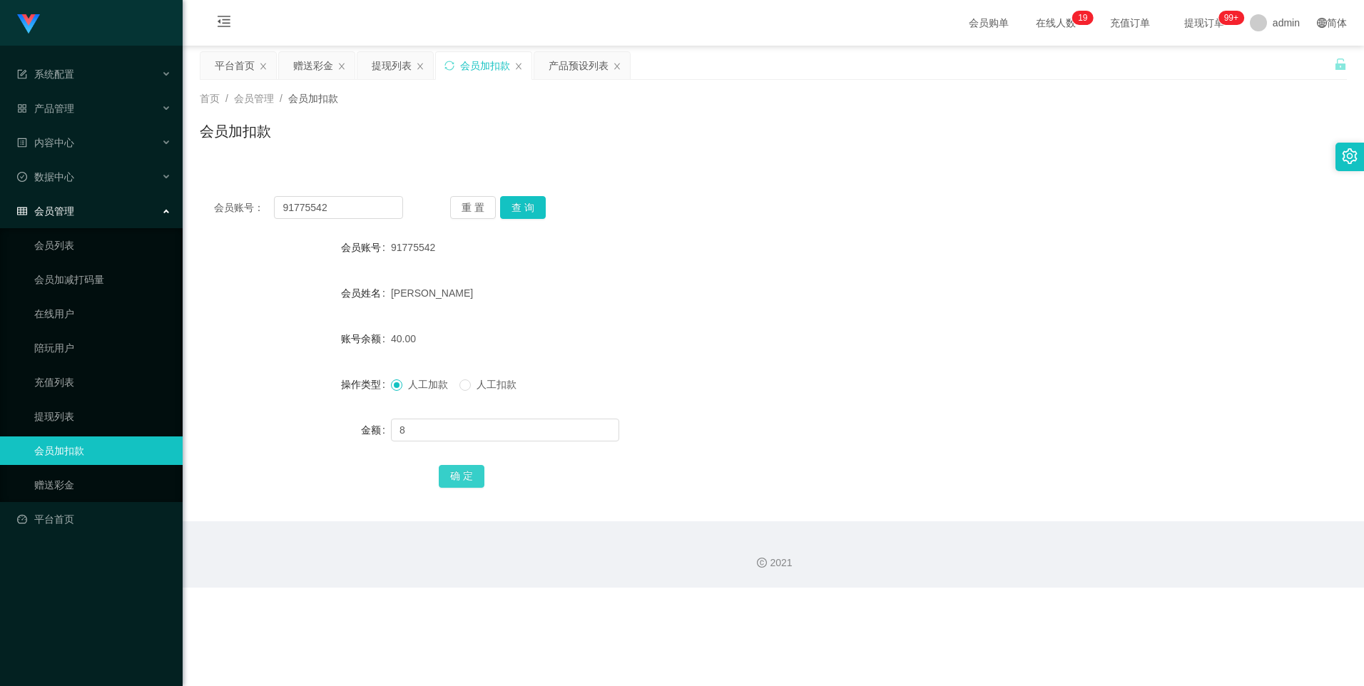
click at [456, 471] on button "确 定" at bounding box center [462, 476] width 46 height 23
click at [523, 212] on button "查 询" at bounding box center [523, 207] width 46 height 23
click at [71, 418] on link "提现列表" at bounding box center [102, 416] width 137 height 29
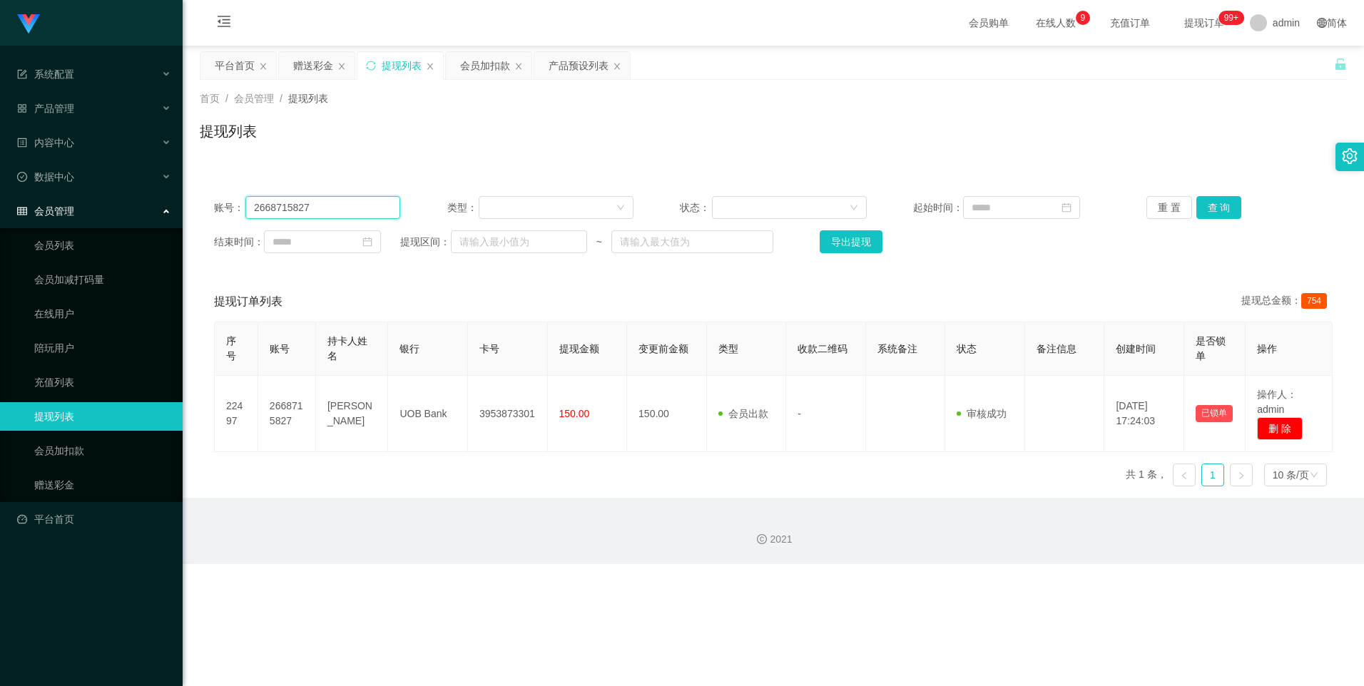
drag, startPoint x: 324, startPoint y: 210, endPoint x: 216, endPoint y: 220, distance: 108.2
click at [216, 220] on div "账号： 2668715827 类型： 状态： 起始时间： 重 置 查 询 结束时间： 提现区间： ~ 导出提现" at bounding box center [773, 225] width 1147 height 86
type input "91775542"
click at [1217, 207] on button "查 询" at bounding box center [1219, 207] width 46 height 23
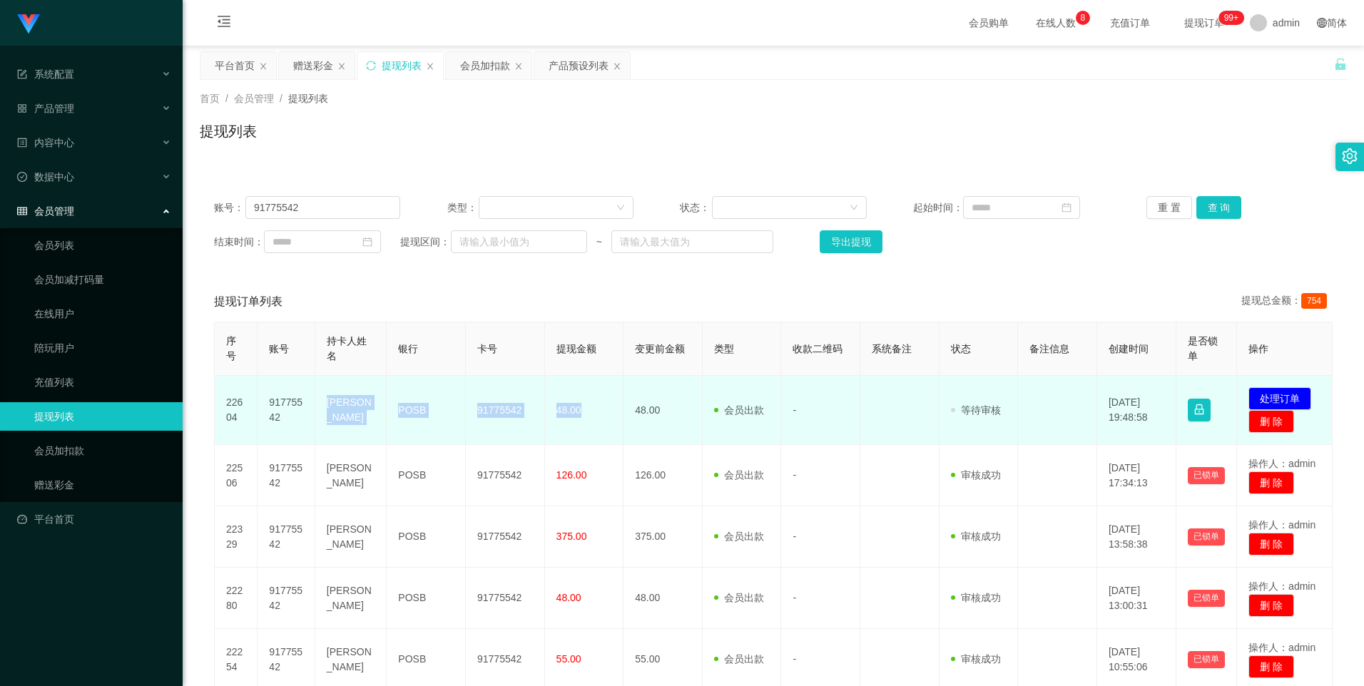
drag, startPoint x: 586, startPoint y: 414, endPoint x: 324, endPoint y: 415, distance: 261.7
click at [324, 415] on tr "22604 91775542 [PERSON_NAME] POSB 91775542 48.00 48.00 会员出款 人工取款 - 审核驳回 审核成功 等待…" at bounding box center [774, 410] width 1118 height 69
copy tr "[PERSON_NAME] 91775542 48.00"
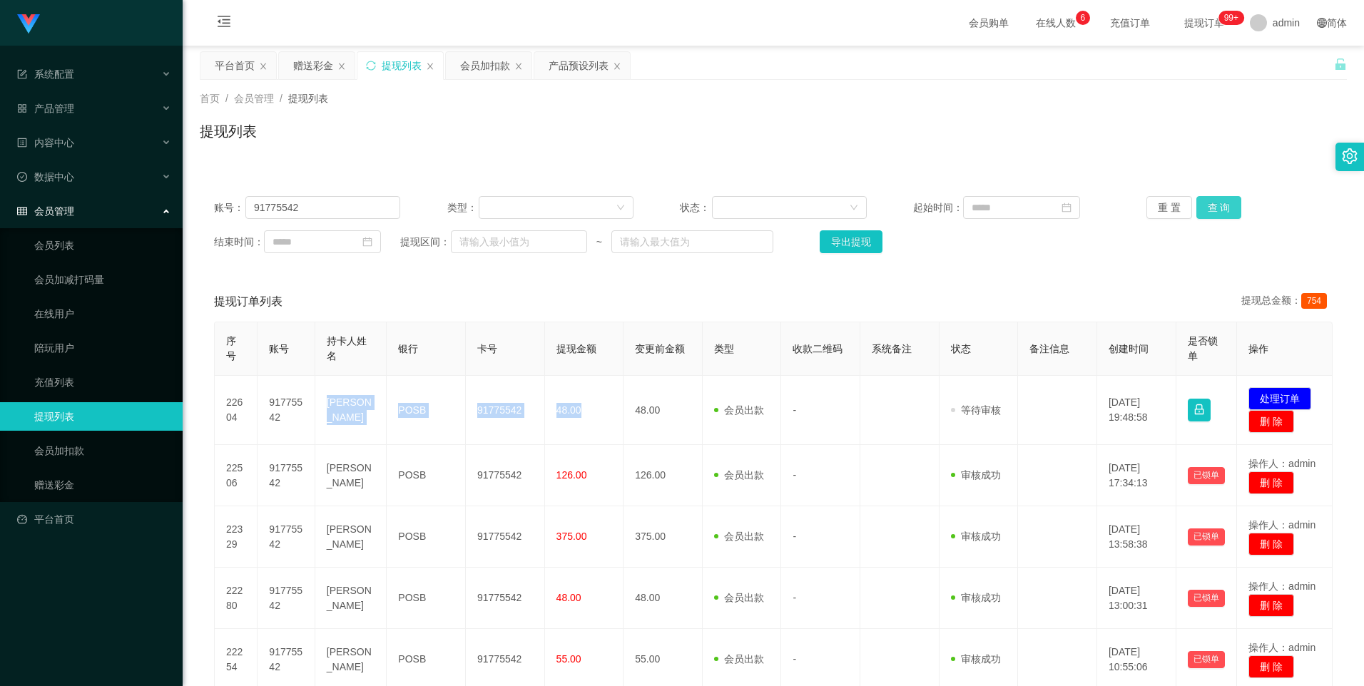
click at [1220, 211] on button "查 询" at bounding box center [1219, 207] width 46 height 23
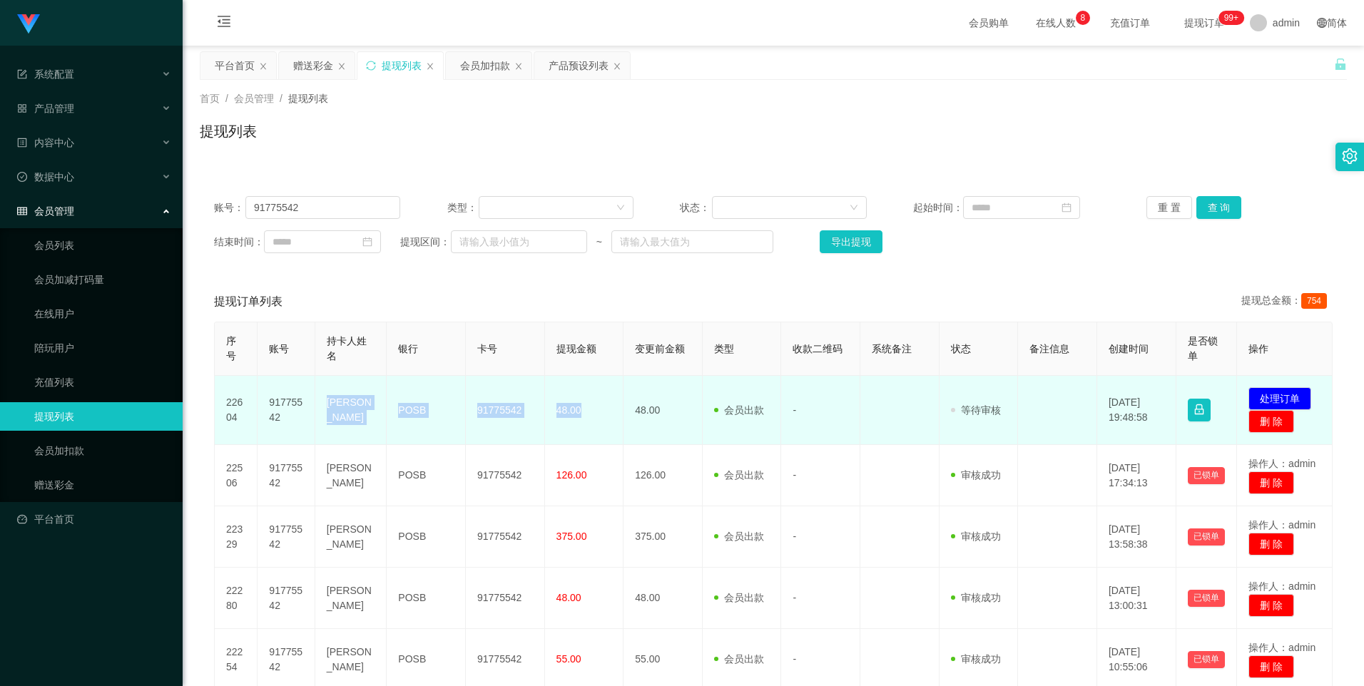
copy tr "[PERSON_NAME] 91775542 48.00"
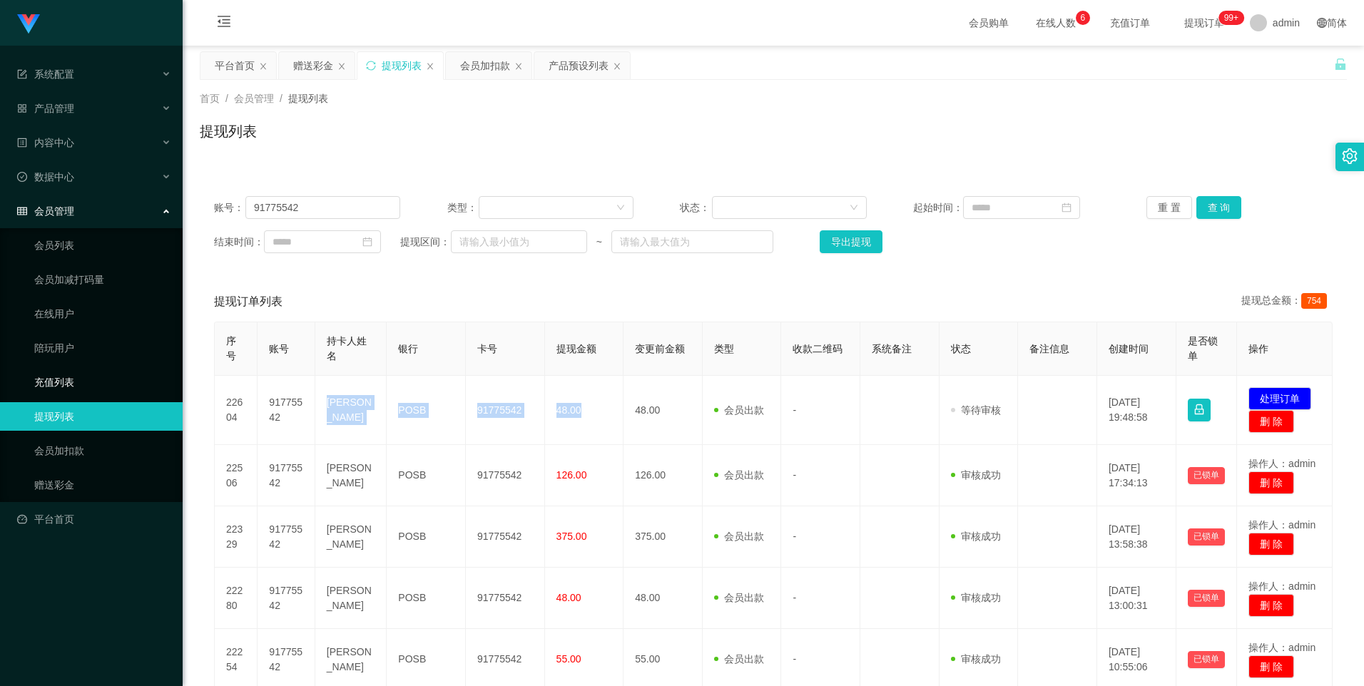
click at [83, 378] on link "充值列表" at bounding box center [102, 382] width 137 height 29
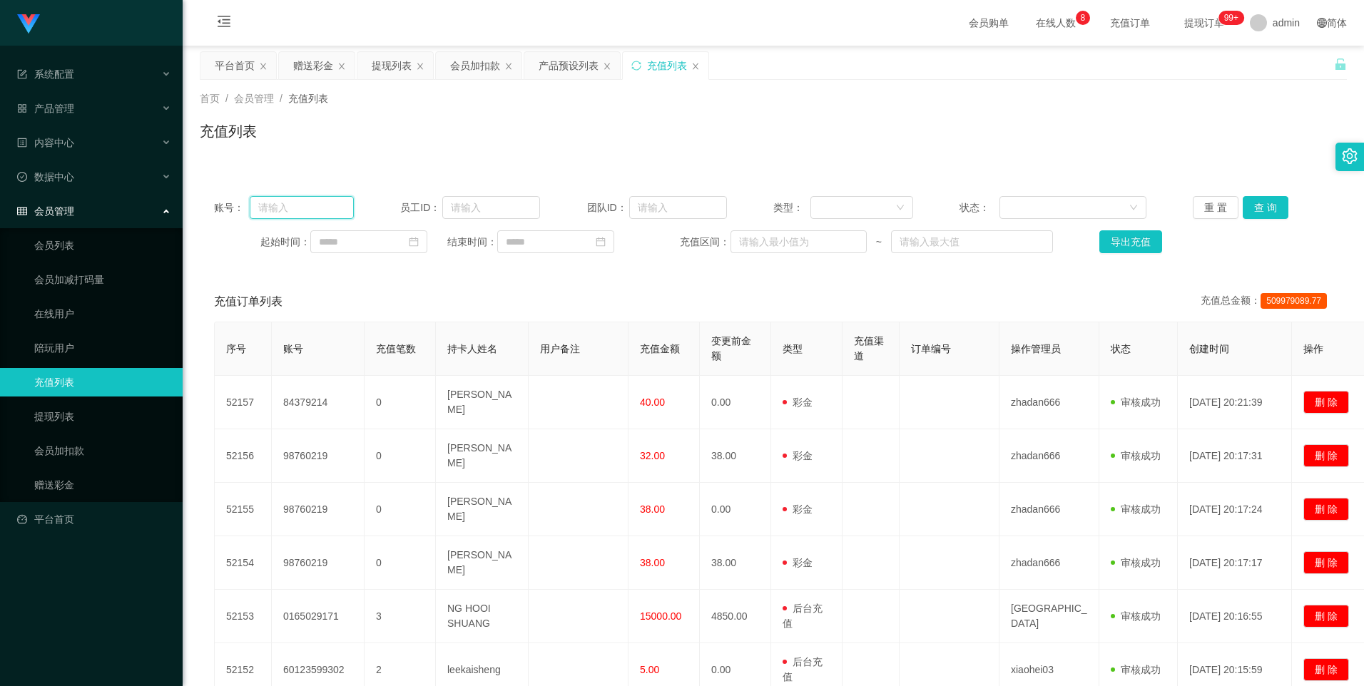
click at [308, 214] on input "text" at bounding box center [302, 207] width 104 height 23
paste input "2668715827"
type input "2668715827"
click at [1262, 206] on button "查 询" at bounding box center [1265, 207] width 46 height 23
click at [73, 419] on link "提现列表" at bounding box center [102, 416] width 137 height 29
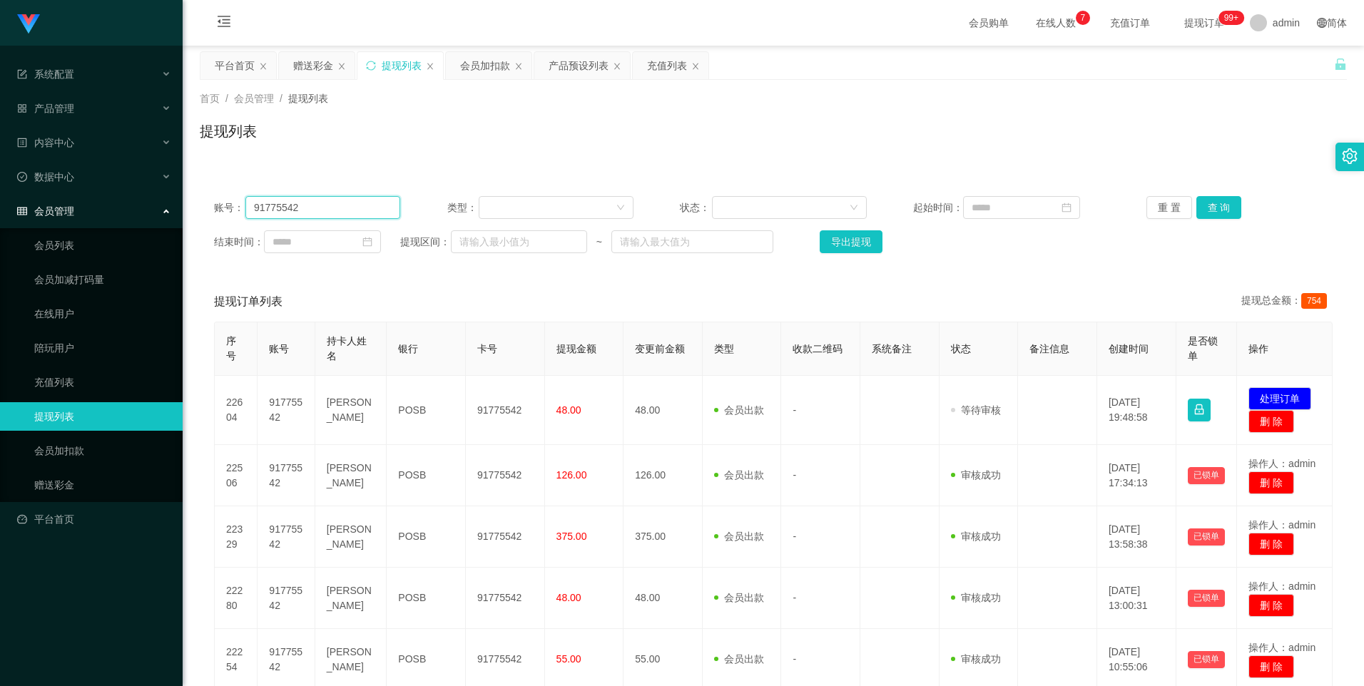
drag, startPoint x: 350, startPoint y: 208, endPoint x: 227, endPoint y: 210, distance: 122.7
click at [227, 210] on div "账号： 91775542" at bounding box center [307, 207] width 186 height 23
paste input "2668715827"
type input "2668715827"
click at [1210, 208] on button "查 询" at bounding box center [1219, 207] width 46 height 23
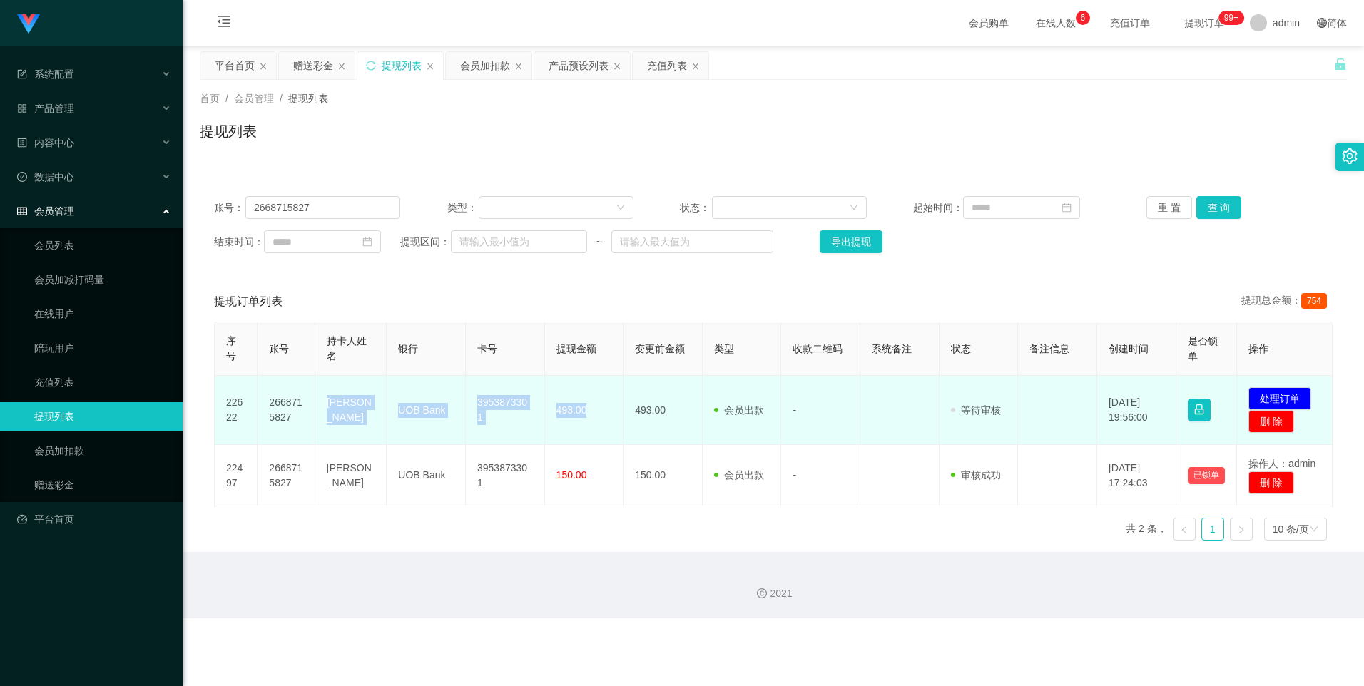
drag, startPoint x: 586, startPoint y: 414, endPoint x: 322, endPoint y: 404, distance: 264.0
click at [322, 404] on tr "22622 2668715827 Ji dongchen UOB Bank 3953873301 493.00 493.00 会员出款 人工取款 - 审核驳回…" at bounding box center [774, 410] width 1118 height 69
copy tr "[PERSON_NAME] UOB Bank 3953873301 493.00"
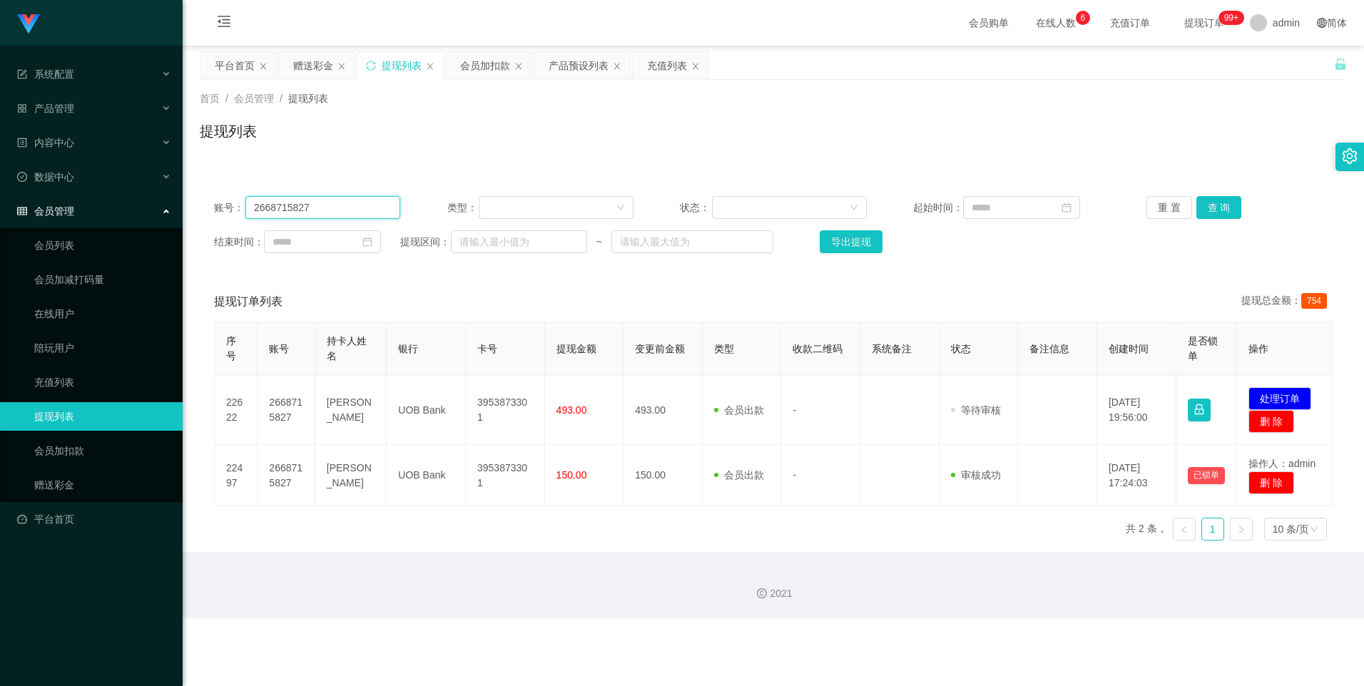
drag, startPoint x: 332, startPoint y: 212, endPoint x: 215, endPoint y: 215, distance: 117.7
click at [215, 215] on div "账号： 2668715827" at bounding box center [307, 207] width 186 height 23
click at [1230, 208] on button "查 询" at bounding box center [1219, 207] width 46 height 23
click at [503, 205] on div at bounding box center [551, 207] width 128 height 21
click at [362, 208] on input "2668715827" at bounding box center [322, 207] width 155 height 23
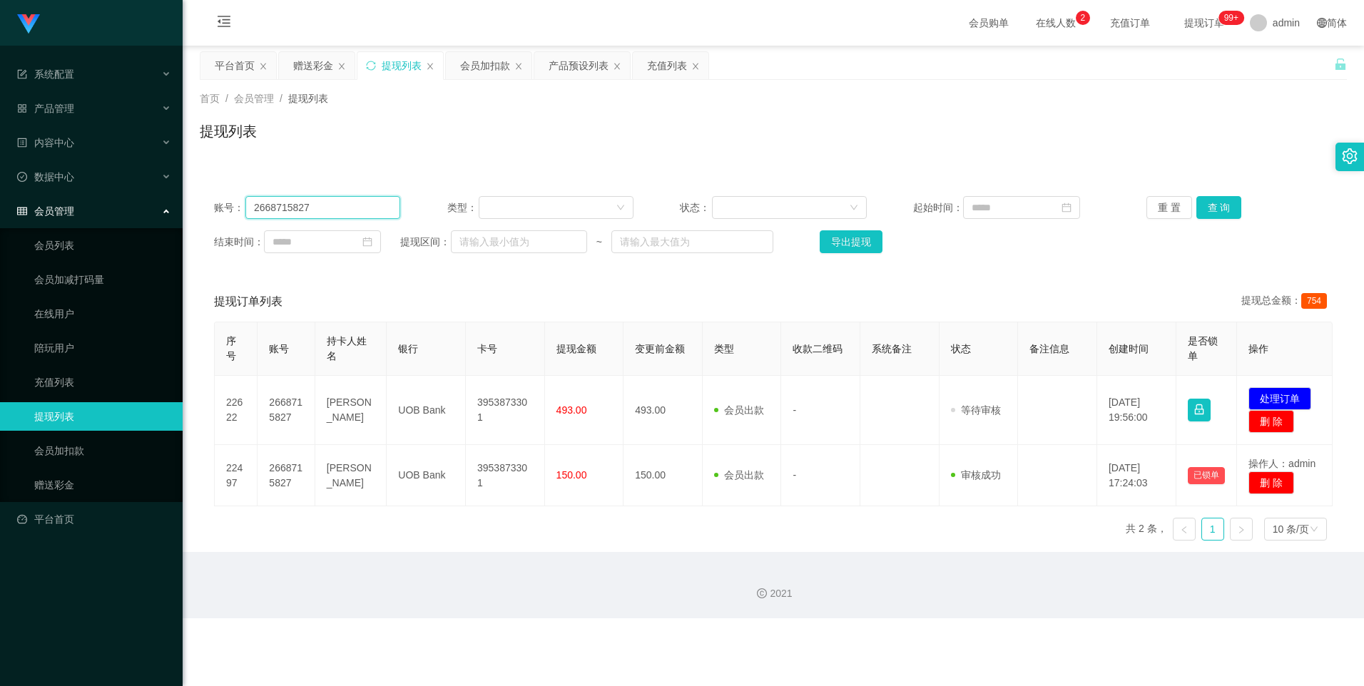
drag, startPoint x: 352, startPoint y: 208, endPoint x: 231, endPoint y: 208, distance: 121.2
click at [224, 208] on div "账号： 2668715827" at bounding box center [307, 207] width 186 height 23
paste input "2668715827"
type input "2668715827"
drag, startPoint x: 319, startPoint y: 209, endPoint x: 208, endPoint y: 211, distance: 110.6
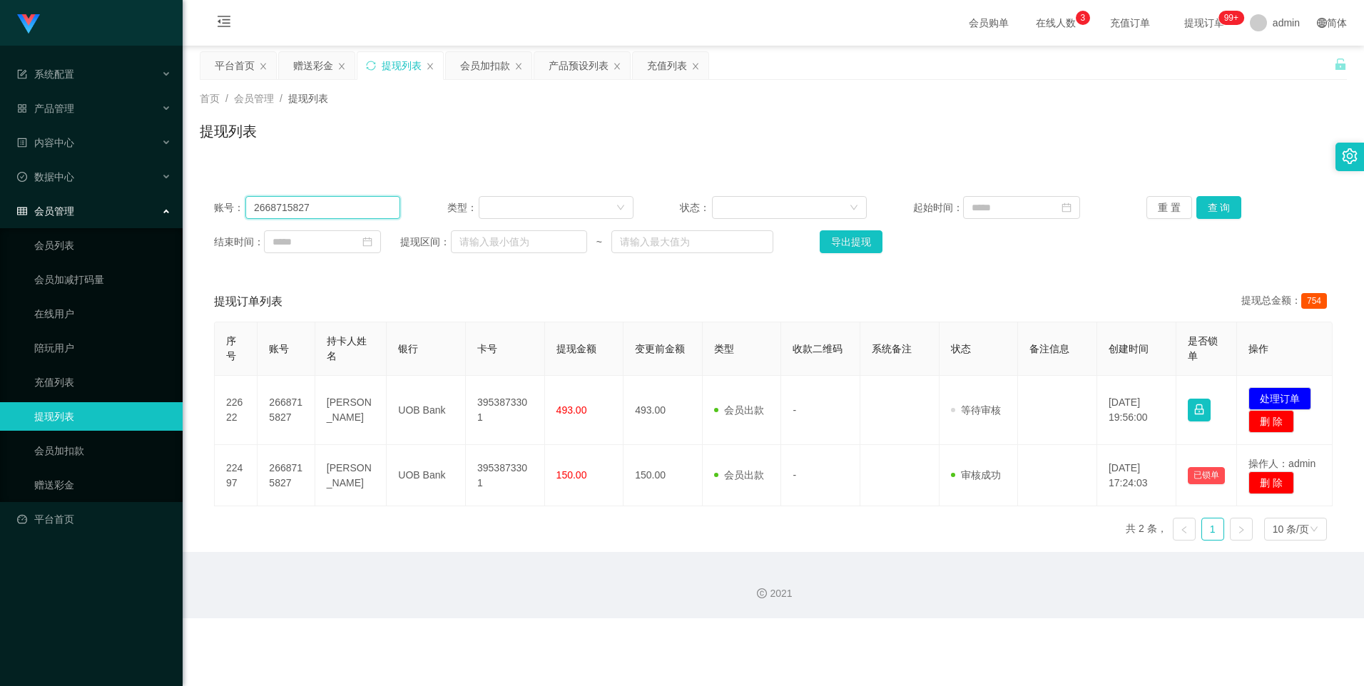
click at [208, 211] on div "账号： 2668715827 类型： 状态： 起始时间： 重 置 查 询 结束时间： 提现区间： ~ 导出提现" at bounding box center [773, 225] width 1147 height 86
click at [1215, 207] on button "查 询" at bounding box center [1219, 207] width 46 height 23
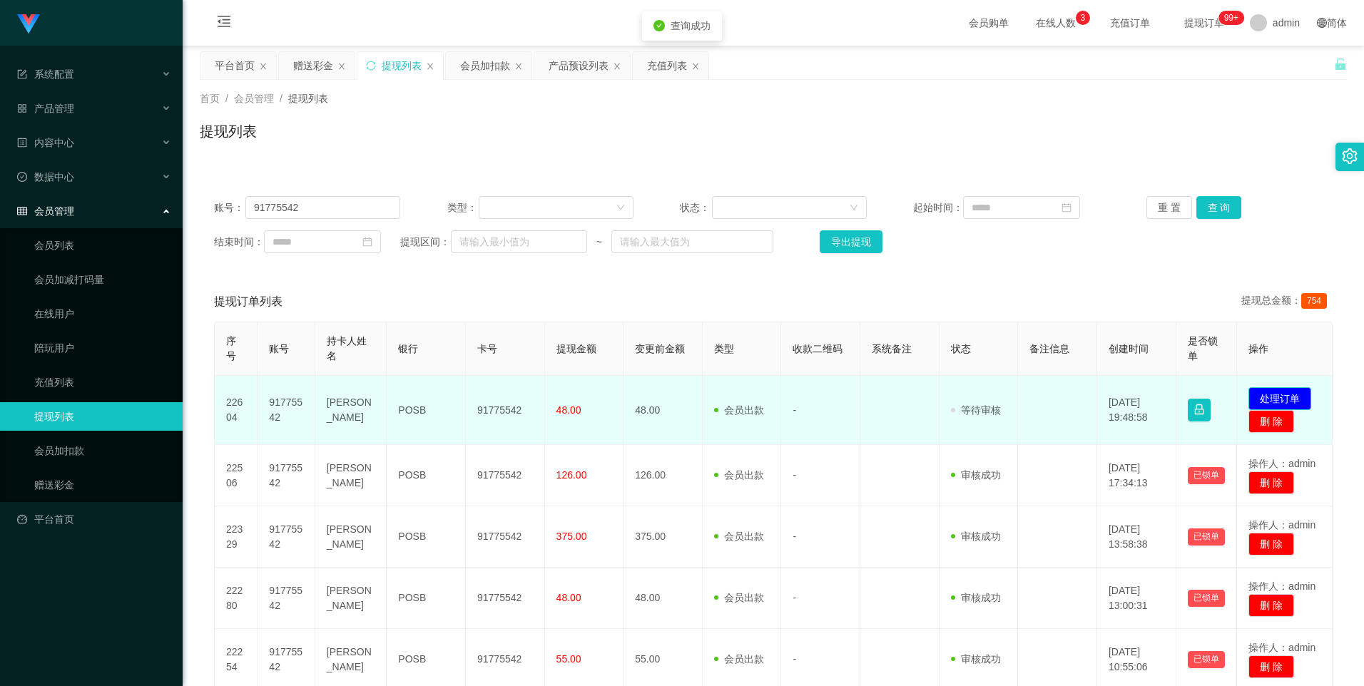
click at [1286, 393] on button "处理订单" at bounding box center [1279, 398] width 63 height 23
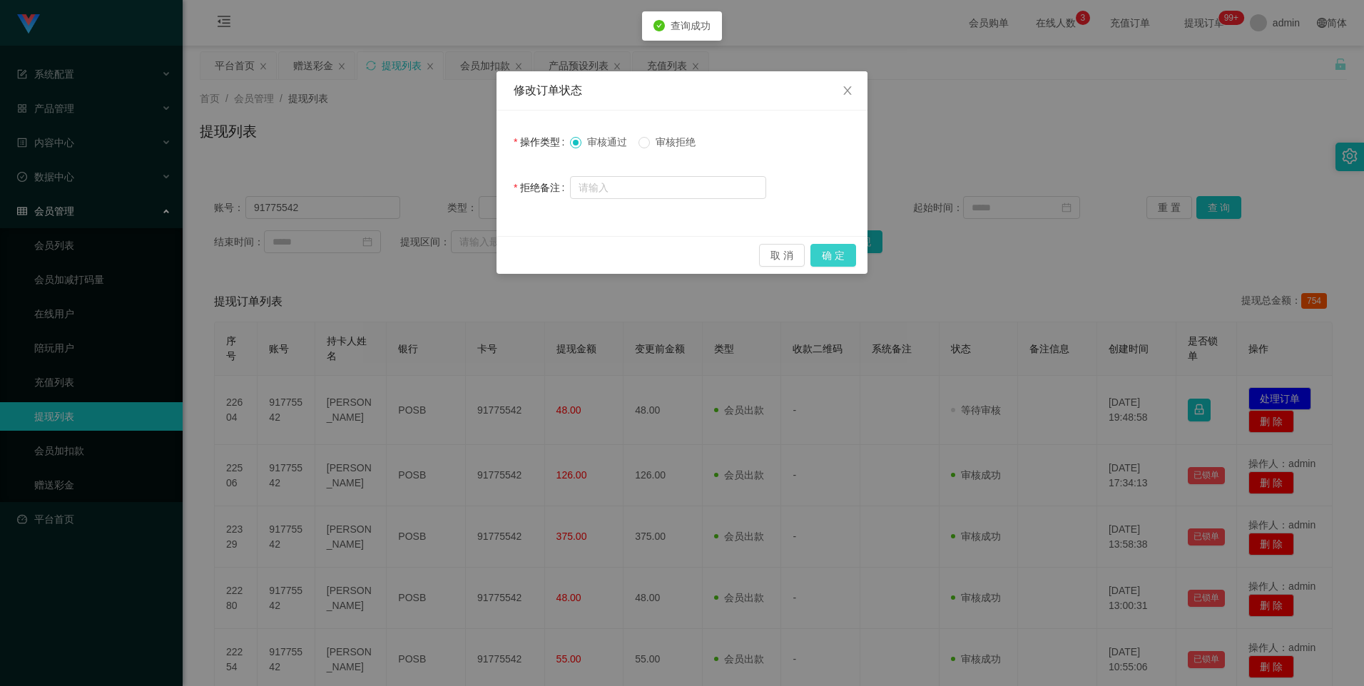
click at [829, 257] on button "确 定" at bounding box center [833, 255] width 46 height 23
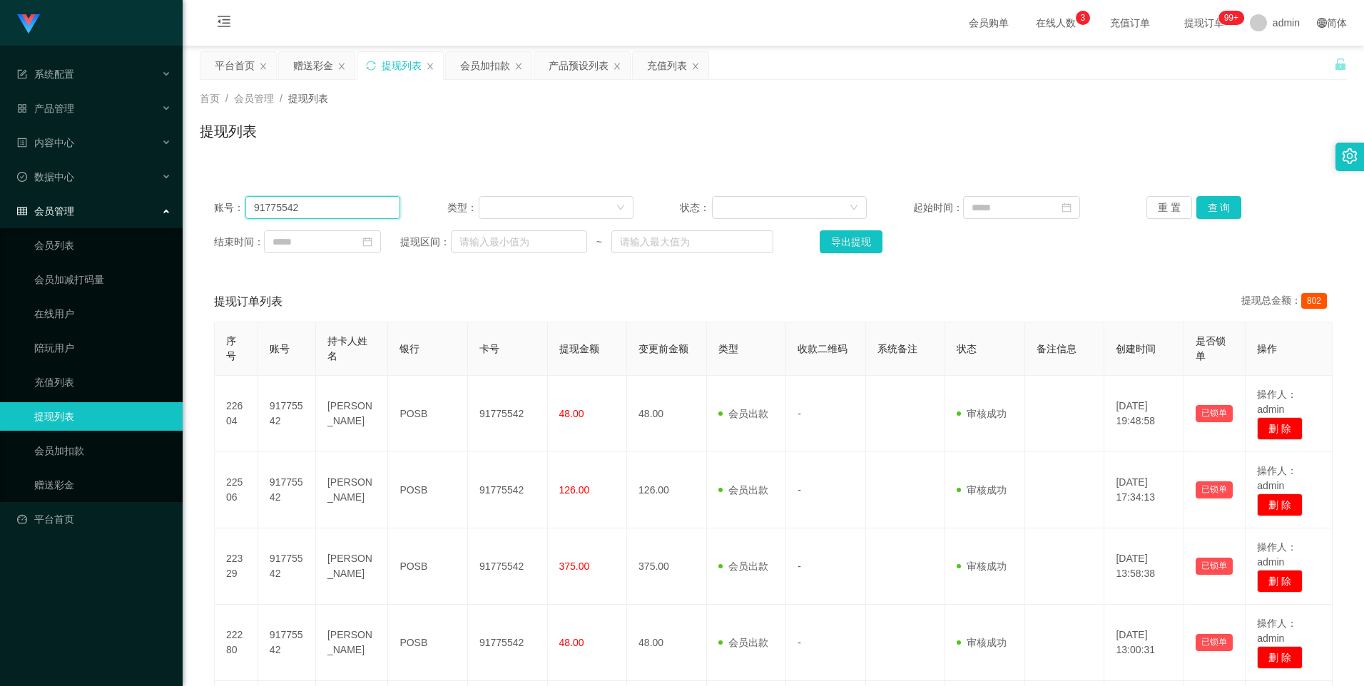
drag, startPoint x: 285, startPoint y: 208, endPoint x: 215, endPoint y: 200, distance: 71.0
click at [215, 200] on div "账号： 91775542" at bounding box center [307, 207] width 186 height 23
paste input "2668715827"
type input "2668715827"
click at [1197, 208] on button "查 询" at bounding box center [1219, 207] width 46 height 23
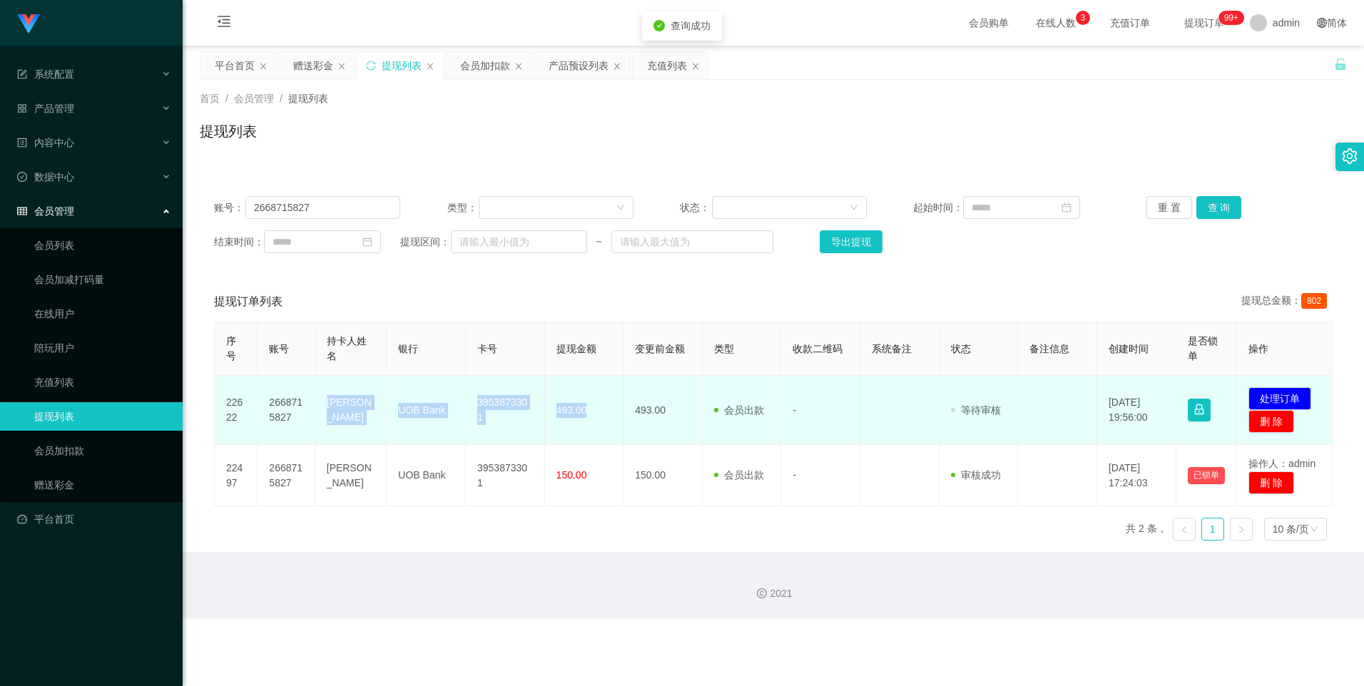
drag, startPoint x: 593, startPoint y: 408, endPoint x: 324, endPoint y: 398, distance: 269.0
click at [324, 398] on tr "22622 2668715827 Ji dongchen UOB Bank 3953873301 493.00 493.00 会员出款 人工取款 - 审核驳回…" at bounding box center [774, 410] width 1118 height 69
copy tr "[PERSON_NAME] UOB Bank 3953873301 493.00"
click at [1286, 393] on button "处理订单" at bounding box center [1279, 398] width 63 height 23
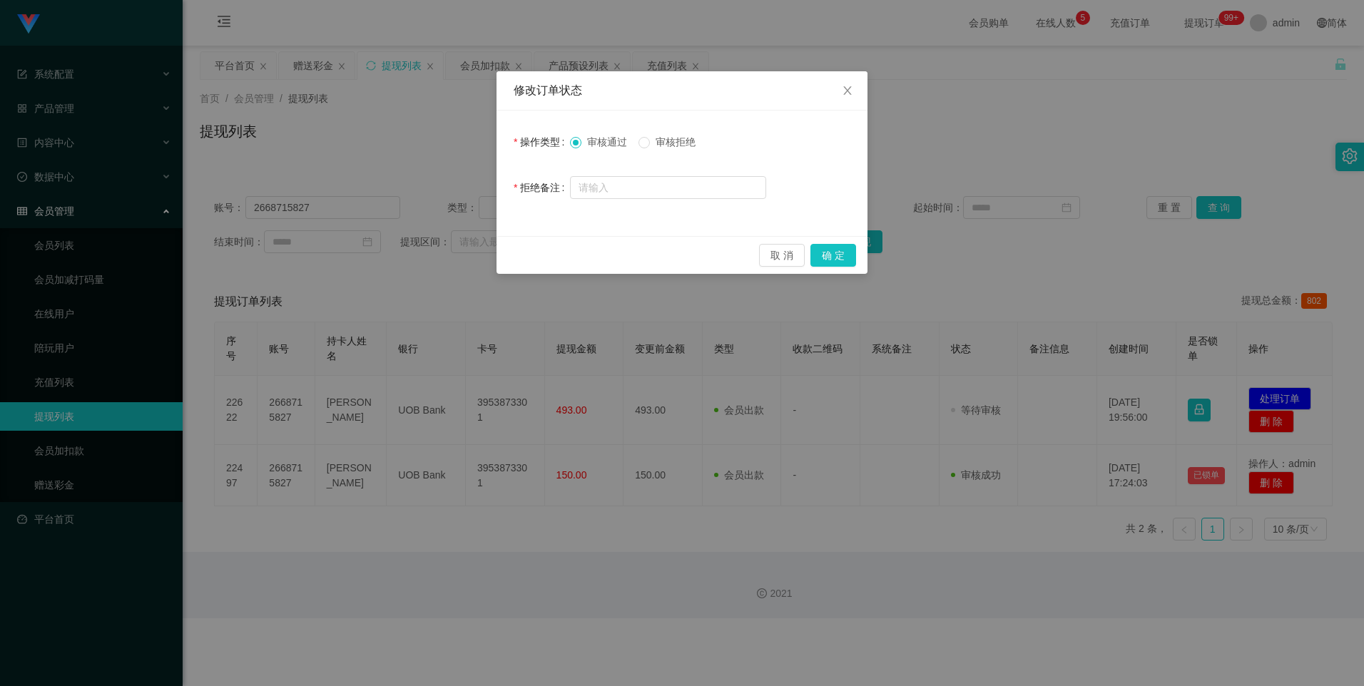
click at [860, 255] on div "取 消 确 定" at bounding box center [681, 255] width 371 height 38
click at [837, 255] on button "确 定" at bounding box center [833, 255] width 46 height 23
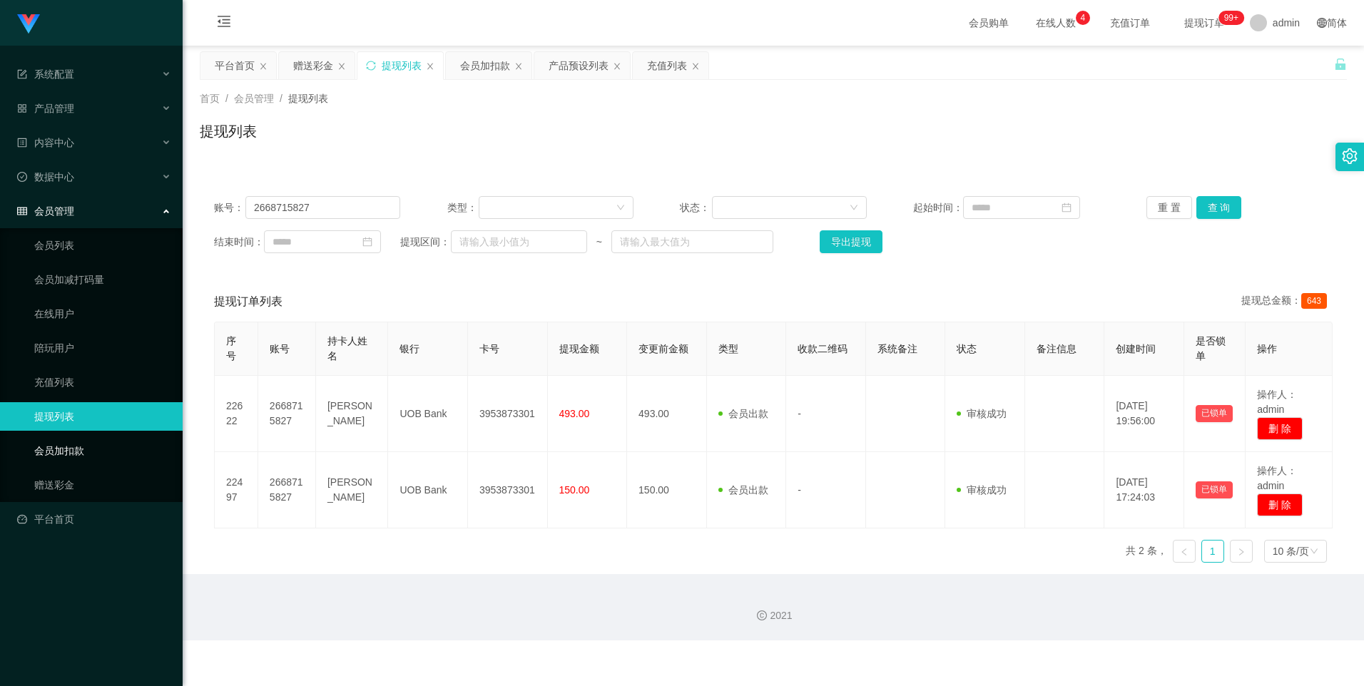
click at [76, 456] on link "会员加扣款" at bounding box center [102, 450] width 137 height 29
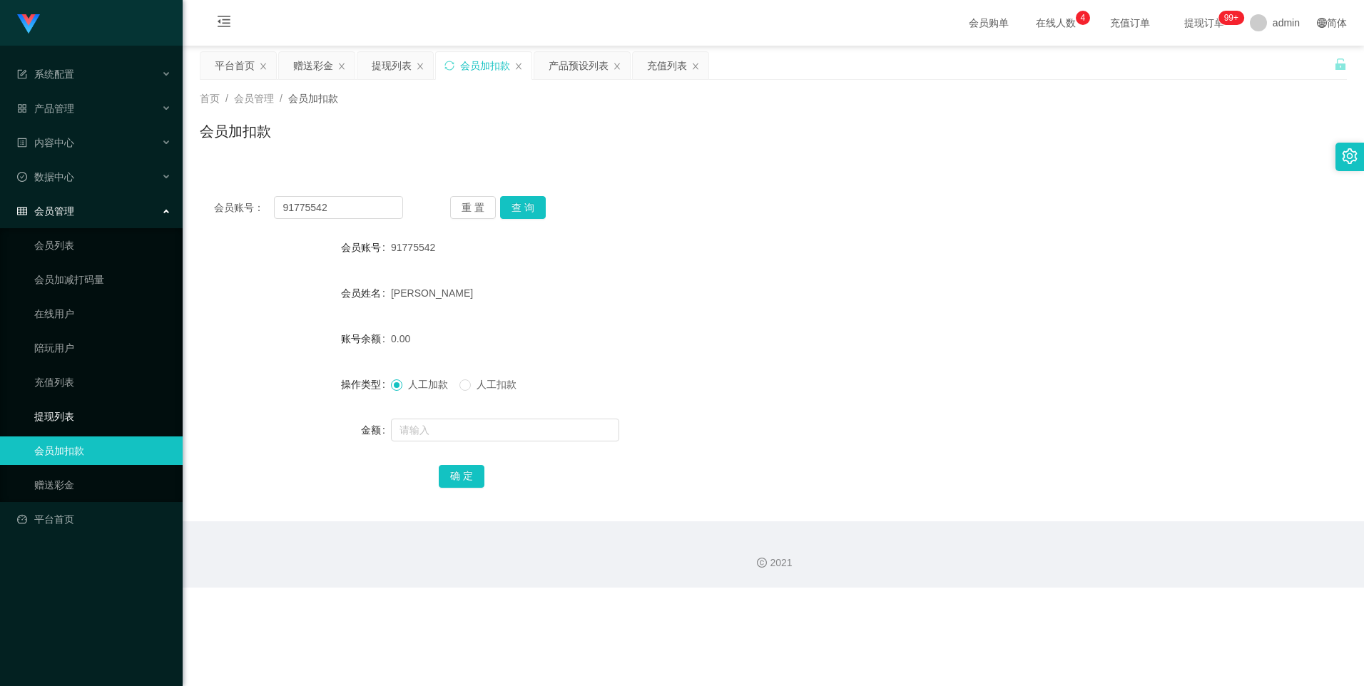
click at [58, 415] on link "提现列表" at bounding box center [102, 416] width 137 height 29
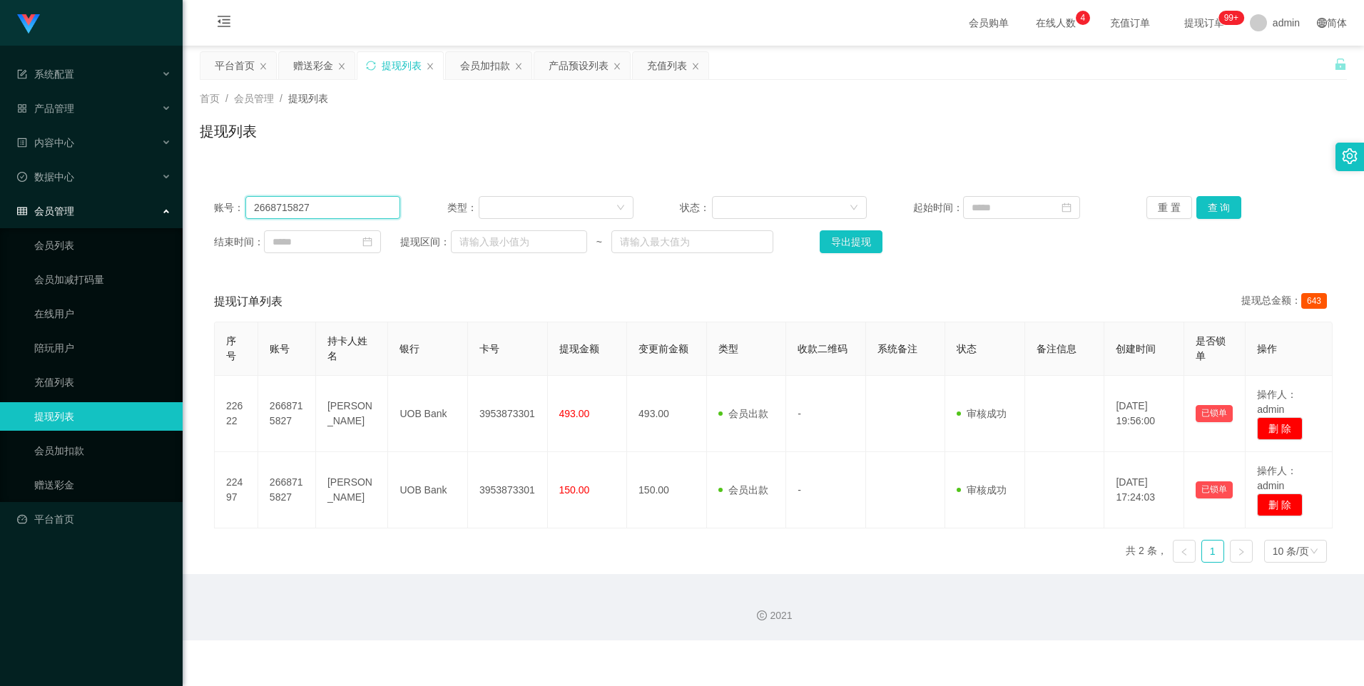
drag, startPoint x: 317, startPoint y: 212, endPoint x: 234, endPoint y: 209, distance: 83.5
click at [234, 209] on div "账号： 2668715827" at bounding box center [307, 207] width 186 height 23
drag, startPoint x: 108, startPoint y: 448, endPoint x: 146, endPoint y: 418, distance: 48.8
click at [108, 449] on link "会员加扣款" at bounding box center [102, 450] width 137 height 29
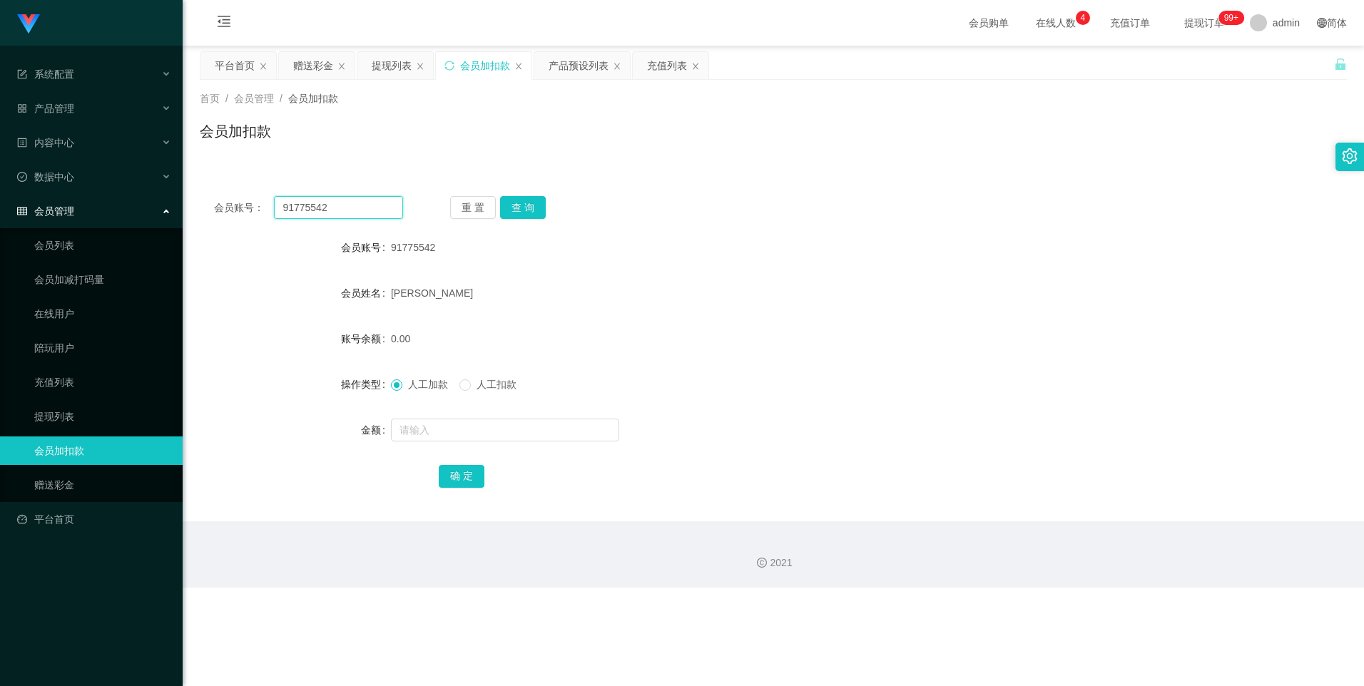
drag, startPoint x: 342, startPoint y: 207, endPoint x: 251, endPoint y: 205, distance: 91.3
click at [251, 205] on div "会员账号： 91775542" at bounding box center [308, 207] width 189 height 23
paste input "2668715827"
type input "2668715827"
click at [422, 429] on input "text" at bounding box center [505, 430] width 228 height 23
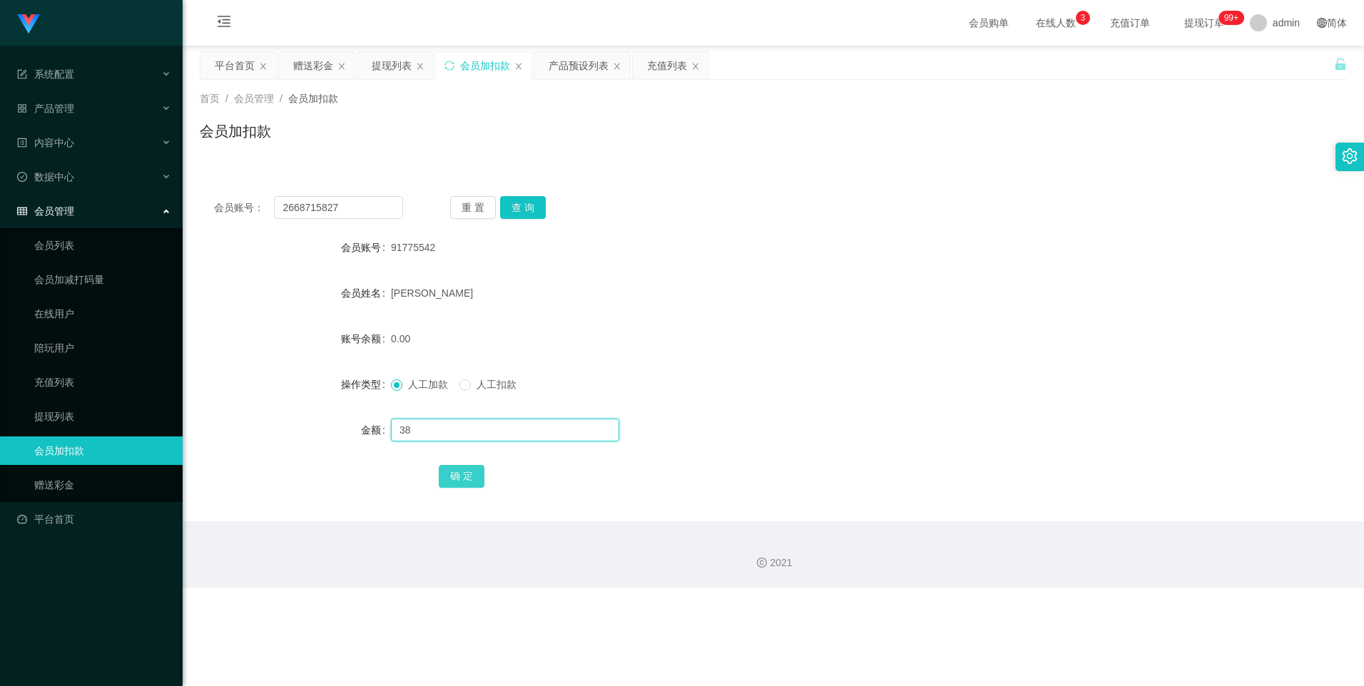
type input "38"
click at [454, 468] on button "确 定" at bounding box center [462, 476] width 46 height 23
click at [521, 205] on button "查 询" at bounding box center [523, 207] width 46 height 23
click at [416, 429] on input "text" at bounding box center [505, 430] width 228 height 23
type input "38"
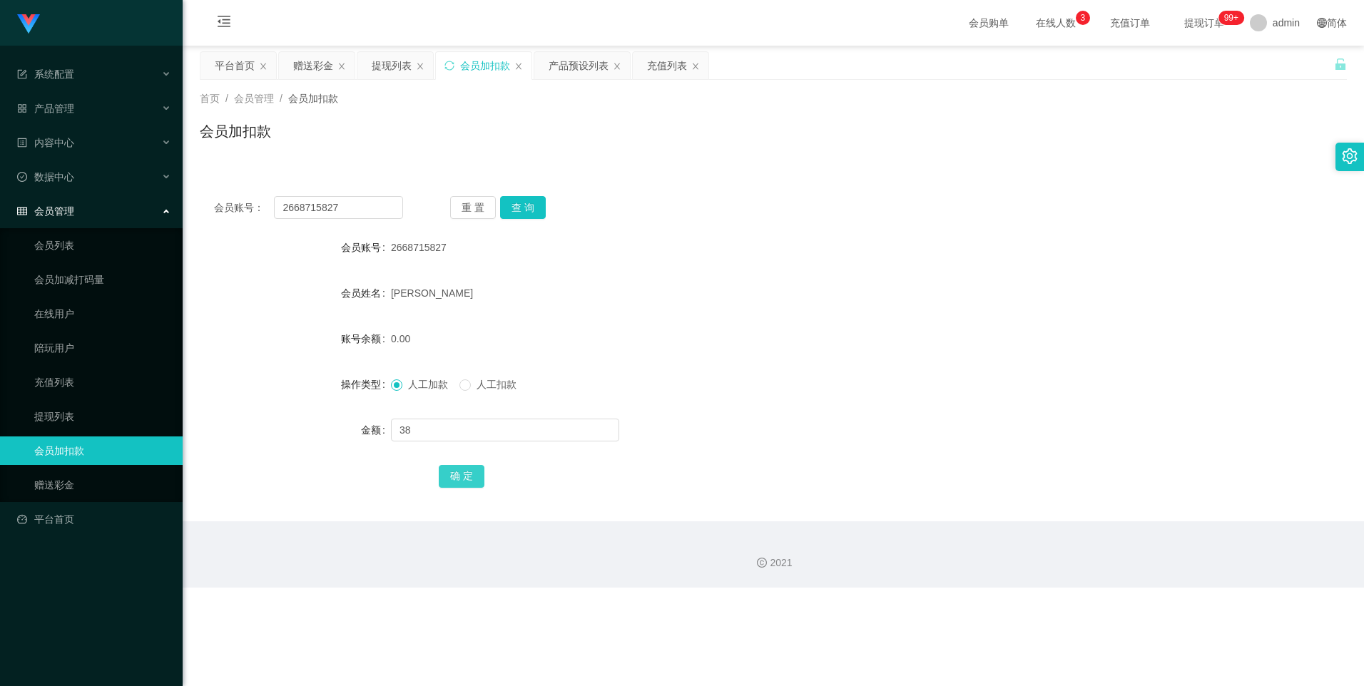
click at [468, 473] on button "确 定" at bounding box center [462, 476] width 46 height 23
click at [658, 481] on div "确 定" at bounding box center [773, 475] width 669 height 29
click at [79, 411] on link "提现列表" at bounding box center [102, 416] width 137 height 29
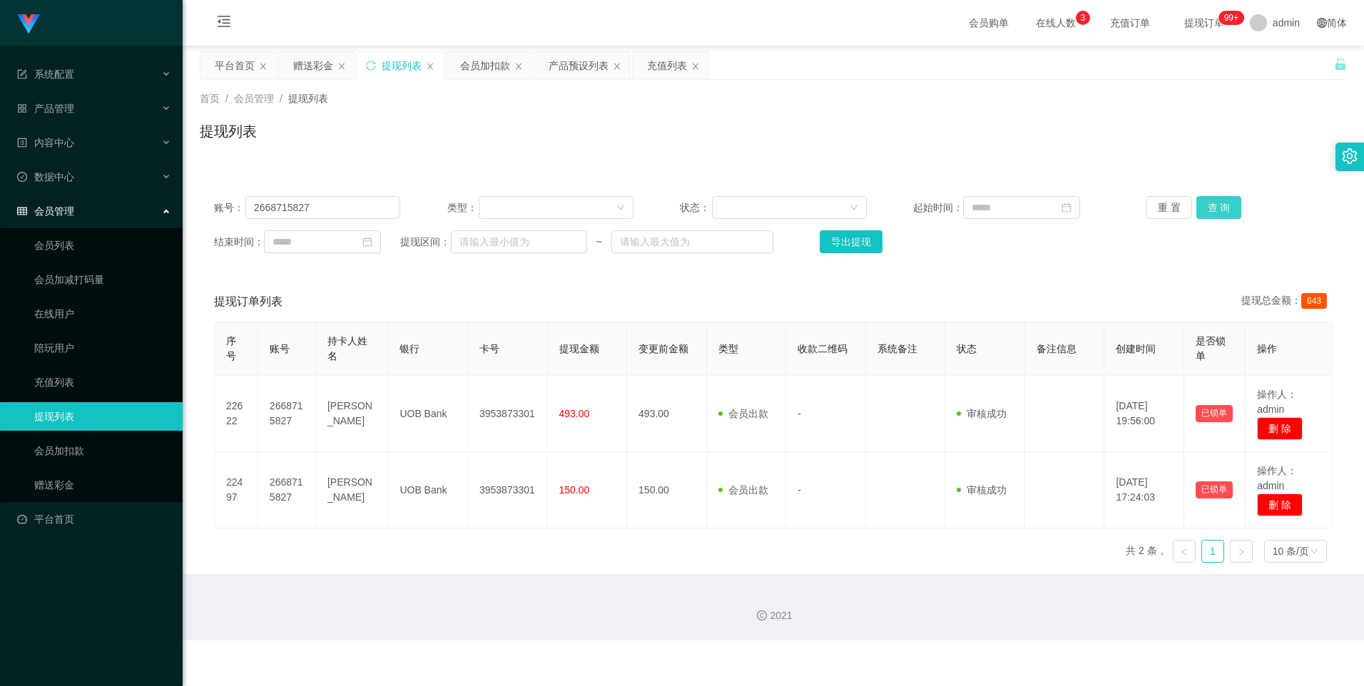
click at [1217, 207] on button "查 询" at bounding box center [1219, 207] width 46 height 23
